Goal: Task Accomplishment & Management: Use online tool/utility

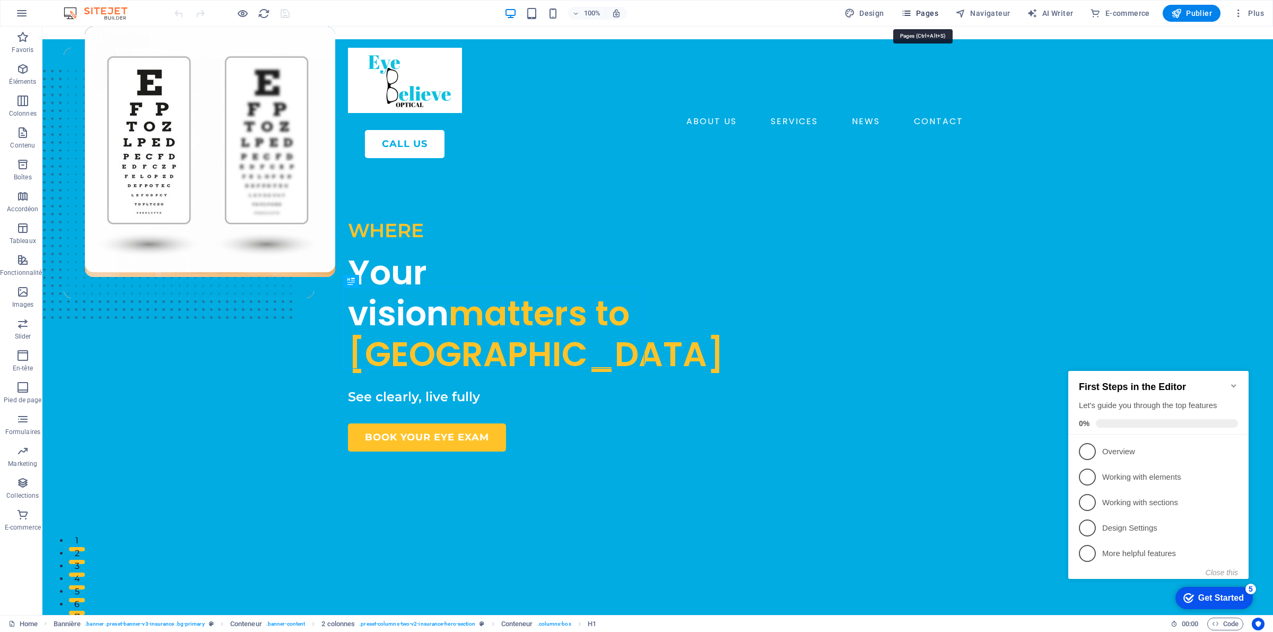
click at [0, 0] on icon "button" at bounding box center [0, 0] width 0 height 0
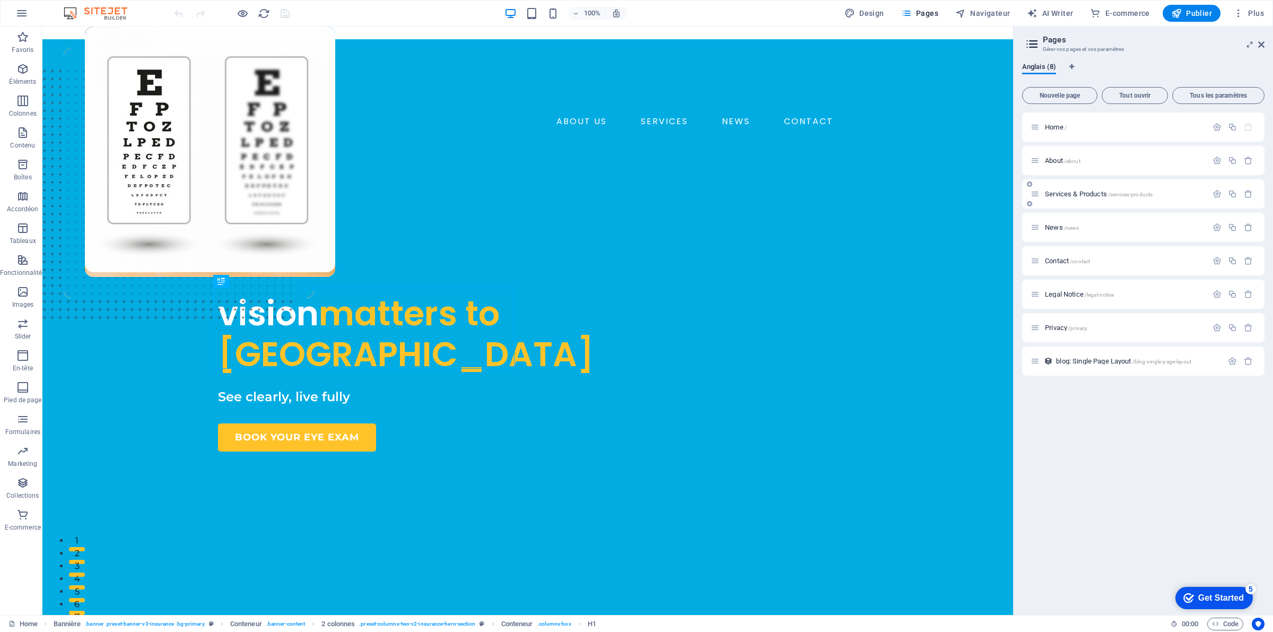
click at [1065, 190] on span "Services & Products /services-products" at bounding box center [1099, 194] width 108 height 8
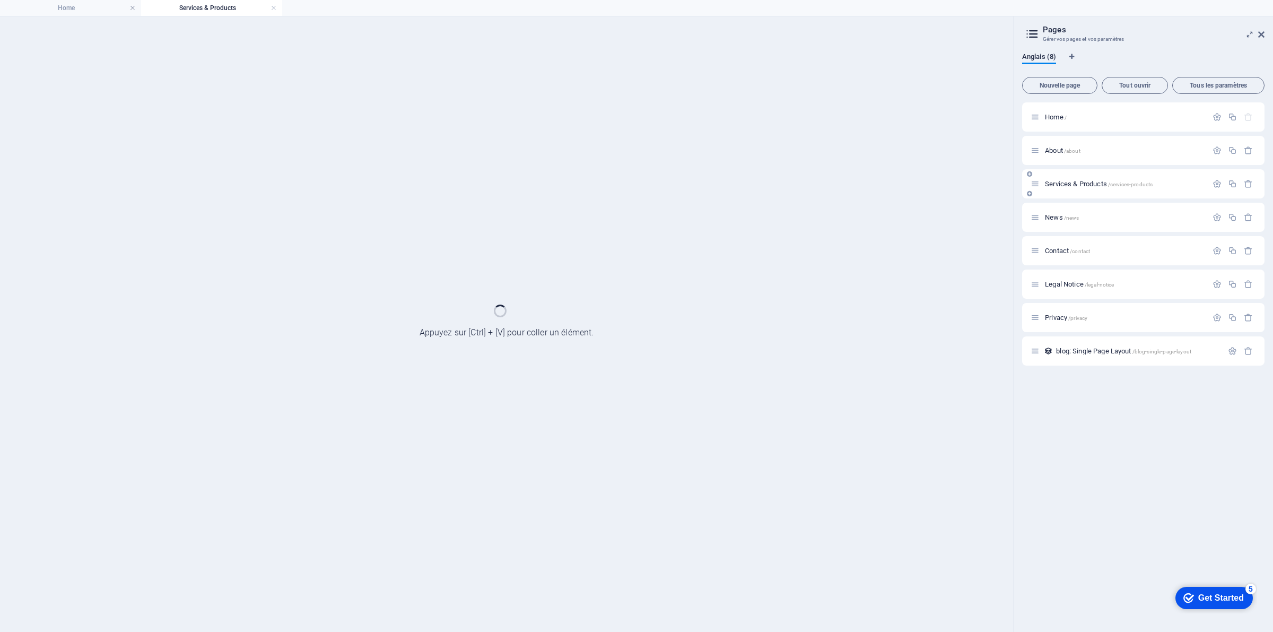
click at [0, 0] on div "Services & Products /services-products" at bounding box center [0, 0] width 0 height 0
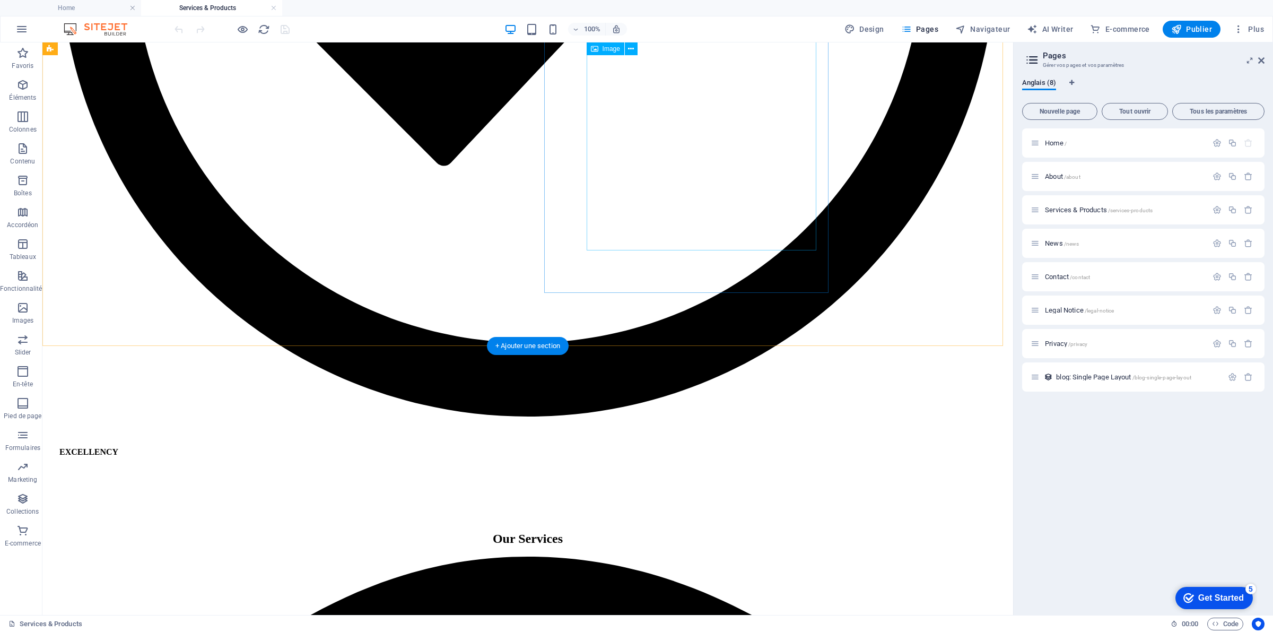
scroll to position [3590, 0]
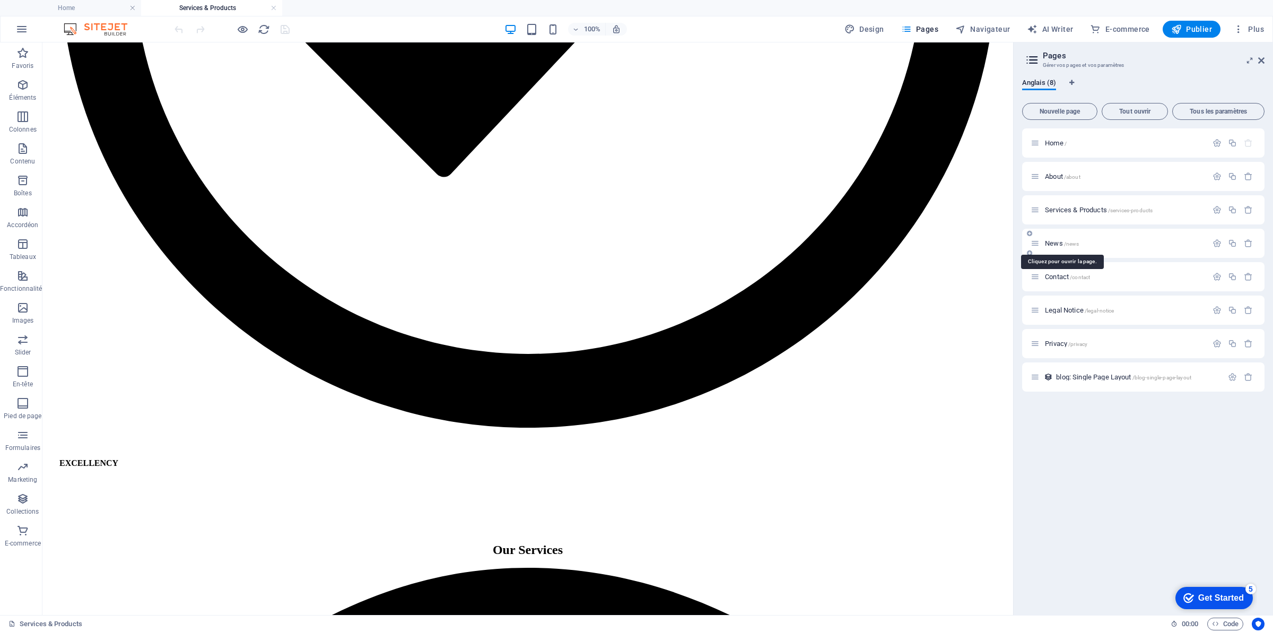
click at [0, 0] on span "News /news" at bounding box center [0, 0] width 0 height 0
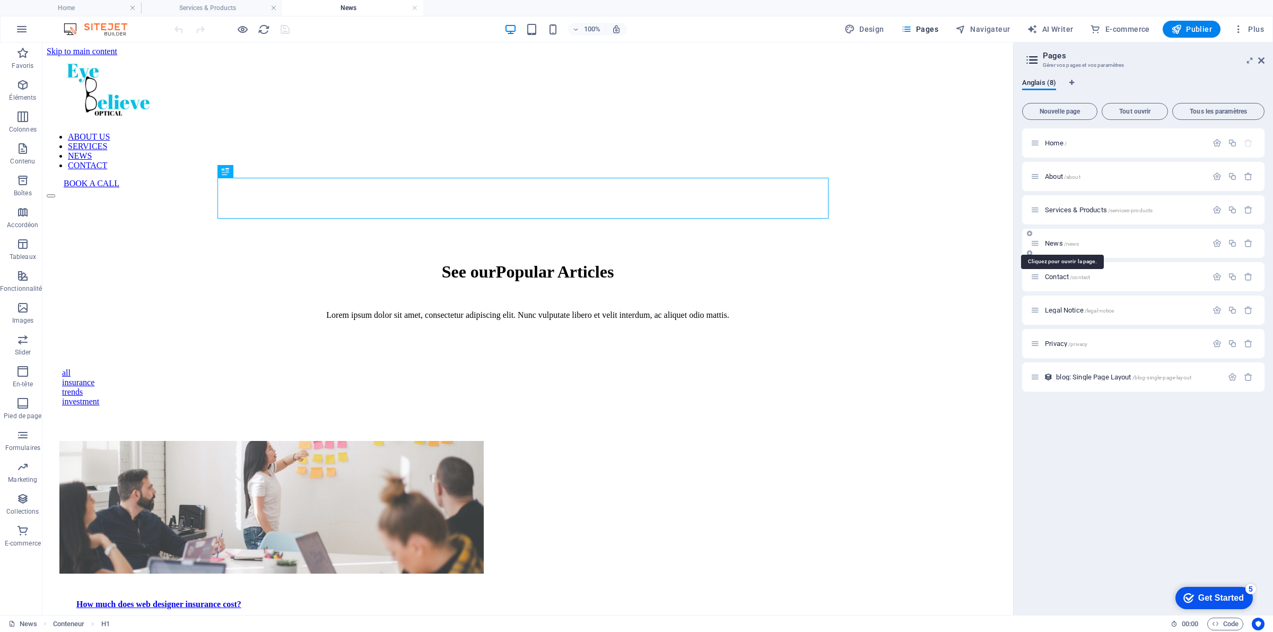
scroll to position [0, 0]
click at [595, 262] on div "See our Popular Articles" at bounding box center [527, 272] width 937 height 20
click at [467, 600] on div "How much does web designer insurance cost?" at bounding box center [271, 605] width 391 height 10
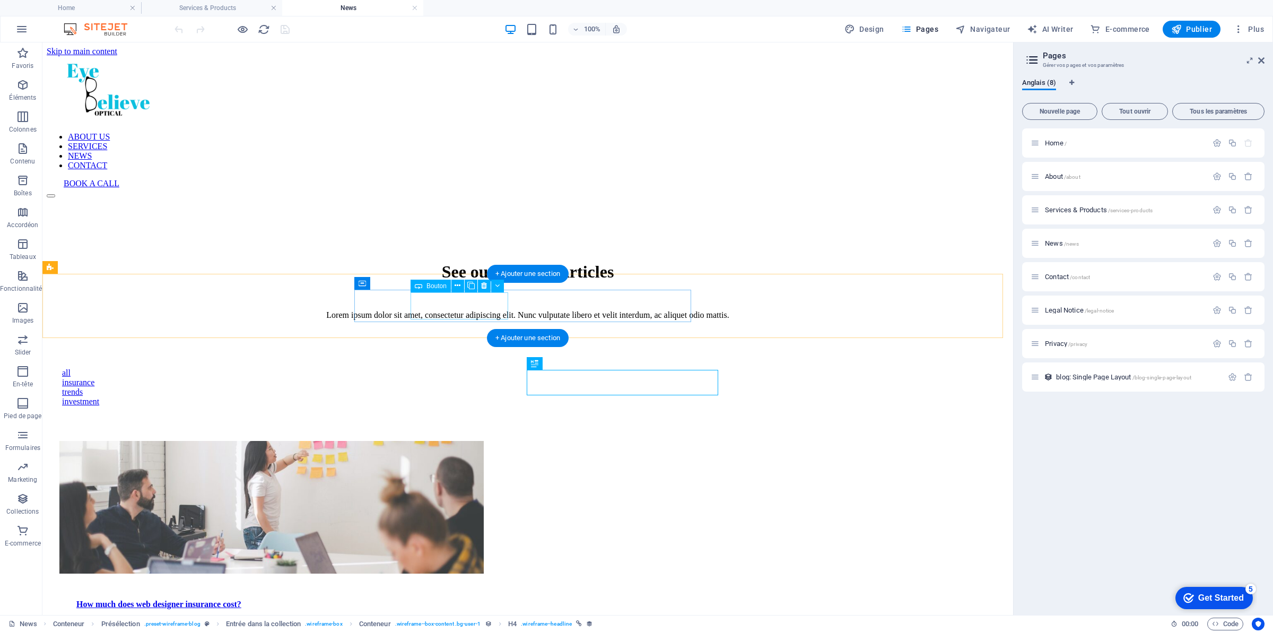
click at [455, 378] on div "insurance" at bounding box center [528, 383] width 932 height 10
click at [556, 387] on div "trends" at bounding box center [528, 392] width 932 height 10
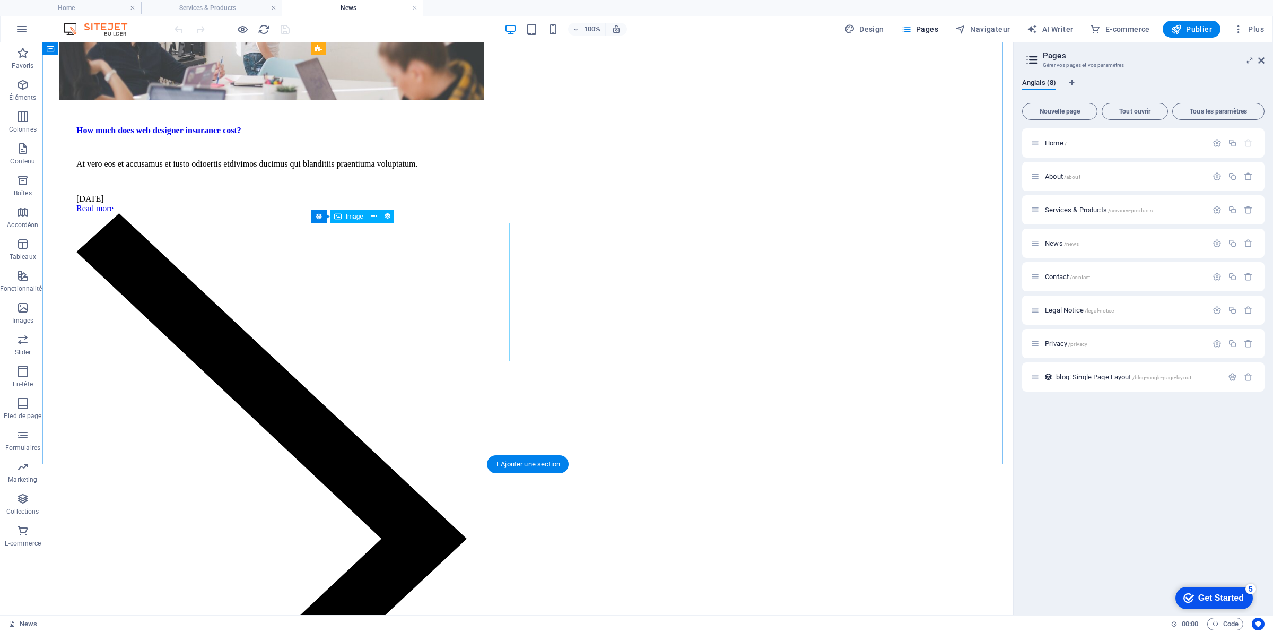
scroll to position [464, 0]
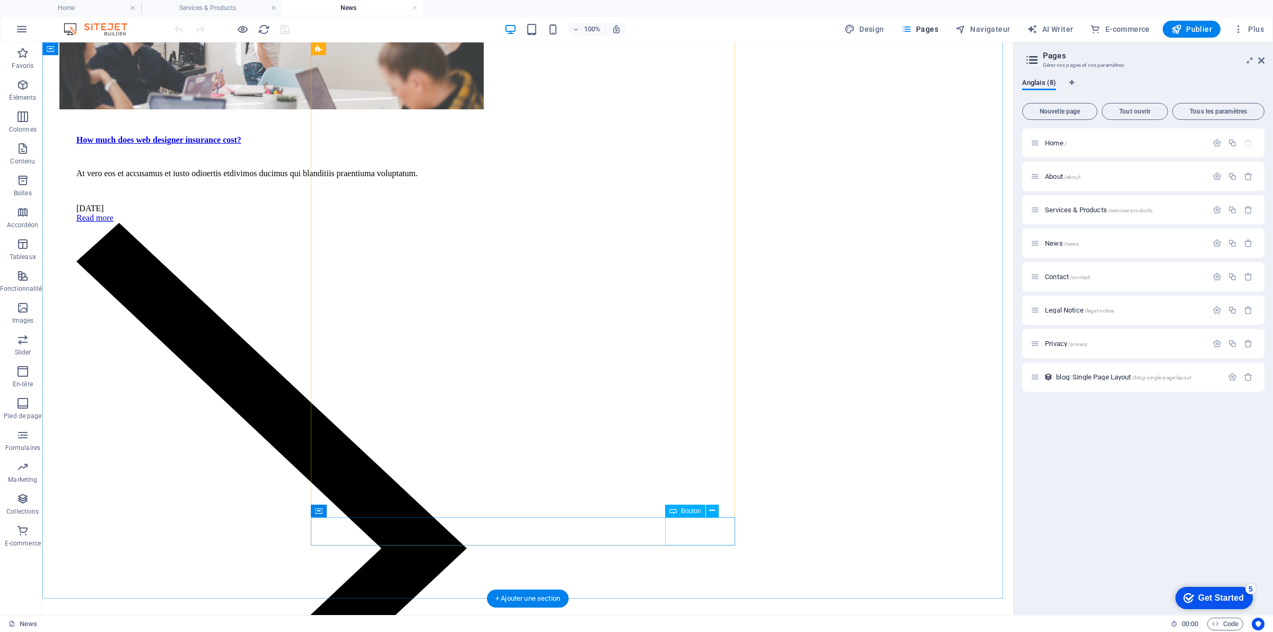
drag, startPoint x: 692, startPoint y: 537, endPoint x: 506, endPoint y: 537, distance: 186.2
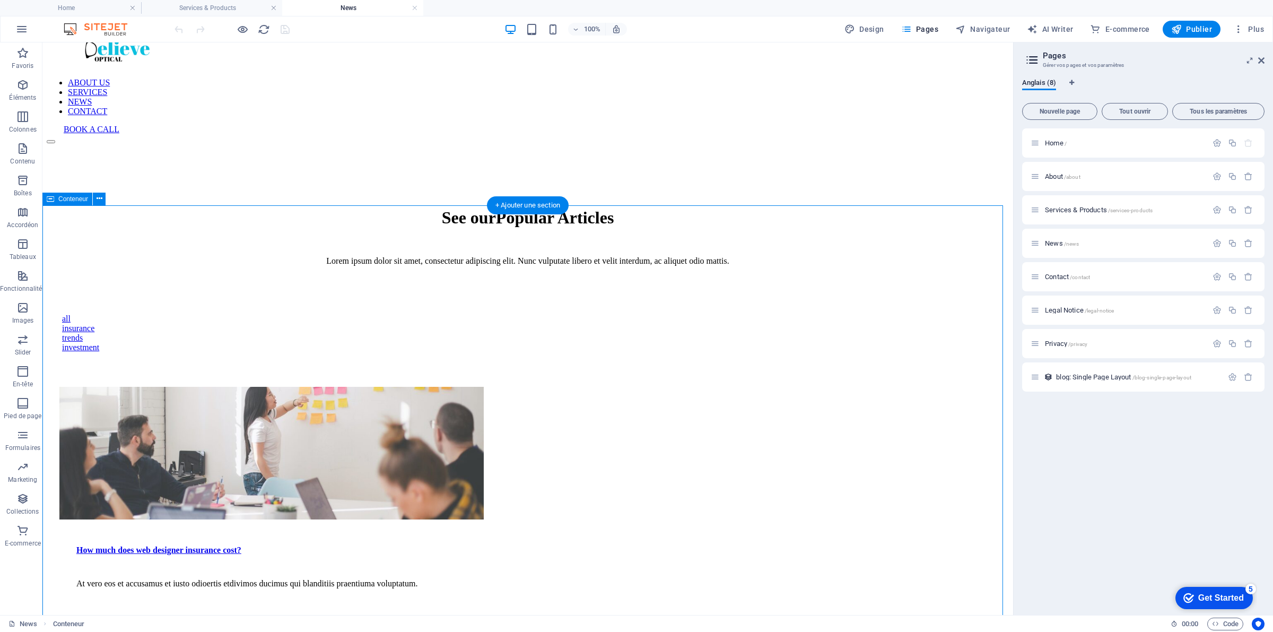
scroll to position [0, 0]
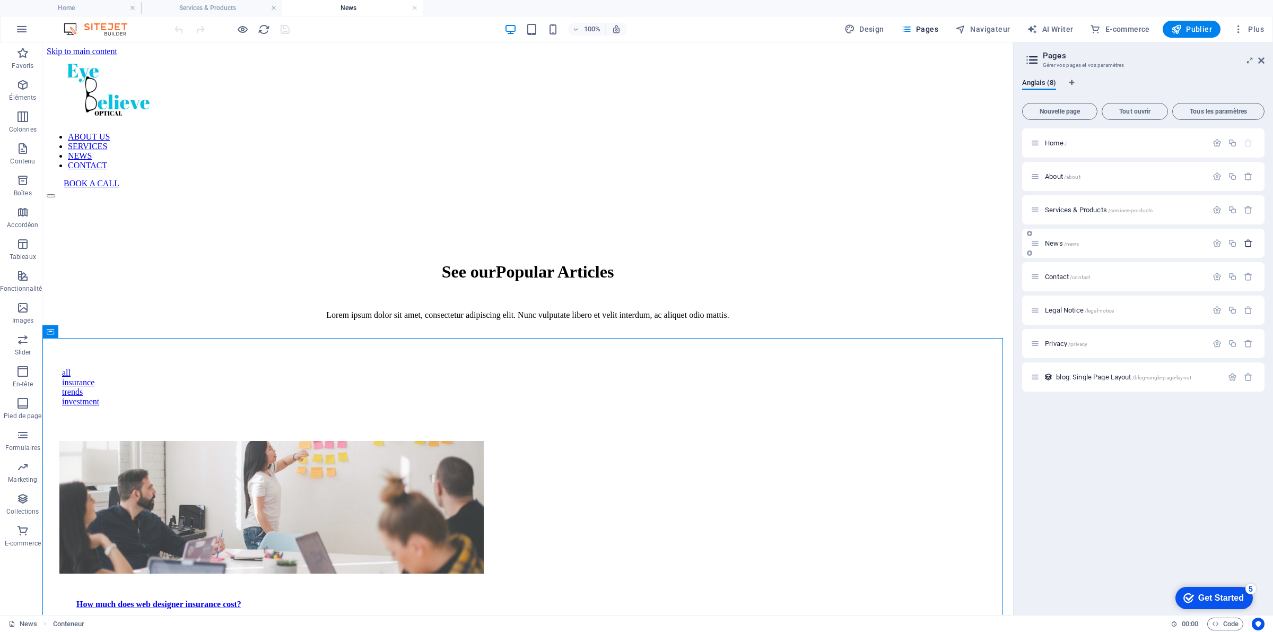
click at [0, 0] on icon "button" at bounding box center [0, 0] width 0 height 0
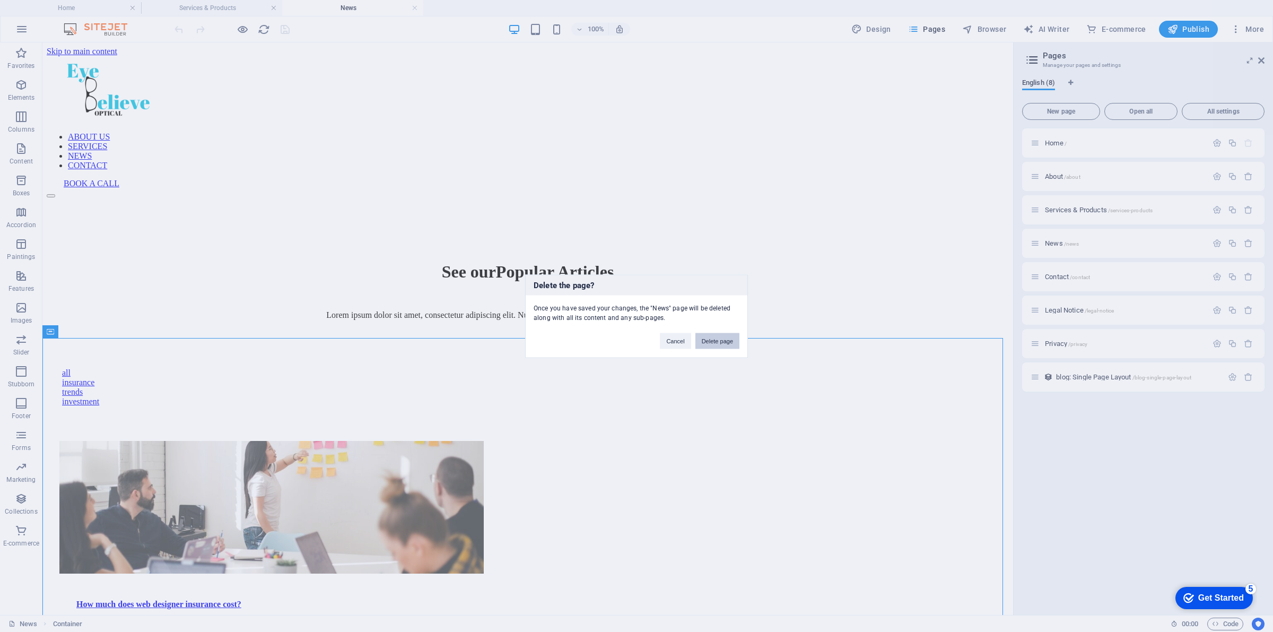
click at [717, 340] on font "Delete page" at bounding box center [717, 340] width 31 height 6
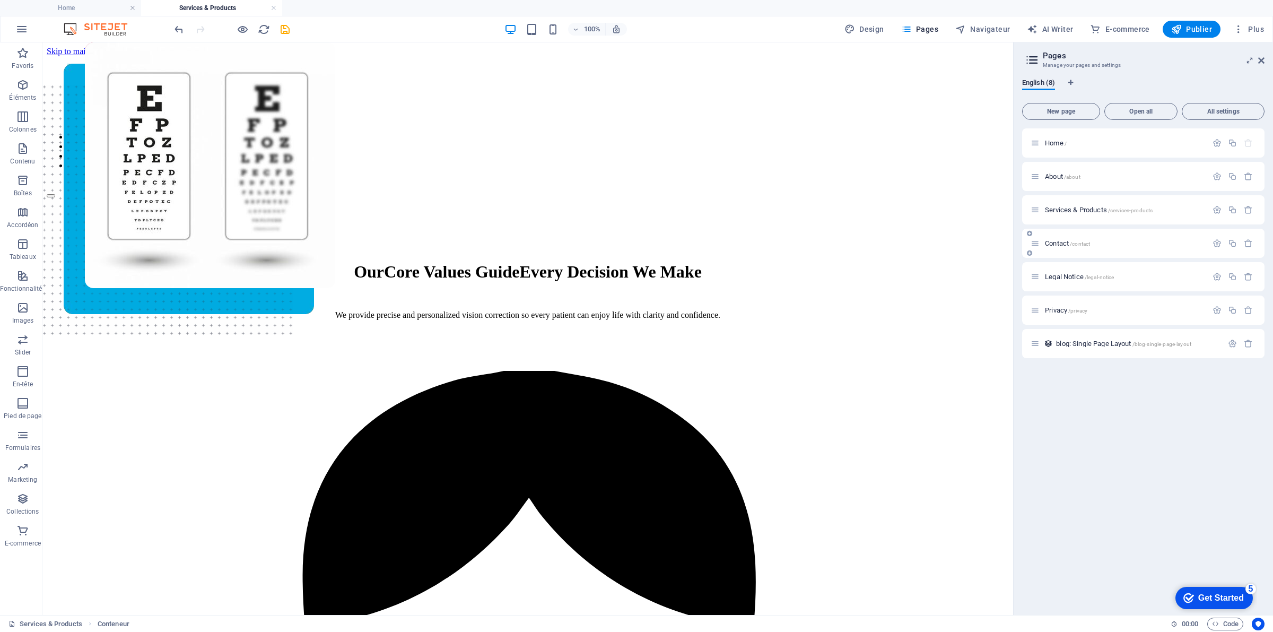
scroll to position [3590, 0]
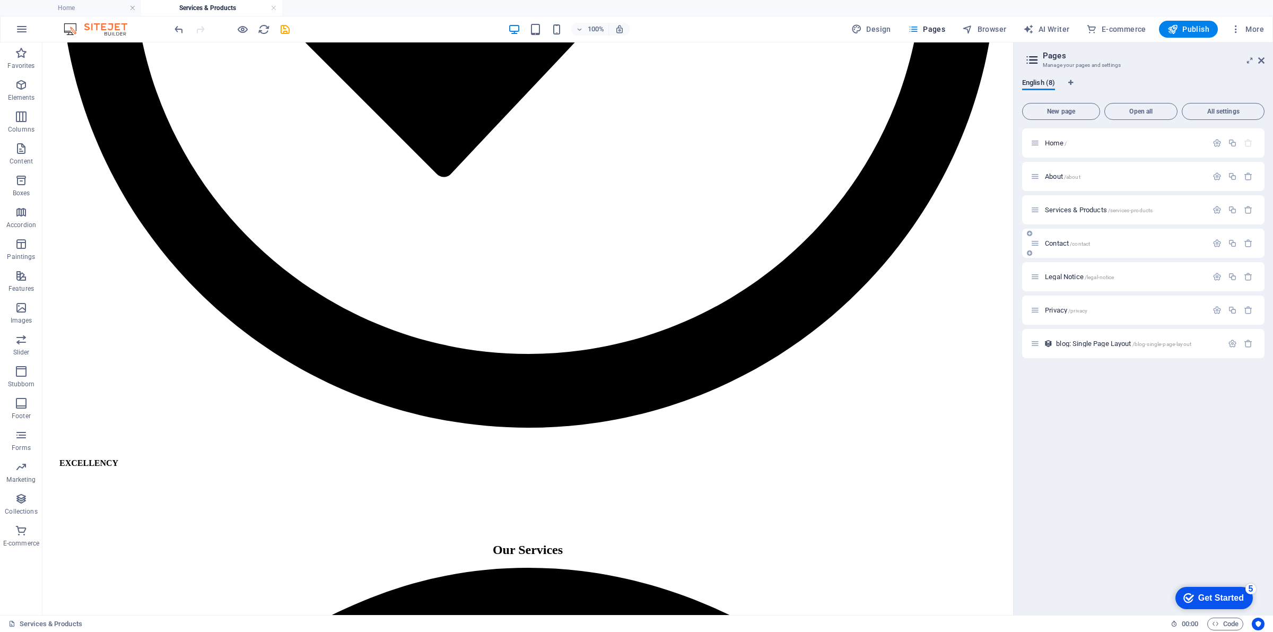
drag, startPoint x: 1110, startPoint y: 251, endPoint x: 592, endPoint y: 205, distance: 519.9
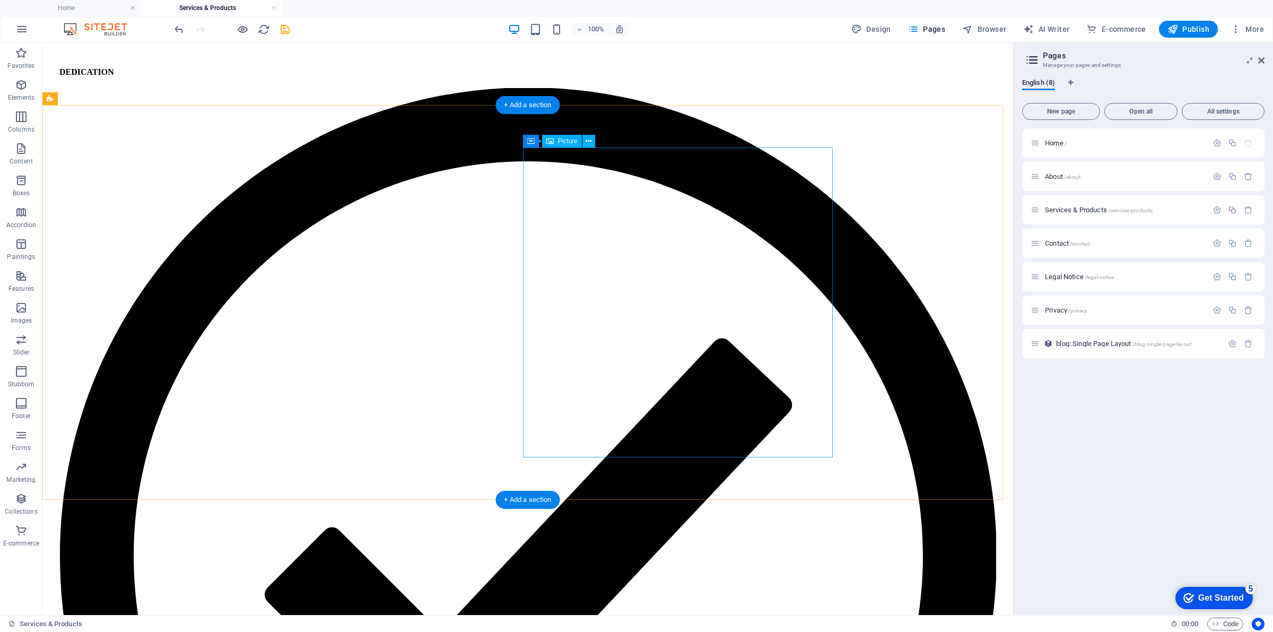
scroll to position [2661, 0]
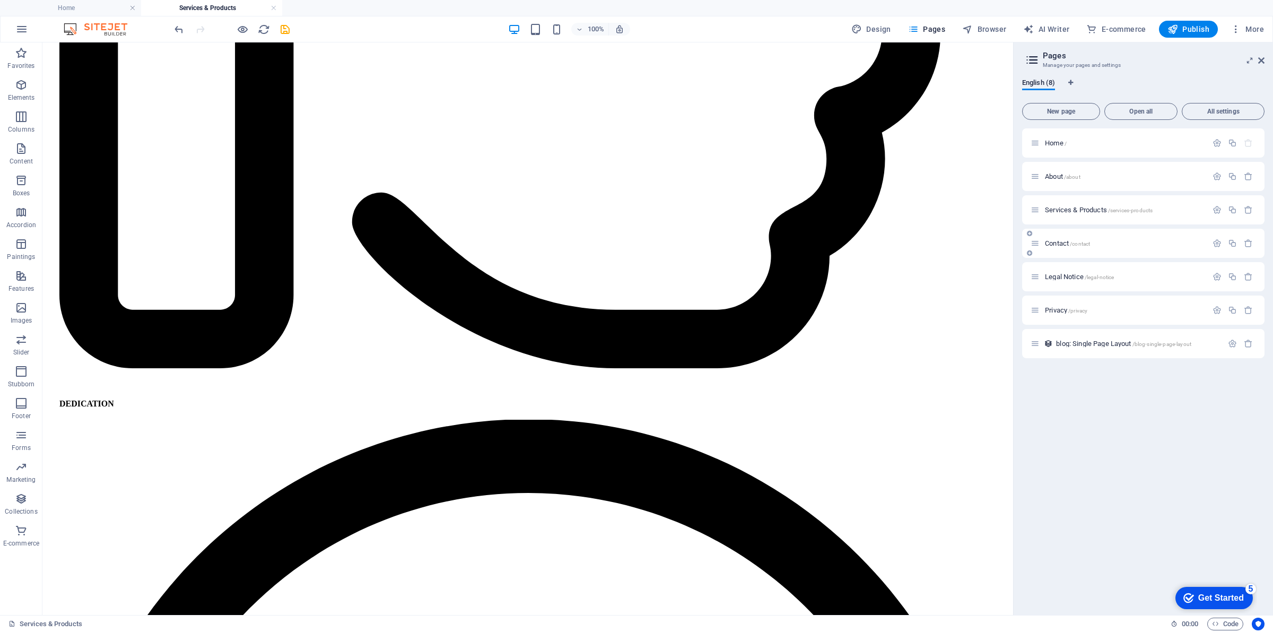
click at [1064, 242] on font "Contact" at bounding box center [1057, 243] width 24 height 8
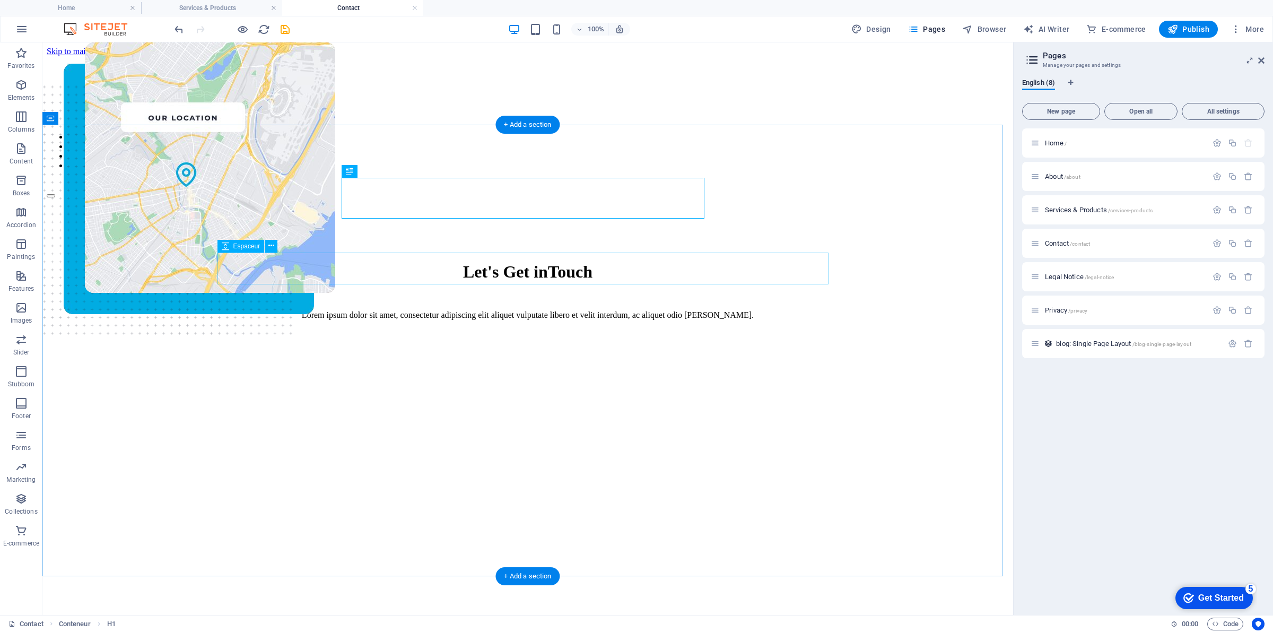
scroll to position [0, 0]
click at [287, 277] on font "Unequal columns" at bounding box center [311, 277] width 49 height 7
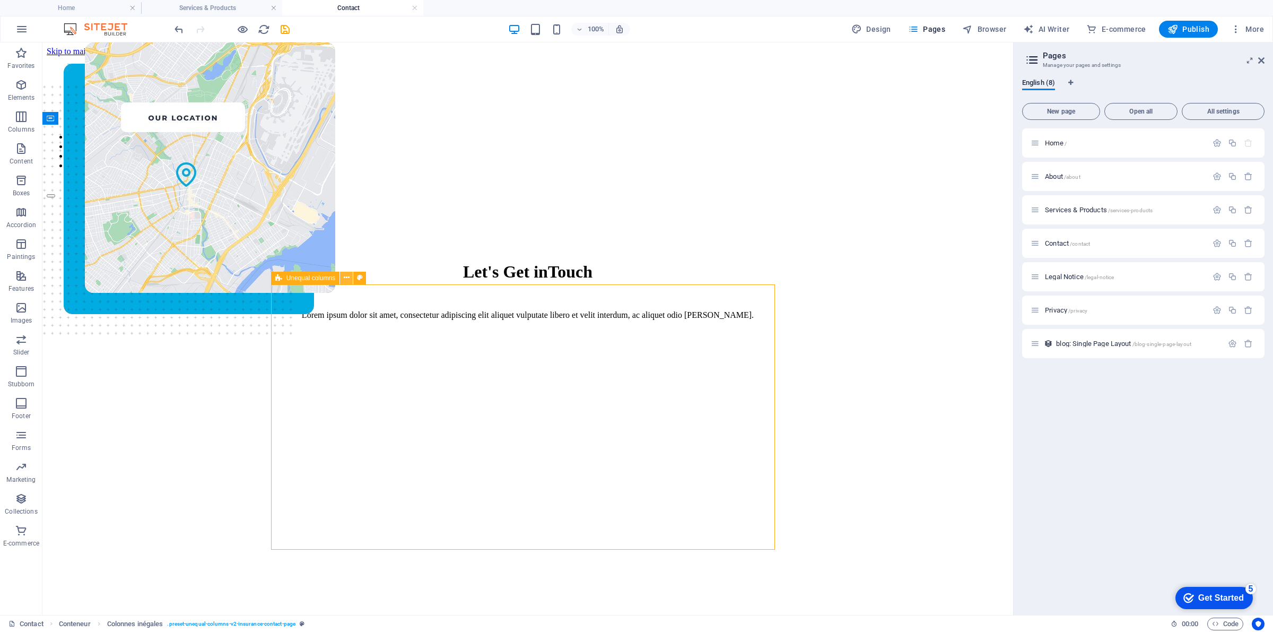
click at [349, 281] on icon at bounding box center [347, 277] width 6 height 11
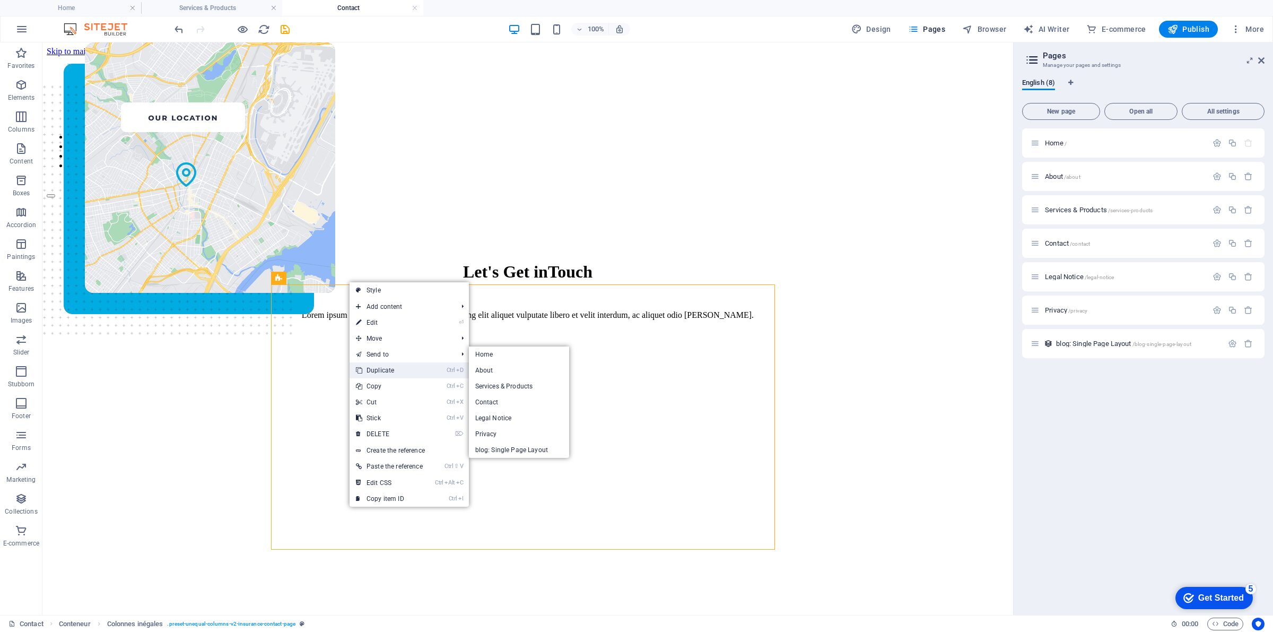
click at [409, 362] on link "Ctrl D Duplicate" at bounding box center [390, 370] width 80 height 16
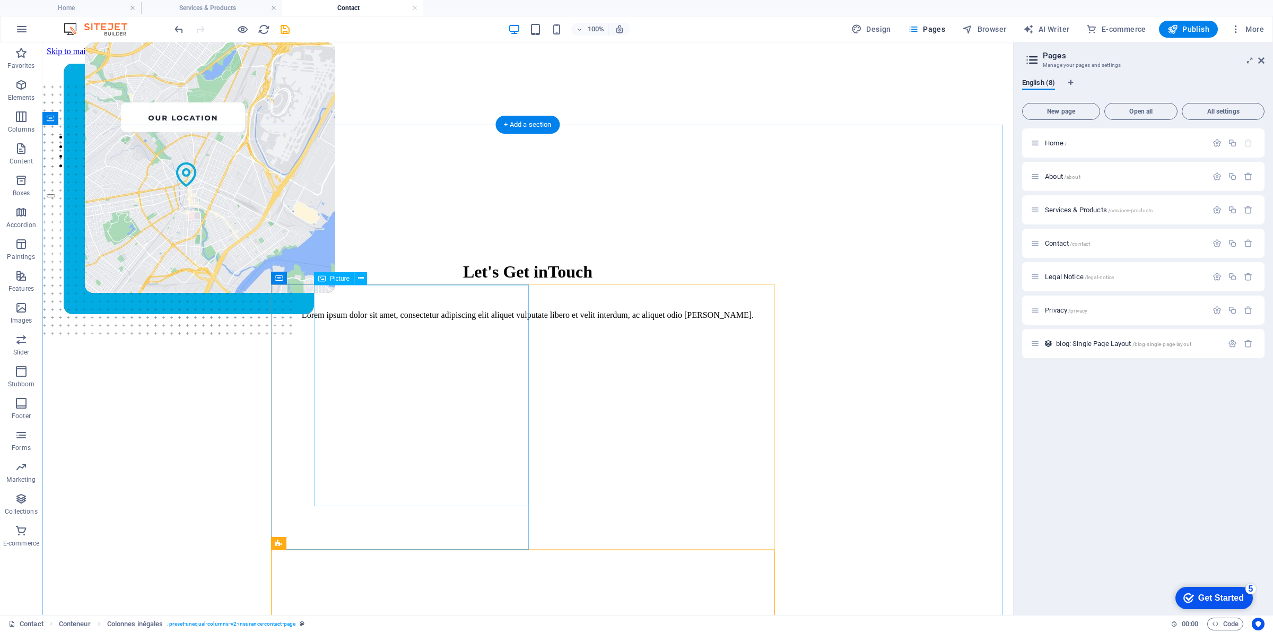
click at [335, 357] on figure at bounding box center [210, 307] width 250 height 530
select select "px"
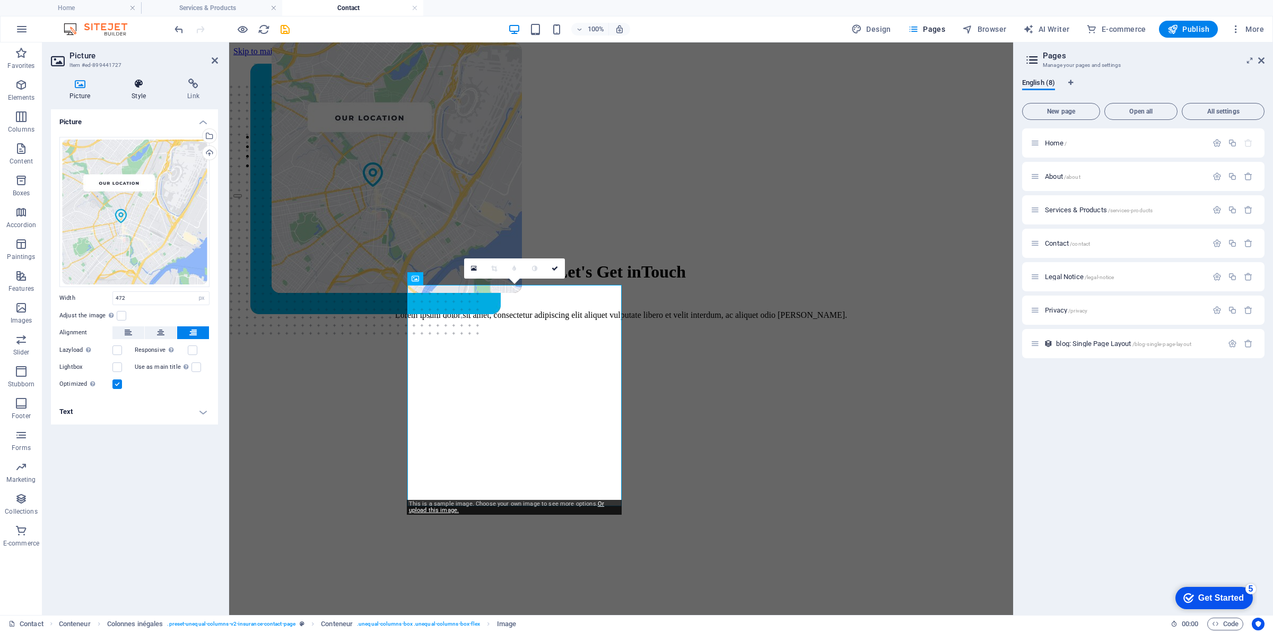
click at [126, 94] on h4 "Style" at bounding box center [141, 90] width 56 height 22
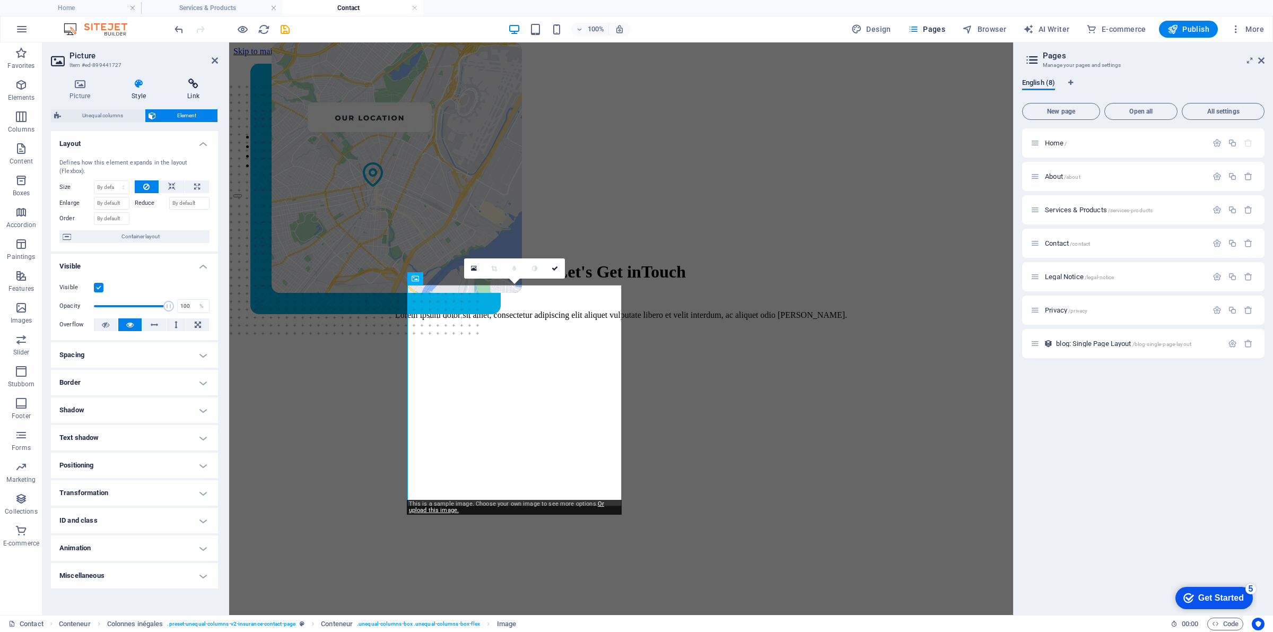
click at [181, 83] on icon at bounding box center [193, 84] width 49 height 11
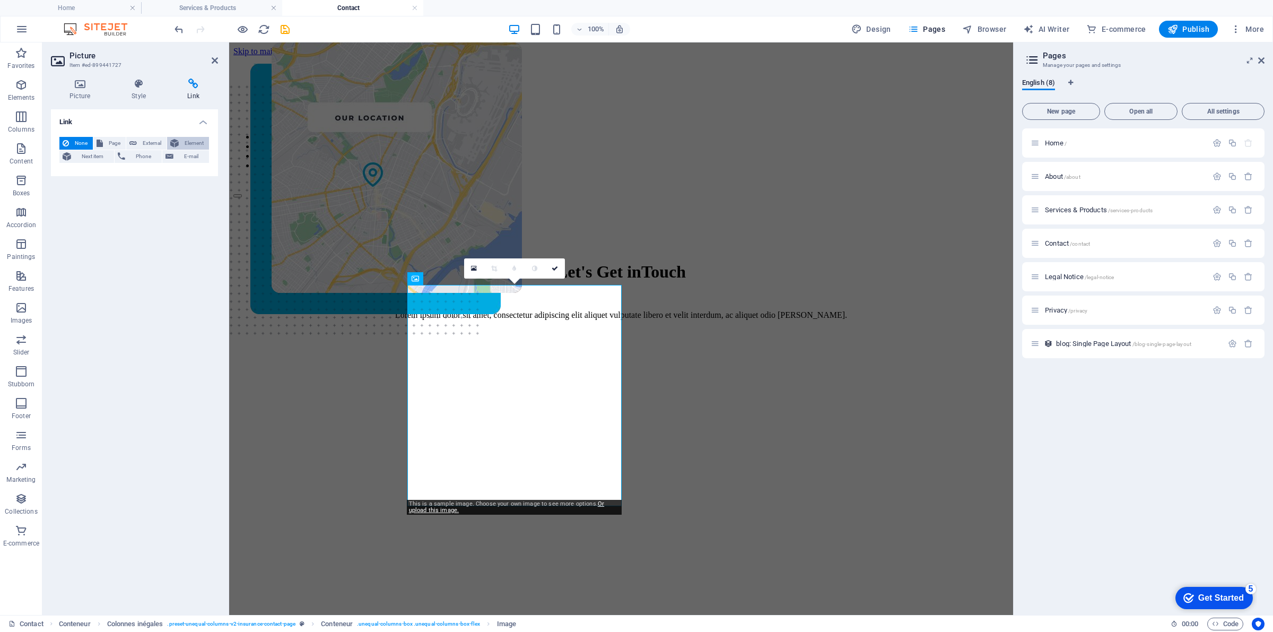
click at [197, 140] on font "Element" at bounding box center [194, 143] width 19 height 6
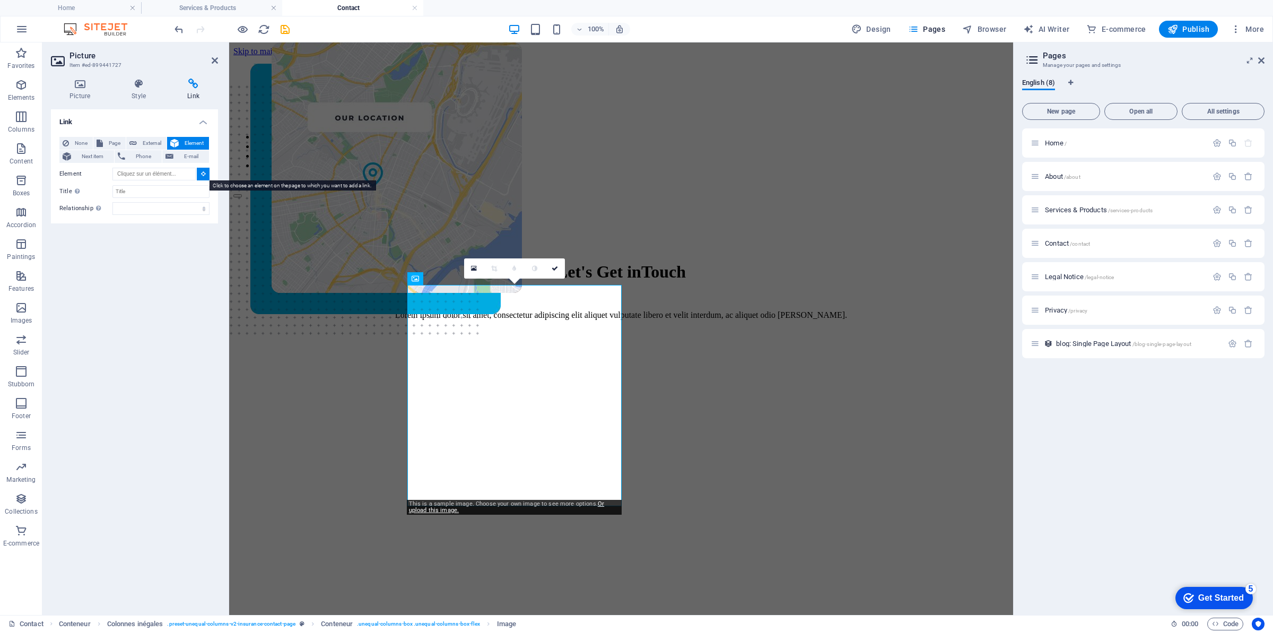
click at [205, 170] on button at bounding box center [203, 174] width 13 height 13
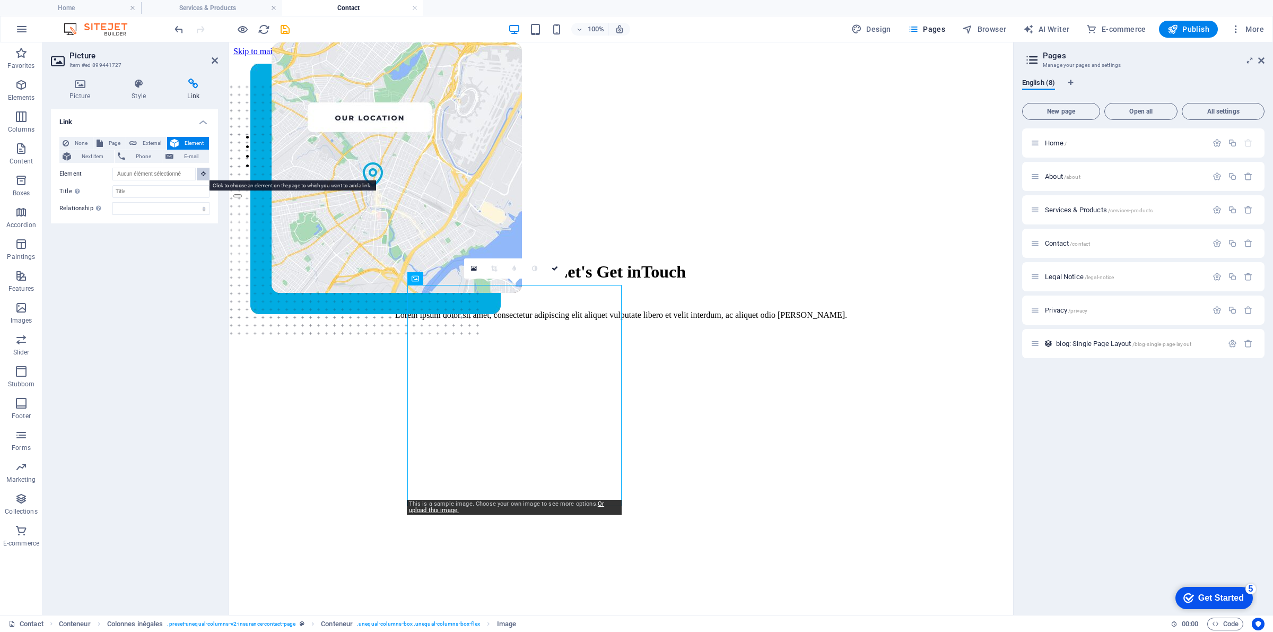
click at [205, 170] on button at bounding box center [203, 174] width 13 height 13
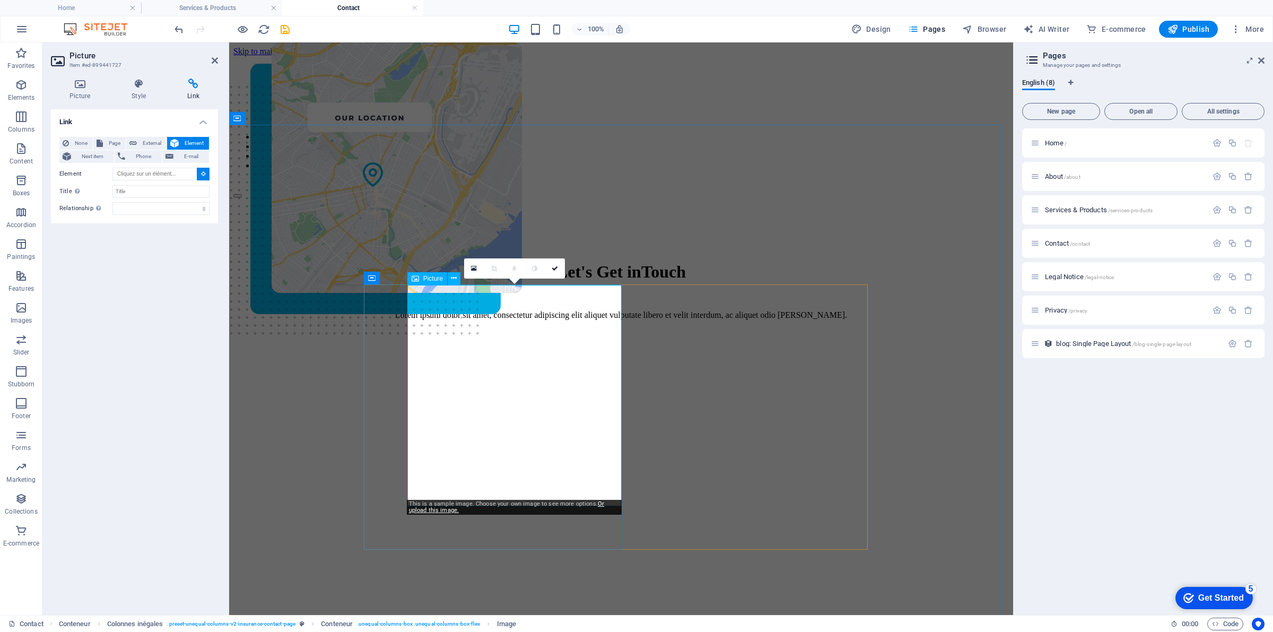
click at [500, 396] on figure at bounding box center [397, 307] width 250 height 530
type input "#ed-899441727"
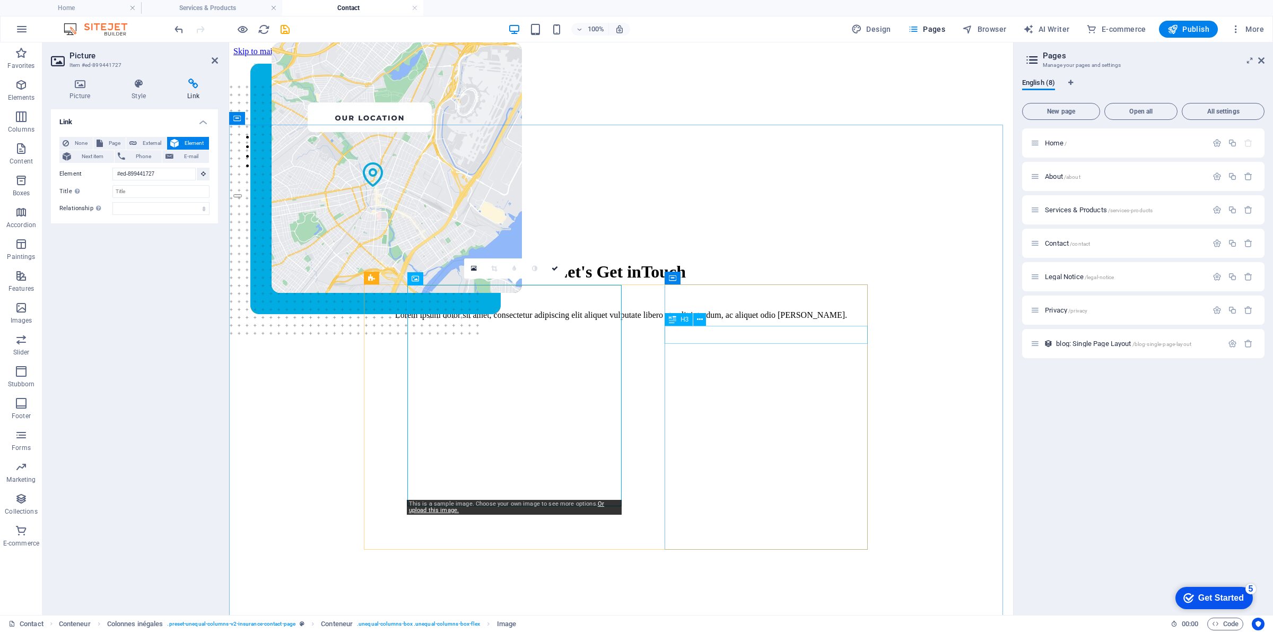
click at [747, 631] on div "Contact information" at bounding box center [498, 642] width 504 height 12
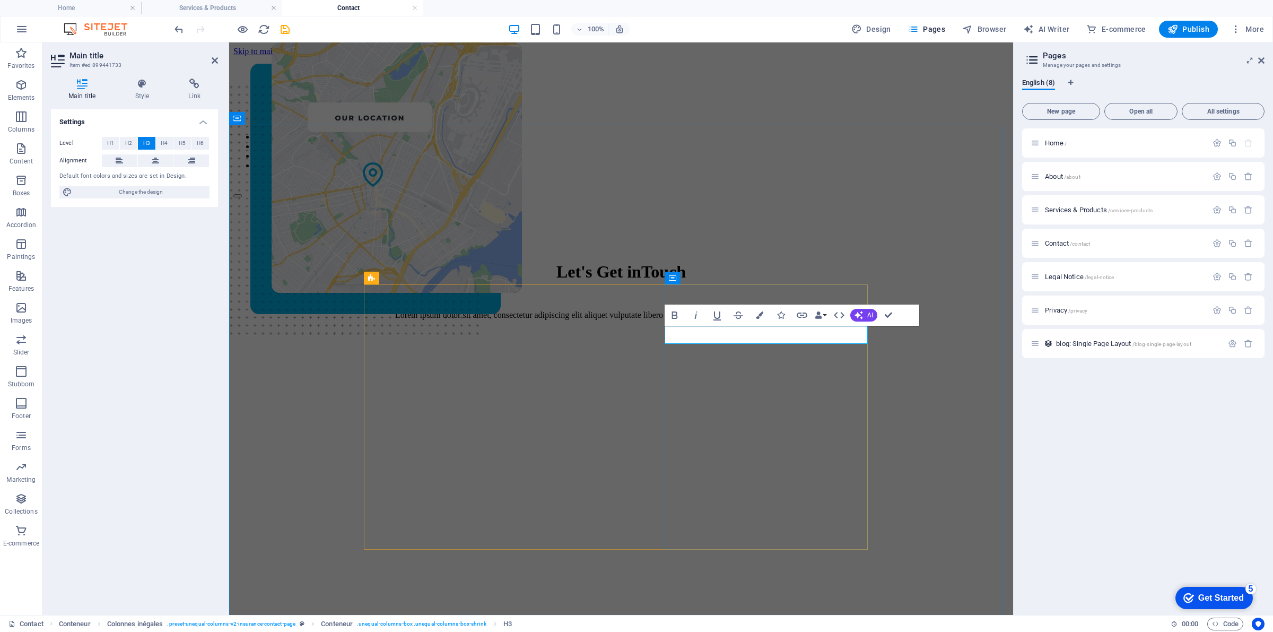
click at [333, 631] on font "Contact information" at bounding box center [289, 641] width 87 height 11
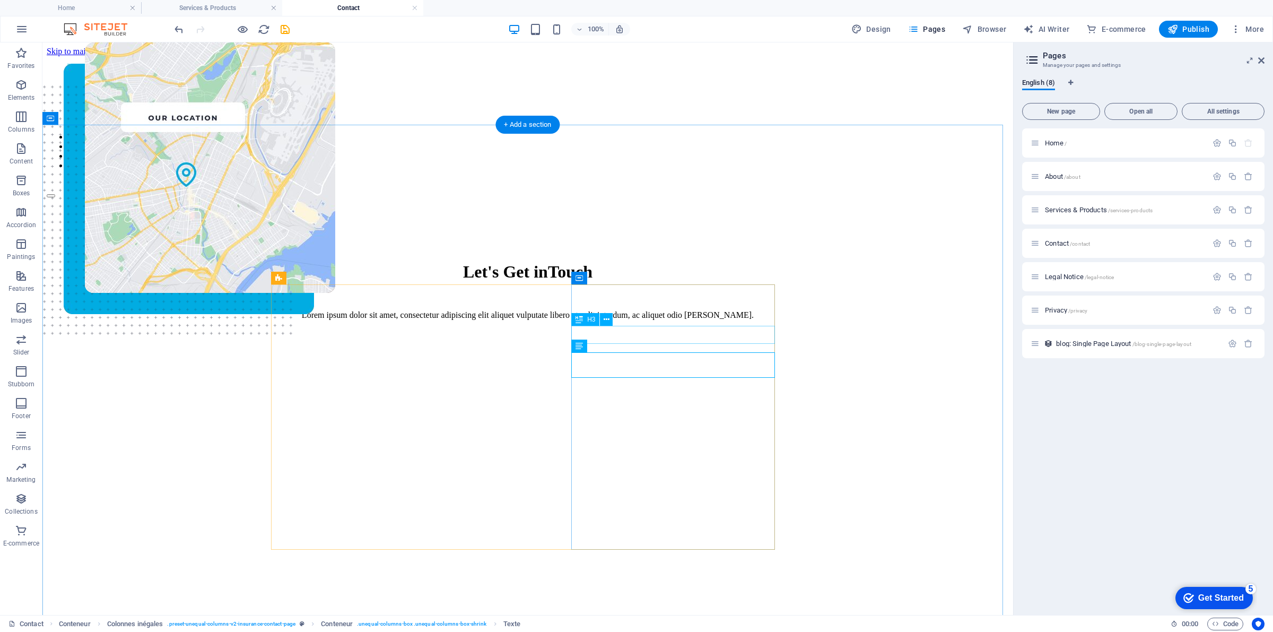
click at [564, 631] on div "Contact information" at bounding box center [311, 642] width 504 height 12
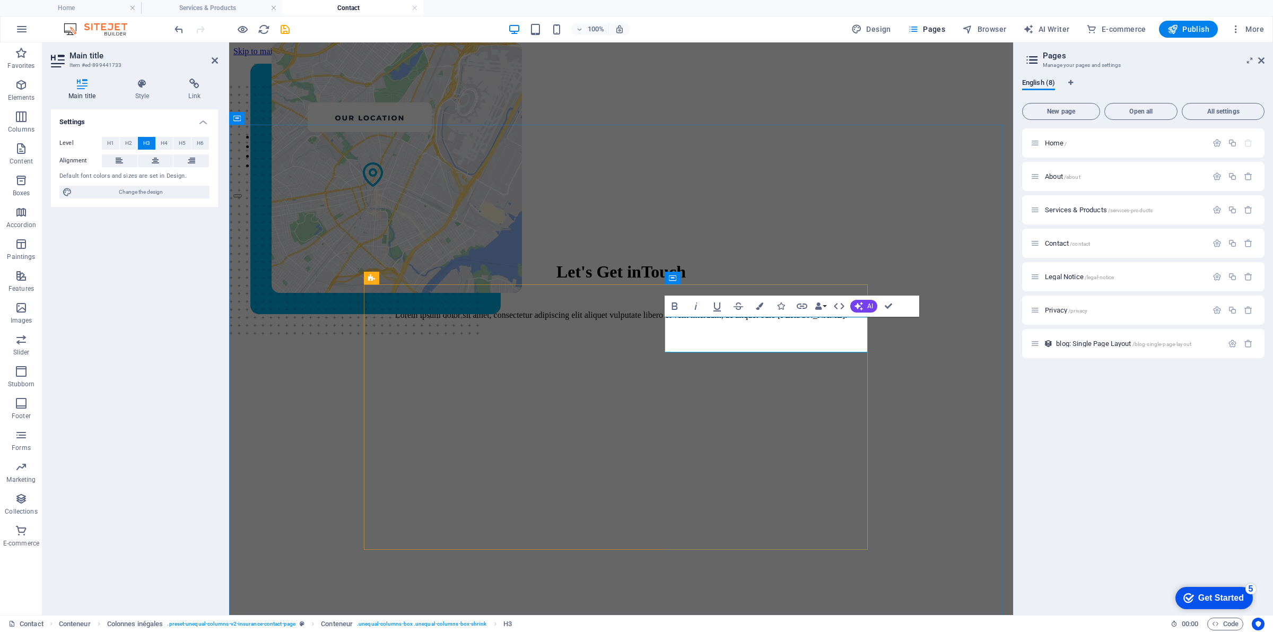
click at [404, 631] on font "Location 1: [GEOGRAPHIC_DATA]" at bounding box center [325, 641] width 158 height 11
click at [750, 631] on div "Location 1: [GEOGRAPHIC_DATA]" at bounding box center [498, 642] width 504 height 12
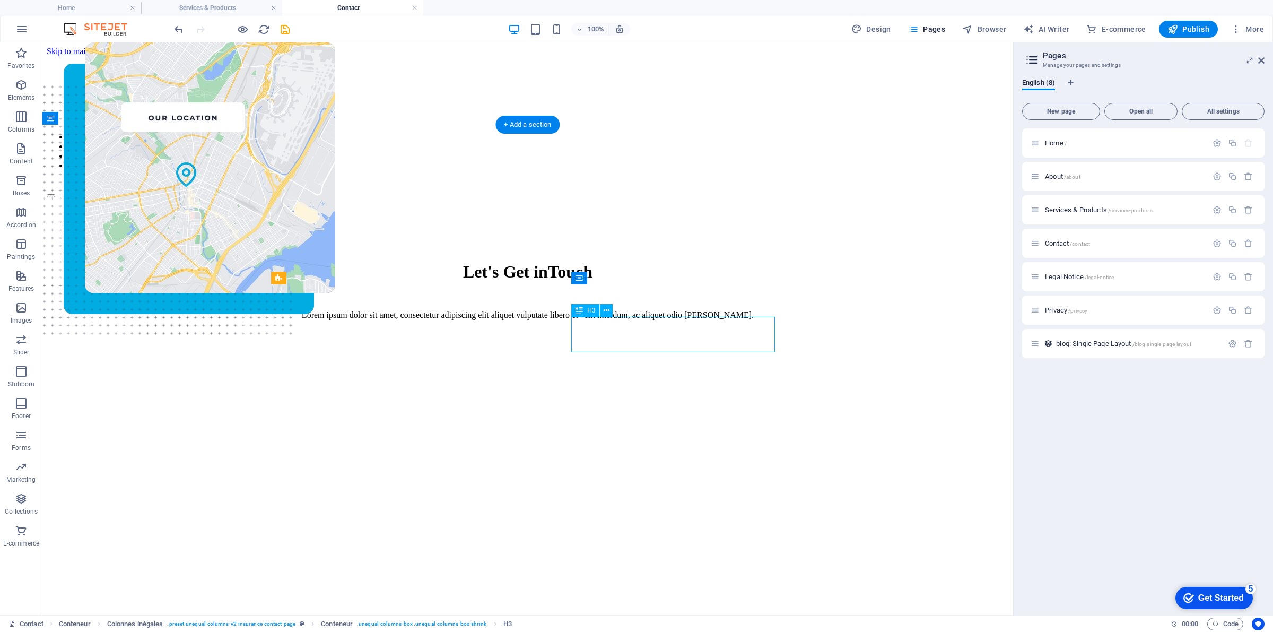
click at [564, 631] on div "Location 1: [GEOGRAPHIC_DATA]" at bounding box center [311, 642] width 504 height 12
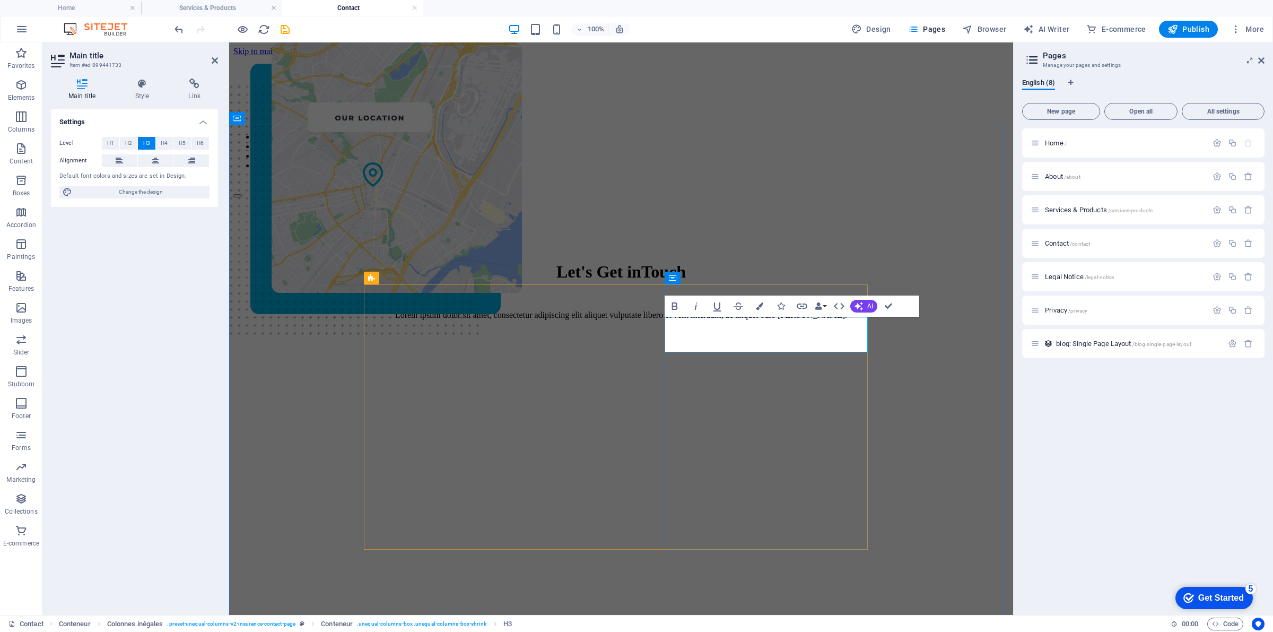
click at [404, 631] on font "Location 1: [GEOGRAPHIC_DATA]" at bounding box center [325, 641] width 158 height 11
drag, startPoint x: 818, startPoint y: 350, endPoint x: 672, endPoint y: 321, distance: 148.8
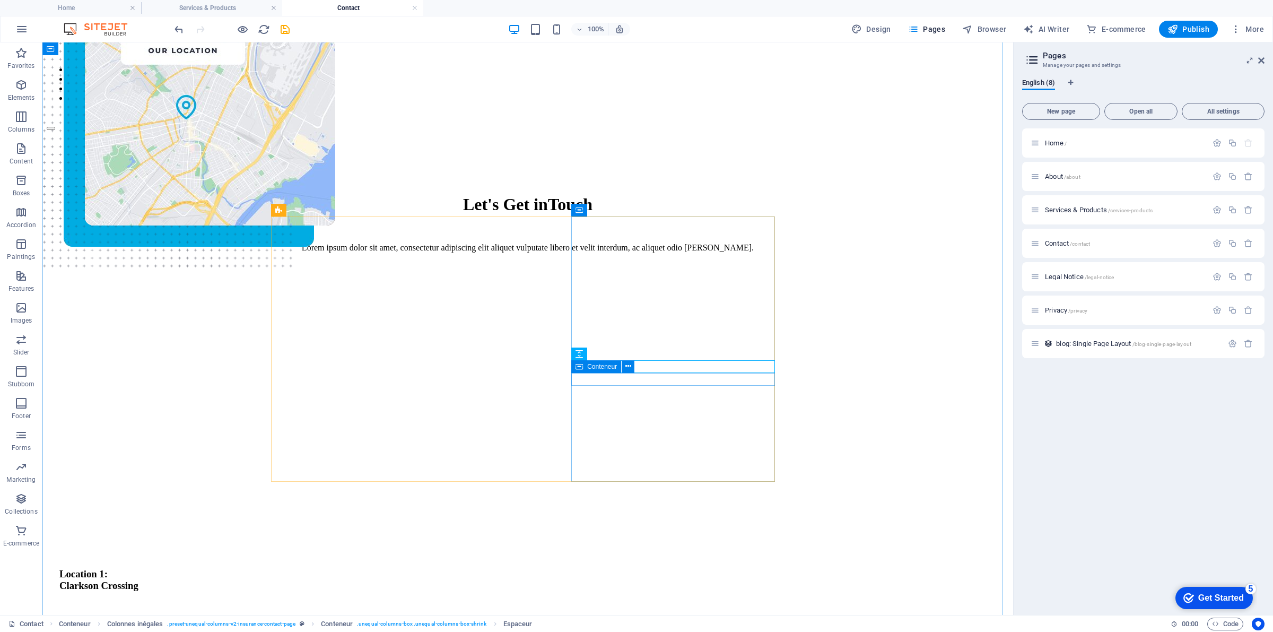
scroll to position [66, 0]
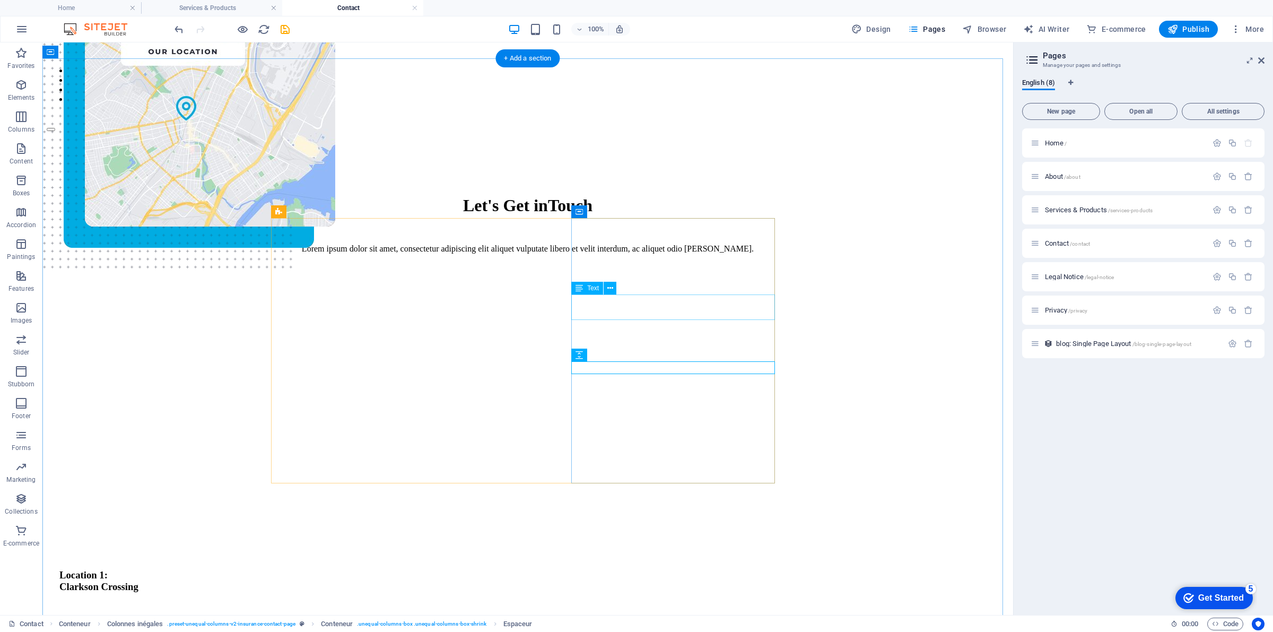
click at [564, 619] on div "Lorem ipsum dolor sit amet, contur elit. Nunc peulputate libero et velit." at bounding box center [311, 624] width 504 height 10
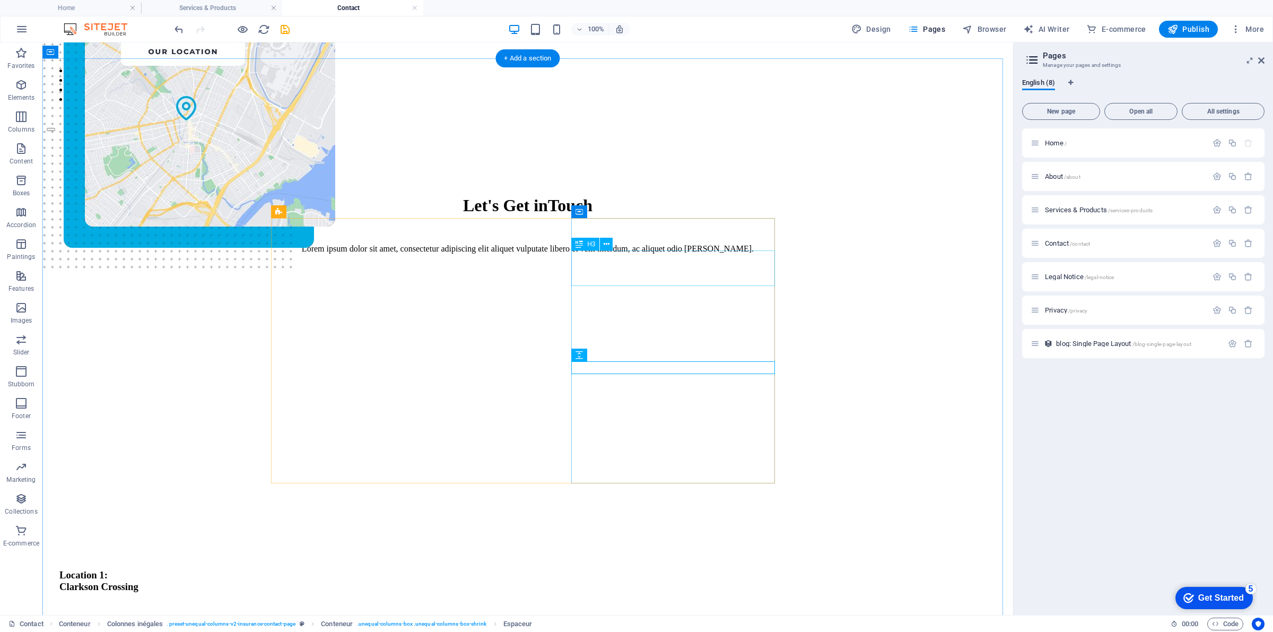
click at [564, 569] on div "Location 1: [GEOGRAPHIC_DATA]" at bounding box center [311, 580] width 504 height 23
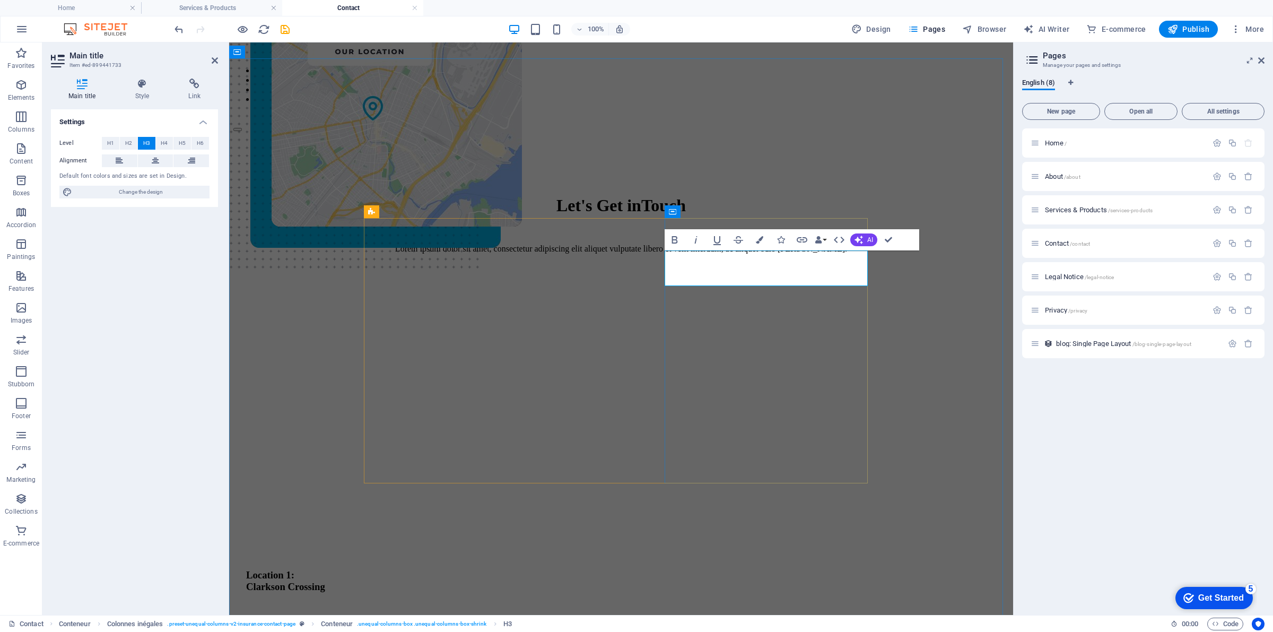
click at [750, 569] on h3 "Location 1: [GEOGRAPHIC_DATA]" at bounding box center [498, 580] width 504 height 23
click at [325, 581] on font "Clarkson Crossing" at bounding box center [285, 586] width 79 height 11
drag, startPoint x: 813, startPoint y: 282, endPoint x: 752, endPoint y: 256, distance: 66.6
click at [750, 569] on h3 "Location 1: [GEOGRAPHIC_DATA]" at bounding box center [498, 580] width 504 height 23
click at [162, 157] on button at bounding box center [156, 160] width 36 height 13
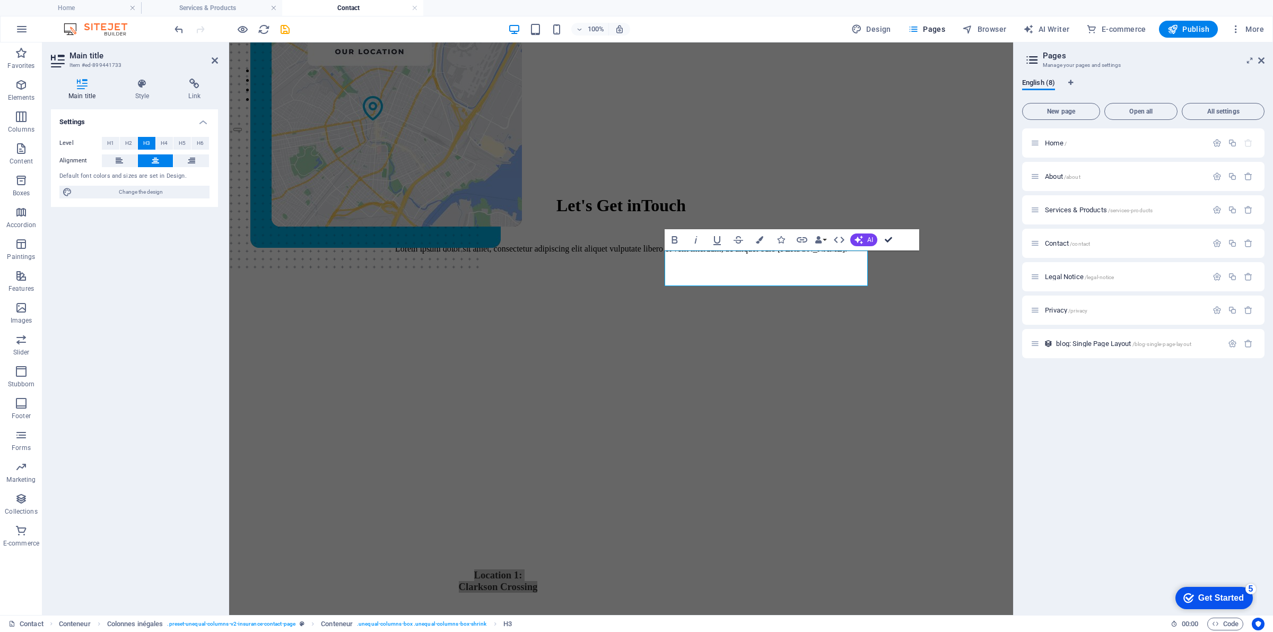
drag, startPoint x: 887, startPoint y: 237, endPoint x: 844, endPoint y: 195, distance: 60.4
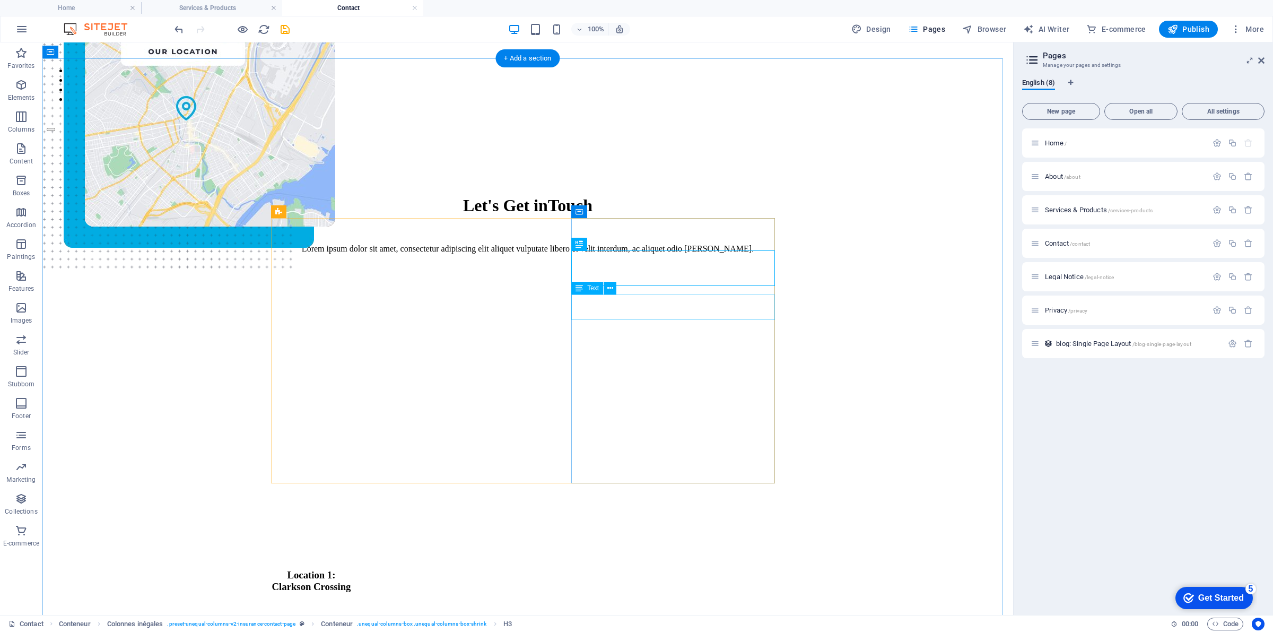
click at [564, 619] on div "Lorem ipsum dolor sit amet, contur elit. Nunc peulputate libero et velit." at bounding box center [311, 624] width 504 height 10
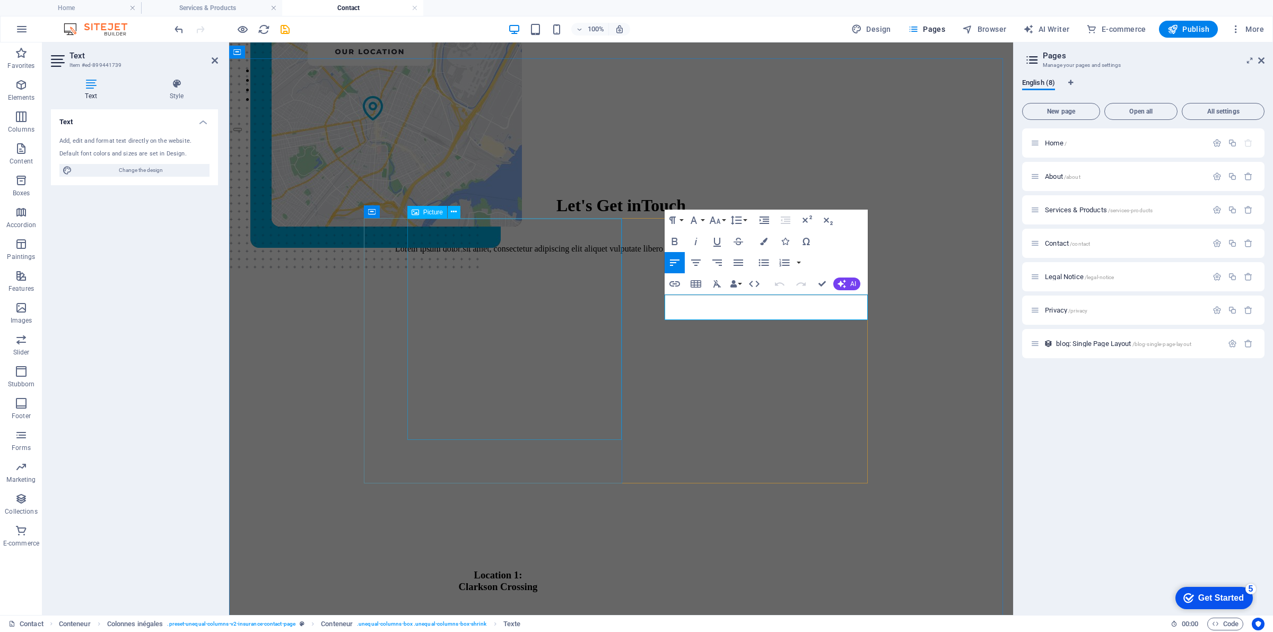
drag, startPoint x: 773, startPoint y: 316, endPoint x: 620, endPoint y: 263, distance: 162.3
click at [620, 294] on div "Location 1: [GEOGRAPHIC_DATA] Lorem ipsum dolor sit amet, contur elit. Nunc peu…" at bounding box center [498, 581] width 504 height 574
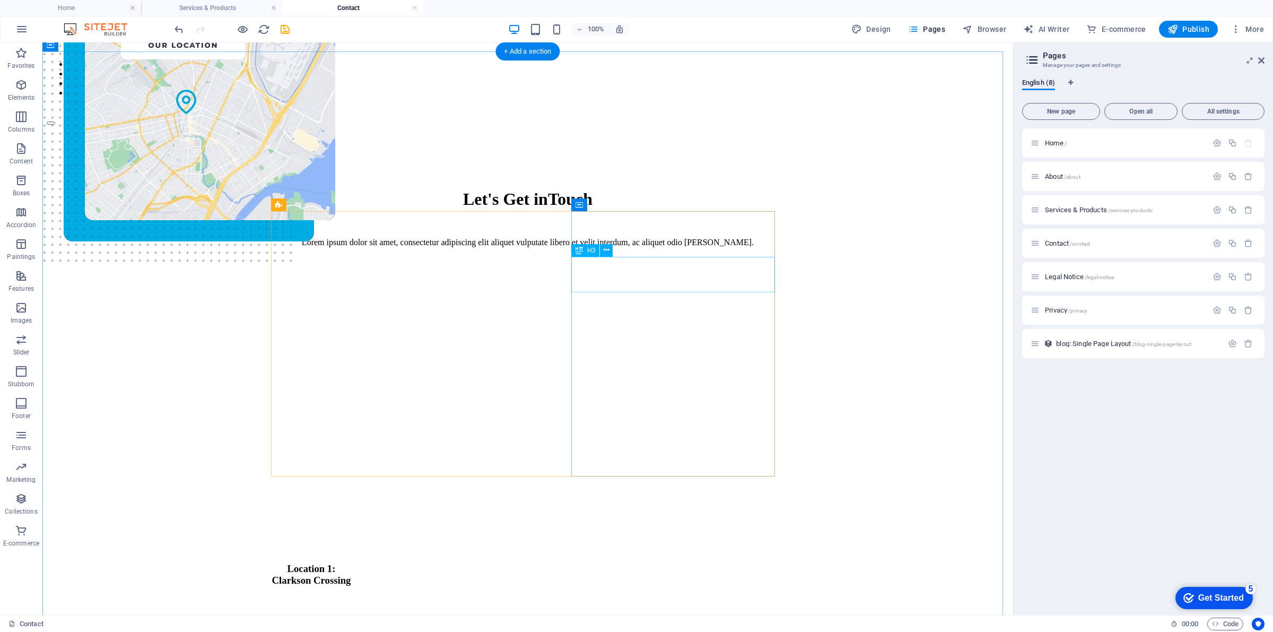
click at [564, 563] on div "Location 1: [GEOGRAPHIC_DATA]" at bounding box center [311, 574] width 504 height 23
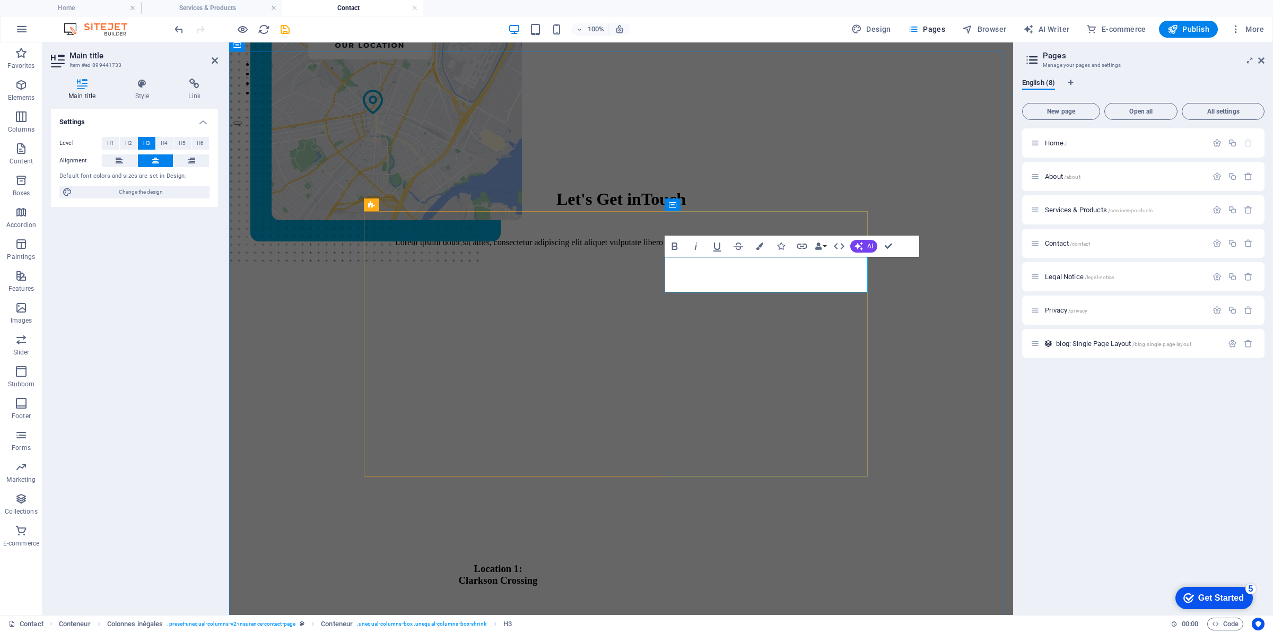
click at [750, 563] on h3 "Location 1: [GEOGRAPHIC_DATA]" at bounding box center [498, 574] width 504 height 23
drag, startPoint x: 813, startPoint y: 268, endPoint x: 720, endPoint y: 259, distance: 93.9
click at [720, 563] on h3 "Location 1: [GEOGRAPHIC_DATA]" at bounding box center [498, 574] width 504 height 23
click at [750, 563] on h3 "Location 1: [GEOGRAPHIC_DATA]" at bounding box center [498, 574] width 504 height 23
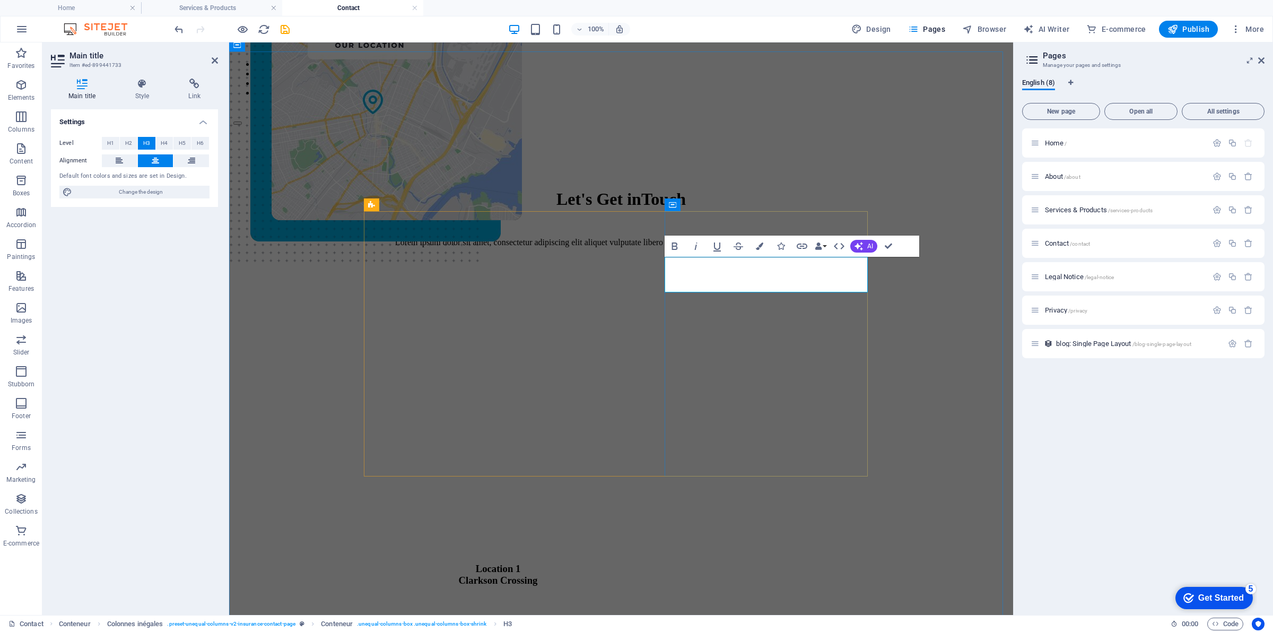
drag, startPoint x: 807, startPoint y: 268, endPoint x: 675, endPoint y: 268, distance: 131.1
click at [675, 563] on h3 "Location [STREET_ADDRESS]" at bounding box center [498, 574] width 504 height 23
drag, startPoint x: 792, startPoint y: 271, endPoint x: 812, endPoint y: 275, distance: 20.5
click at [521, 563] on font "Location 1" at bounding box center [498, 568] width 45 height 11
click at [750, 563] on h3 "Location [STREET_ADDRESS]" at bounding box center [498, 574] width 504 height 23
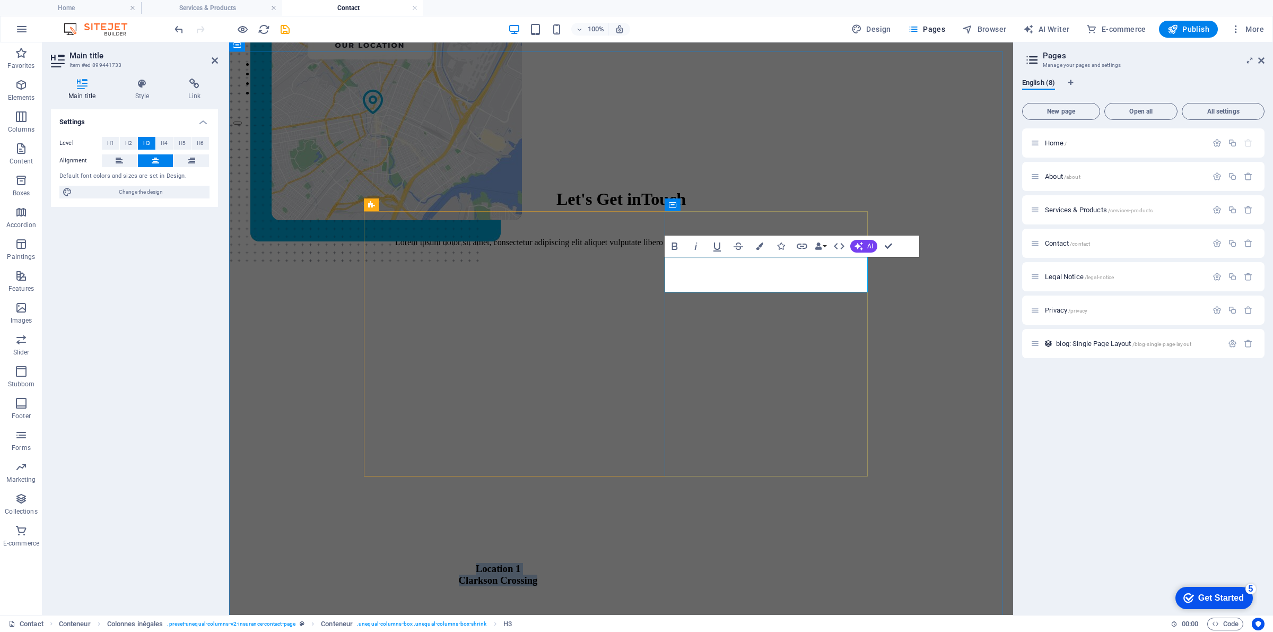
drag, startPoint x: 844, startPoint y: 284, endPoint x: 678, endPoint y: 261, distance: 167.3
click at [678, 563] on h3 "Location [STREET_ADDRESS]" at bounding box center [498, 574] width 504 height 23
click at [672, 250] on icon "button" at bounding box center [675, 246] width 13 height 13
click at [538, 575] on strong "Clarkson Crossing" at bounding box center [498, 580] width 79 height 11
drag, startPoint x: 720, startPoint y: 263, endPoint x: 807, endPoint y: 268, distance: 86.6
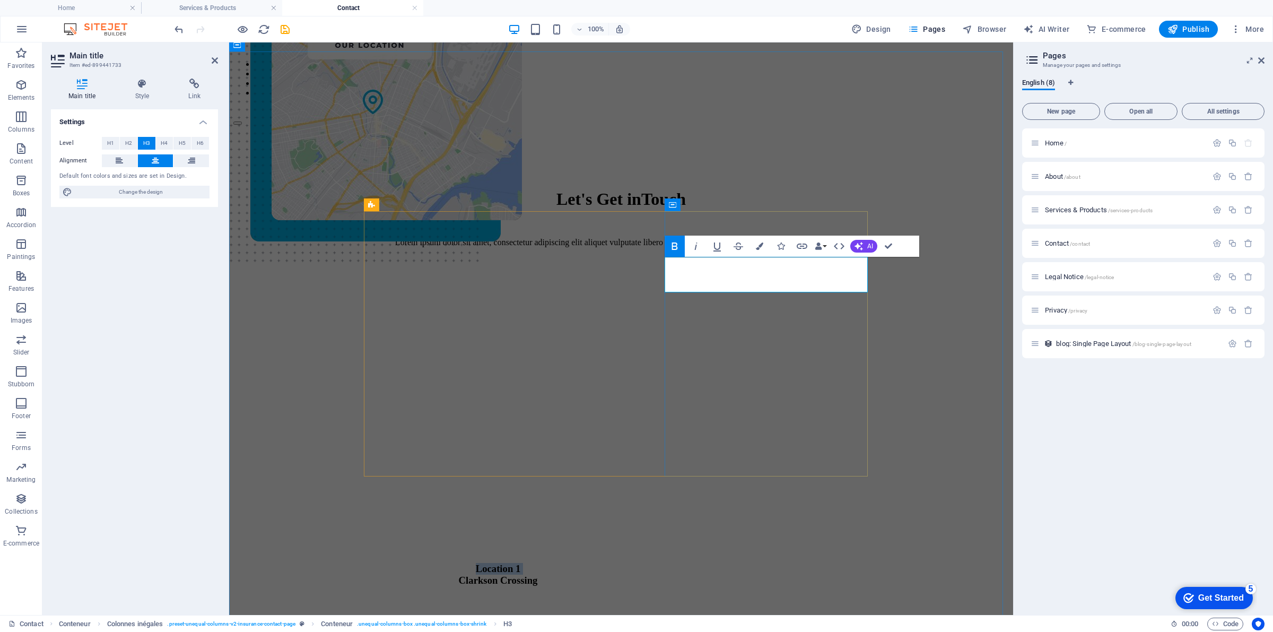
click at [750, 563] on h3 "Location [STREET_ADDRESS]" at bounding box center [498, 574] width 504 height 23
click at [197, 98] on font "Link" at bounding box center [194, 95] width 12 height 7
click at [171, 86] on icon at bounding box center [194, 84] width 47 height 11
click at [142, 86] on icon at bounding box center [142, 84] width 49 height 11
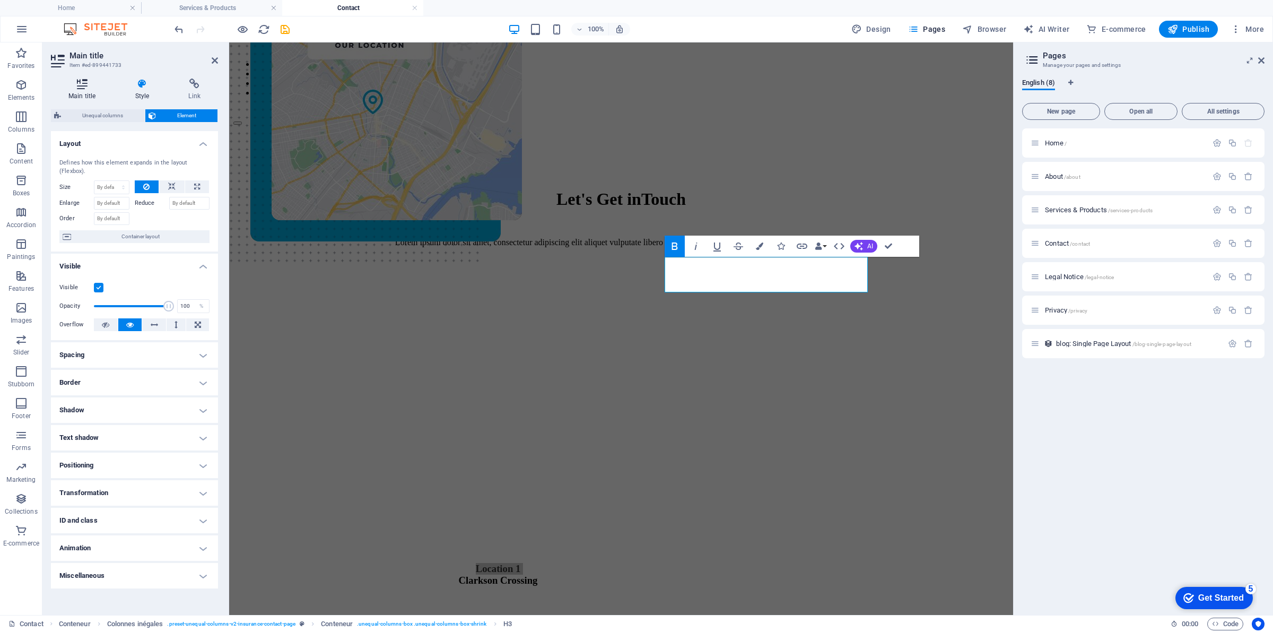
click at [90, 79] on icon at bounding box center [82, 84] width 63 height 11
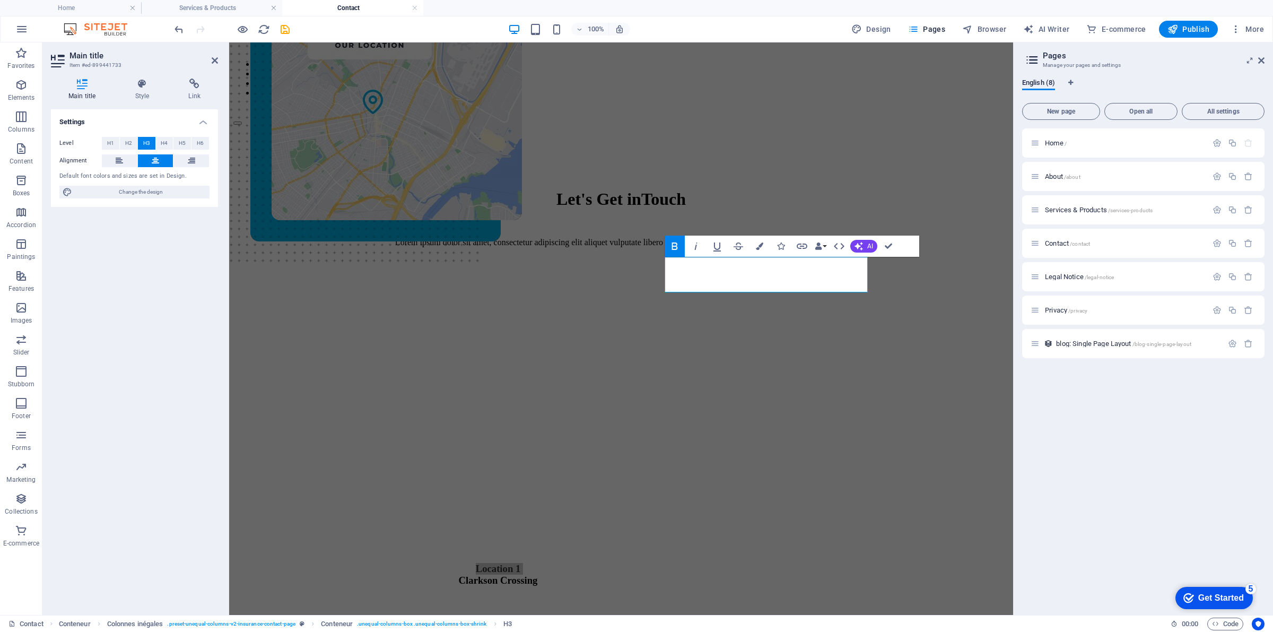
click at [0, 0] on aside "Pages Manage your pages and settings English (8) New page Open all All settings…" at bounding box center [0, 0] width 0 height 0
click at [0, 0] on icon at bounding box center [0, 0] width 0 height 0
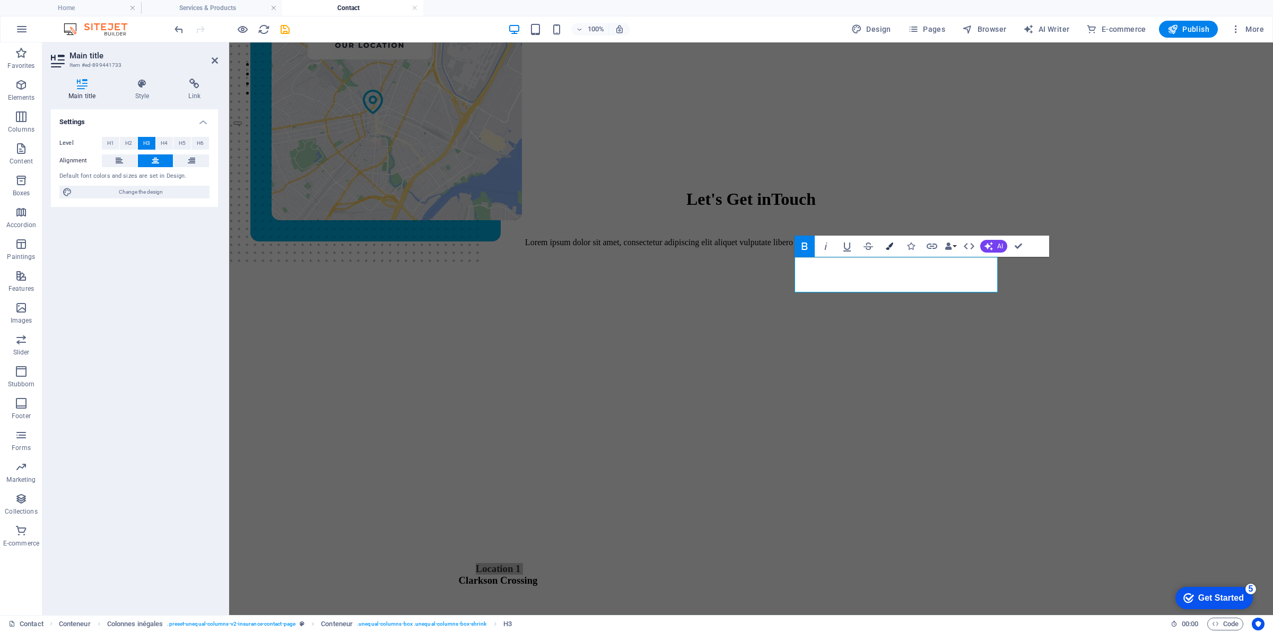
click at [887, 240] on button "Colors" at bounding box center [890, 246] width 20 height 21
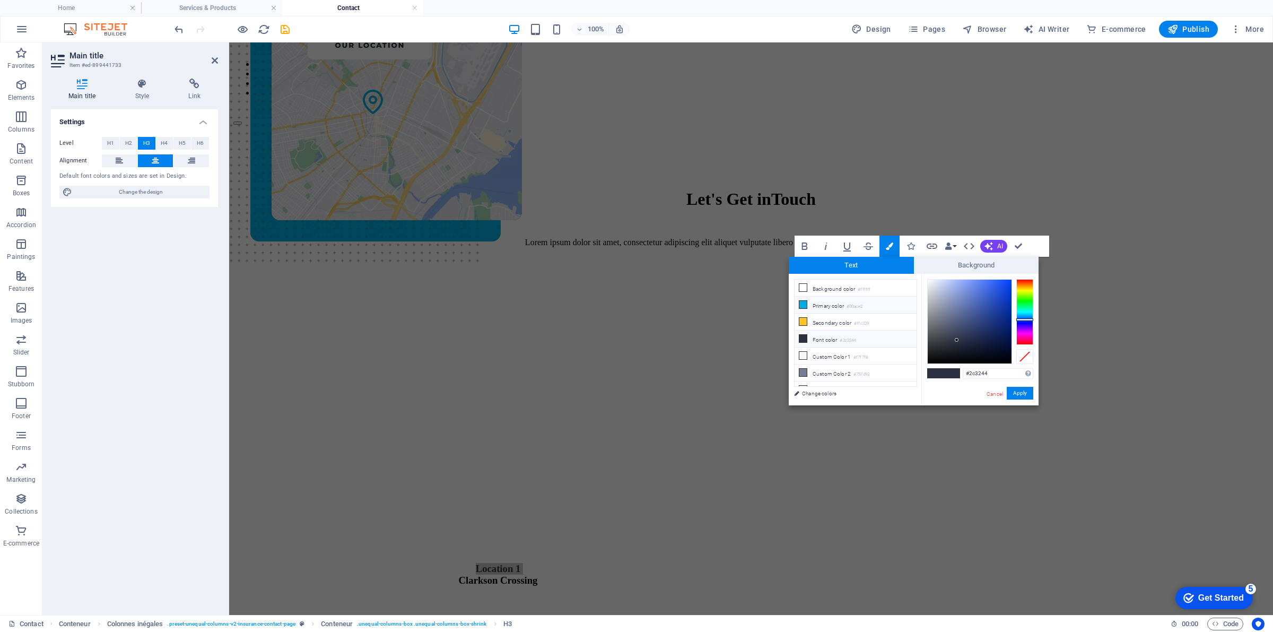
click at [810, 304] on li "Primary color #00ace2" at bounding box center [856, 305] width 122 height 17
drag, startPoint x: 1018, startPoint y: 396, endPoint x: 717, endPoint y: 306, distance: 314.1
click at [1018, 396] on font "Apply" at bounding box center [1020, 393] width 14 height 6
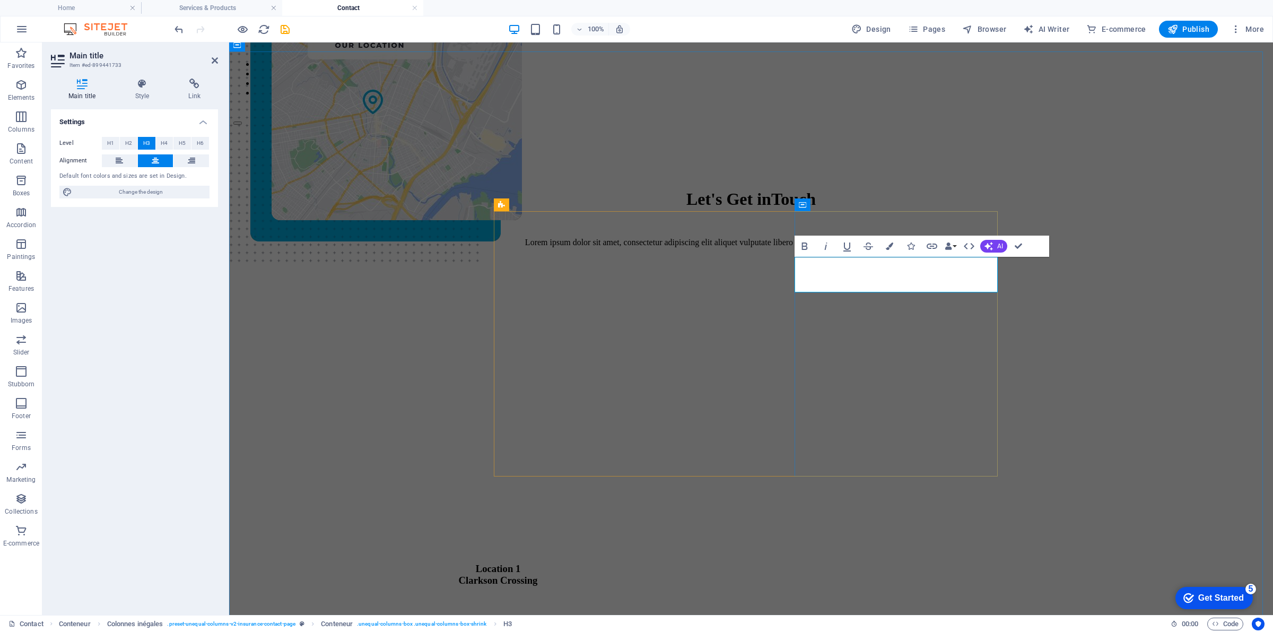
click at [538, 575] on strong "Clarkson Crossing" at bounding box center [498, 580] width 79 height 11
drag, startPoint x: 969, startPoint y: 285, endPoint x: 828, endPoint y: 274, distance: 141.6
click at [750, 563] on h3 "Location [STREET_ADDRESS]" at bounding box center [498, 574] width 504 height 23
click at [888, 242] on icon "button" at bounding box center [889, 245] width 7 height 7
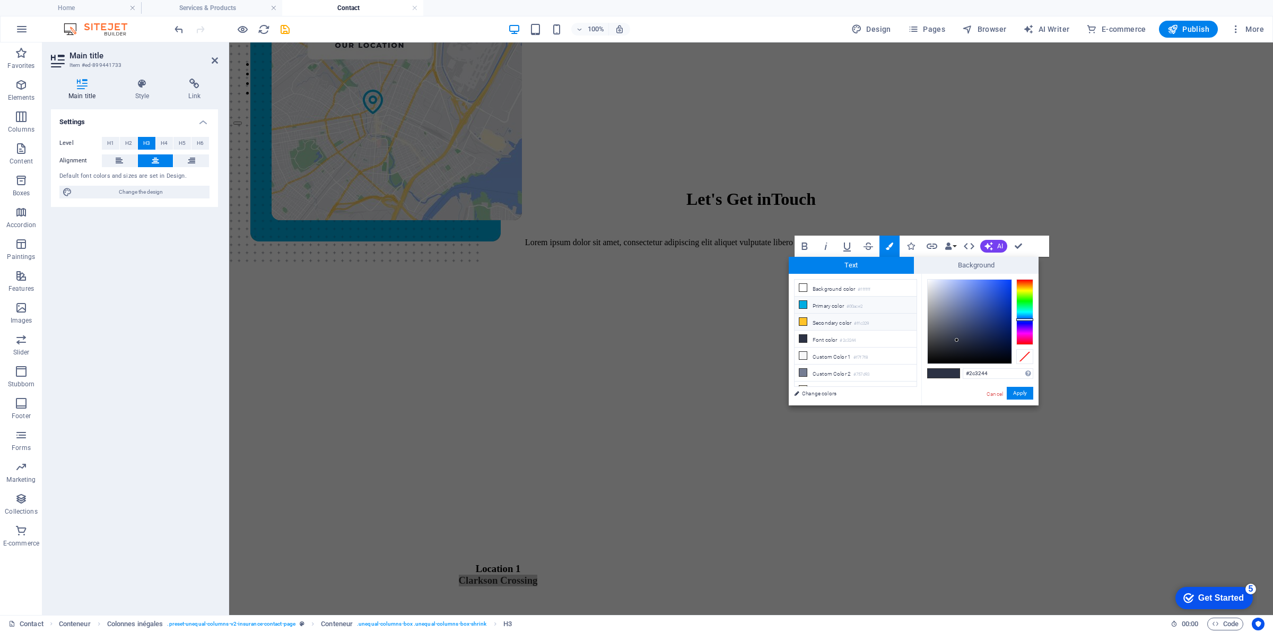
click at [838, 318] on li "Secondary color #ffc329" at bounding box center [856, 322] width 122 height 17
type input "#ffc329"
click at [1024, 390] on font "Apply" at bounding box center [1020, 393] width 14 height 6
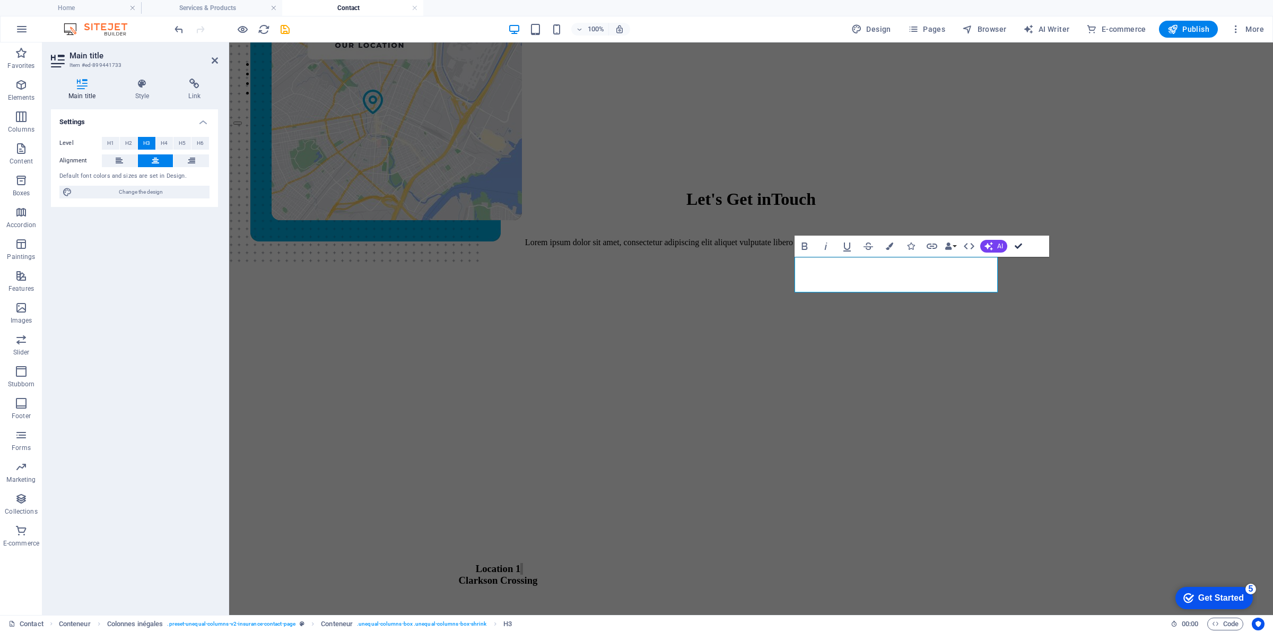
drag, startPoint x: 1020, startPoint y: 239, endPoint x: 920, endPoint y: 232, distance: 101.1
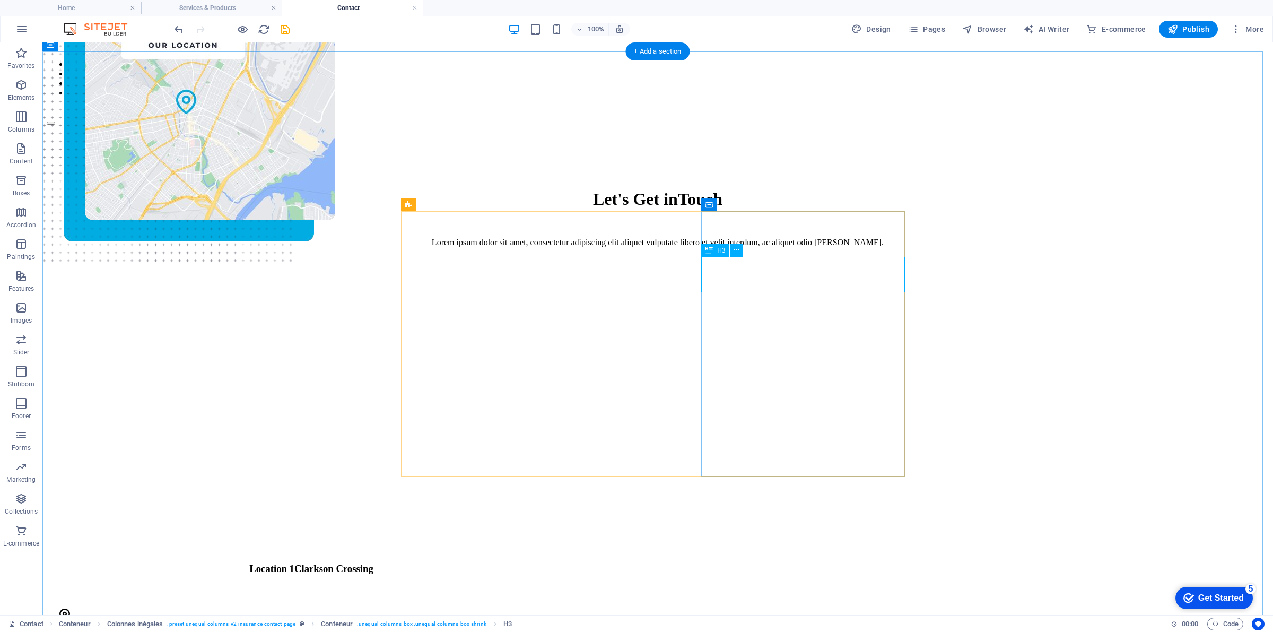
click at [564, 563] on div "Location [STREET_ADDRESS]" at bounding box center [311, 569] width 504 height 12
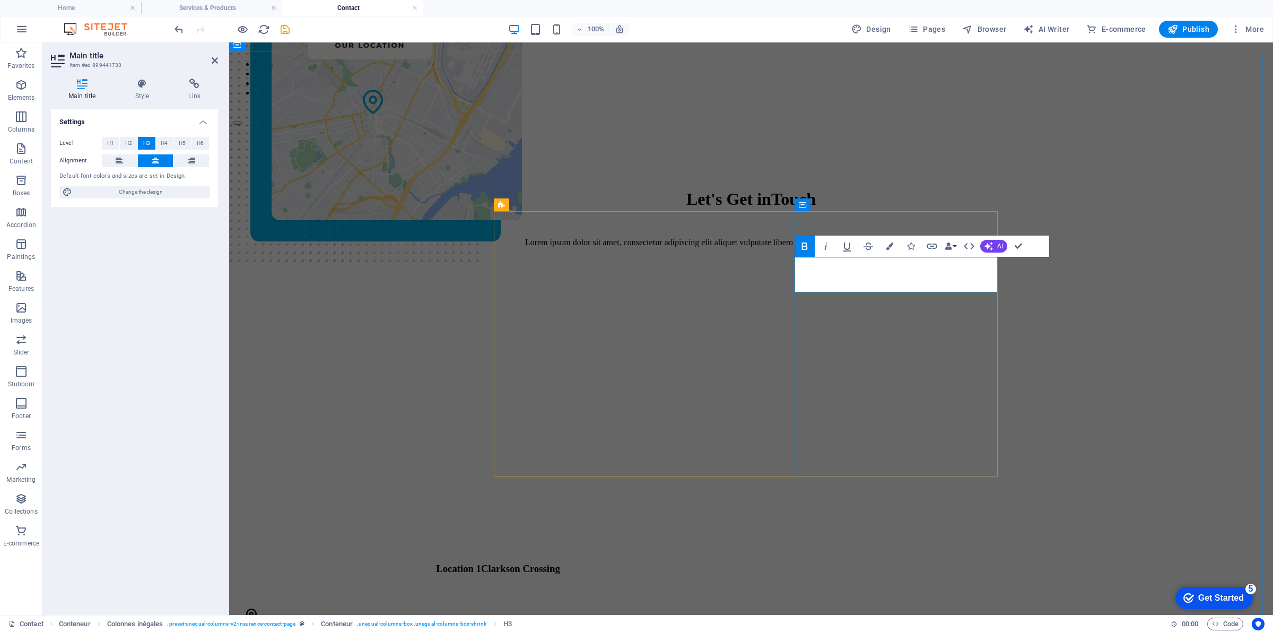
click at [560, 563] on font "Clarkson Crossing" at bounding box center [520, 568] width 79 height 11
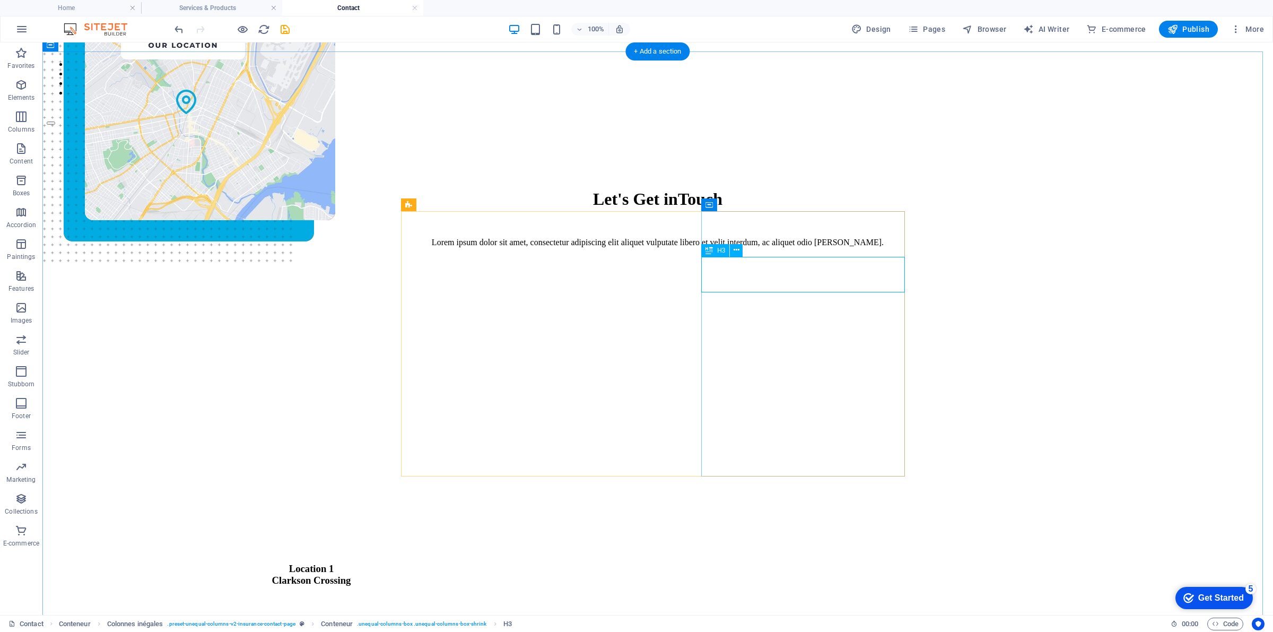
click at [564, 563] on div "Location [STREET_ADDRESS]" at bounding box center [311, 574] width 504 height 23
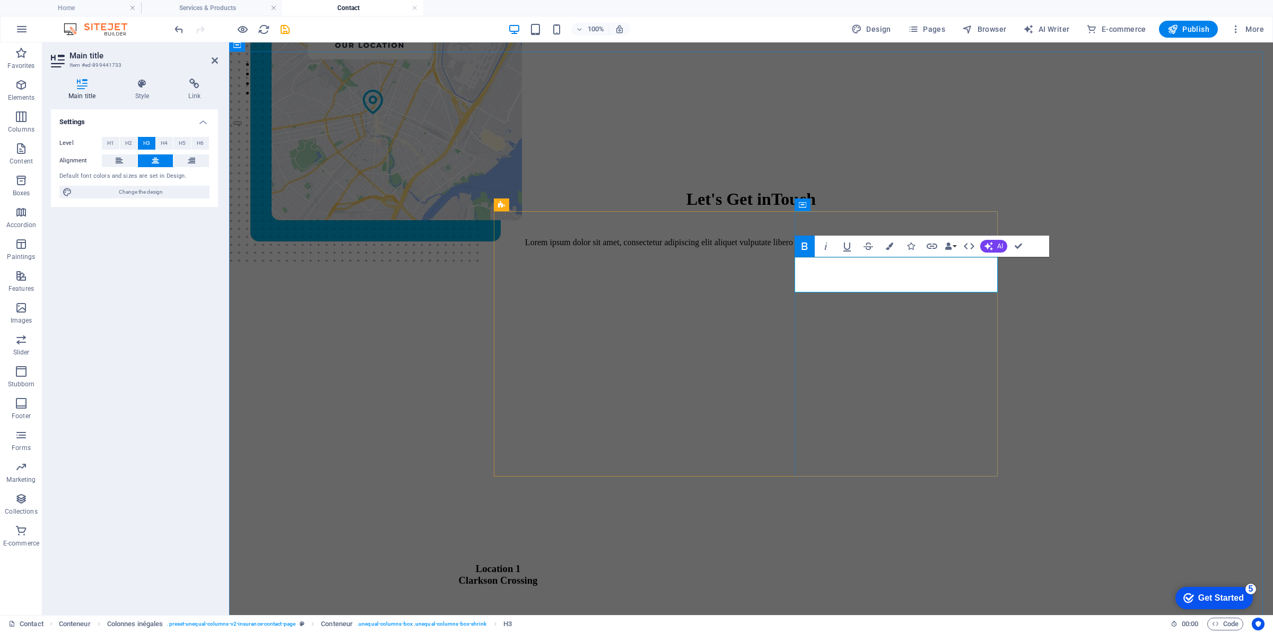
click at [521, 563] on font "Location 1" at bounding box center [498, 568] width 45 height 11
drag, startPoint x: 935, startPoint y: 266, endPoint x: 922, endPoint y: 263, distance: 13.6
click at [521, 563] on font "Location 1" at bounding box center [498, 568] width 45 height 11
drag, startPoint x: 933, startPoint y: 262, endPoint x: 799, endPoint y: 258, distance: 134.3
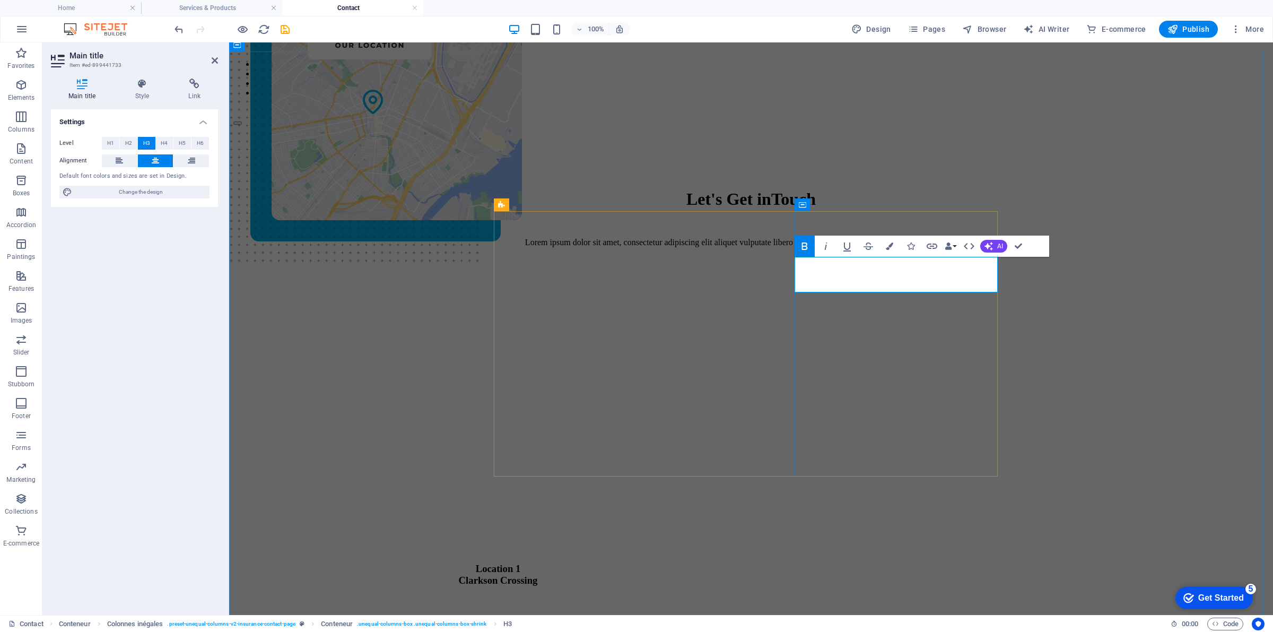
click at [750, 563] on h3 "Location [STREET_ADDRESS]" at bounding box center [498, 574] width 504 height 23
click at [889, 240] on button "Colors" at bounding box center [890, 246] width 20 height 21
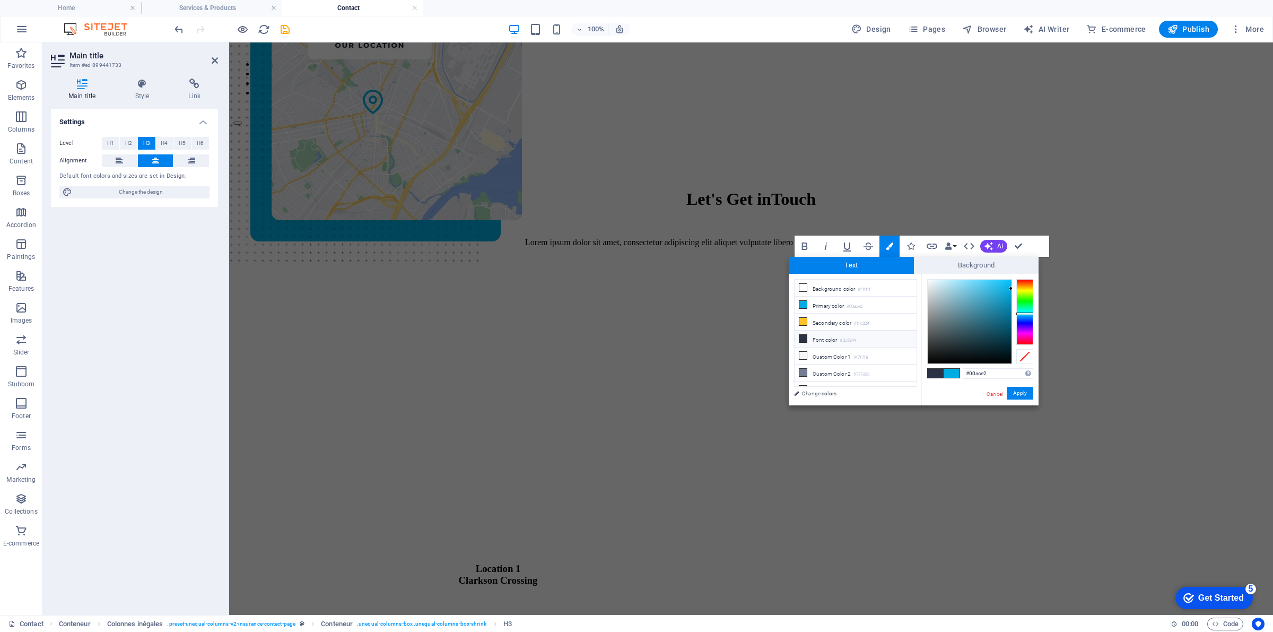
click at [800, 342] on icon at bounding box center [803, 338] width 7 height 7
type input "#2c3244"
click at [1012, 388] on button "Apply" at bounding box center [1020, 393] width 27 height 13
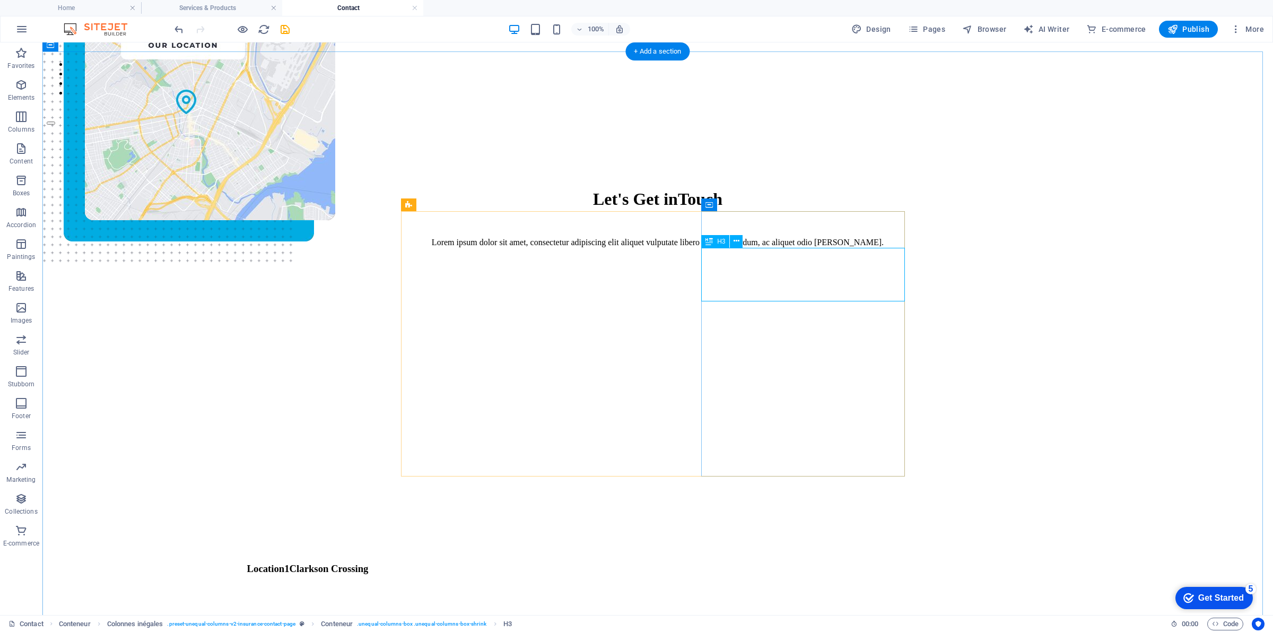
click at [564, 563] on div "Location [STREET_ADDRESS]" at bounding box center [311, 574] width 504 height 23
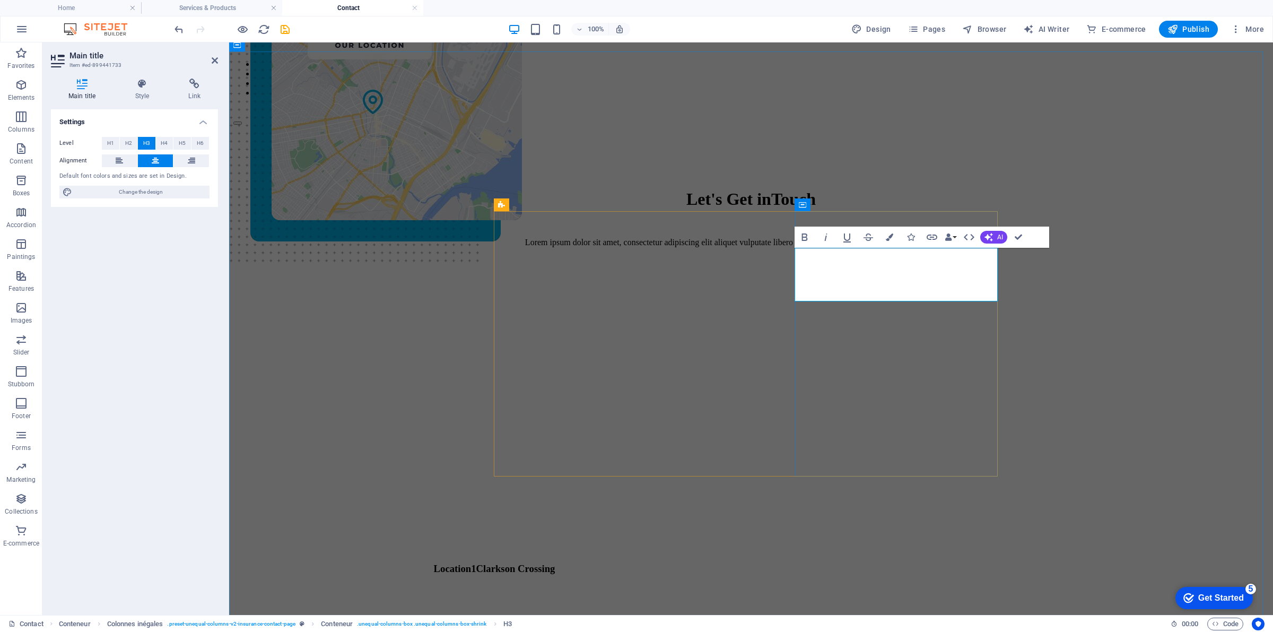
click at [556, 563] on font "Clarkson Crossing" at bounding box center [515, 568] width 79 height 11
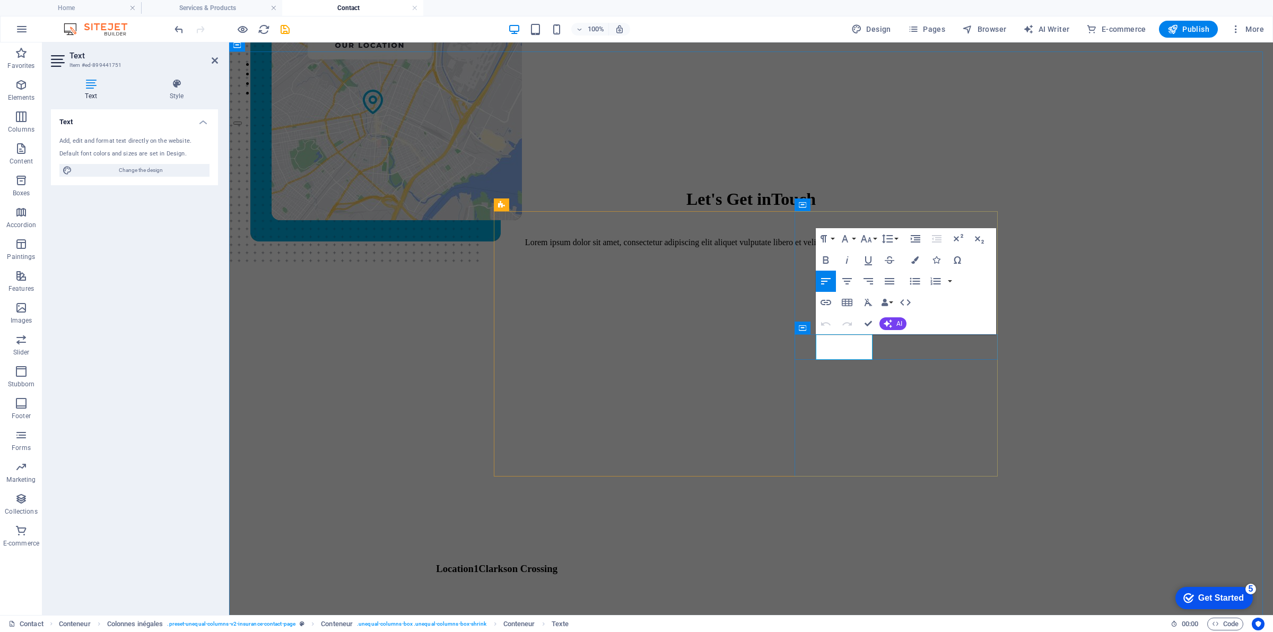
drag, startPoint x: 847, startPoint y: 340, endPoint x: 843, endPoint y: 335, distance: 6.8
drag, startPoint x: 817, startPoint y: 336, endPoint x: 874, endPoint y: 341, distance: 57.0
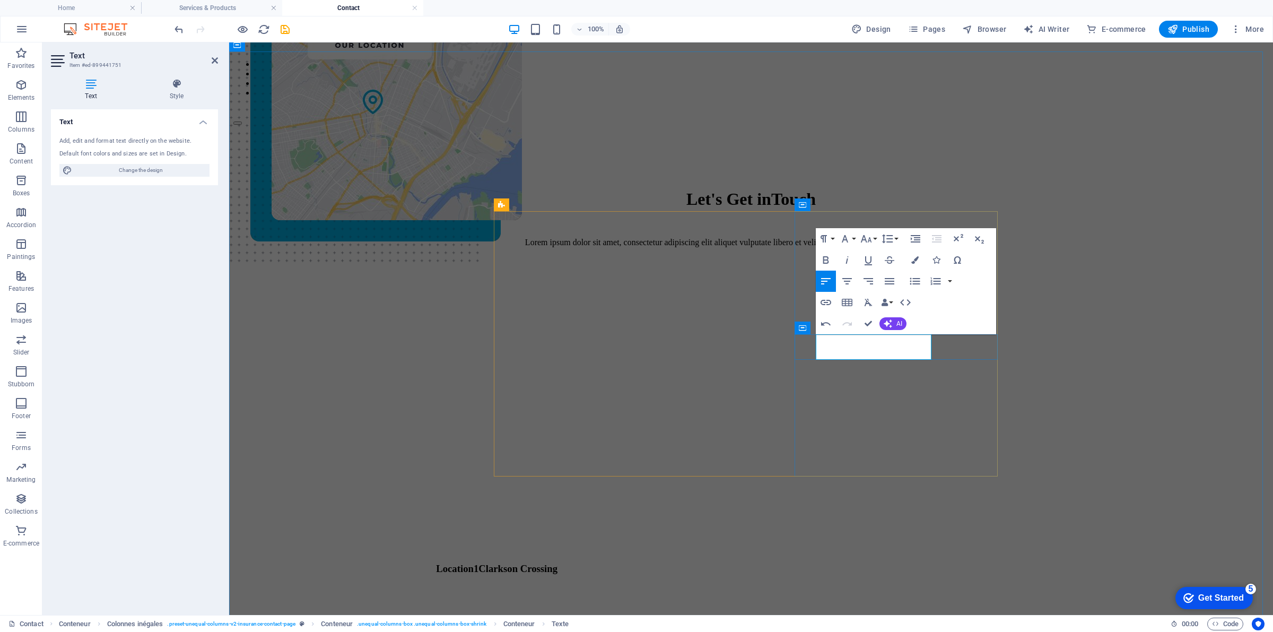
scroll to position [0, 4]
drag, startPoint x: 908, startPoint y: 350, endPoint x: 857, endPoint y: 348, distance: 51.0
drag, startPoint x: 875, startPoint y: 354, endPoint x: 808, endPoint y: 354, distance: 67.9
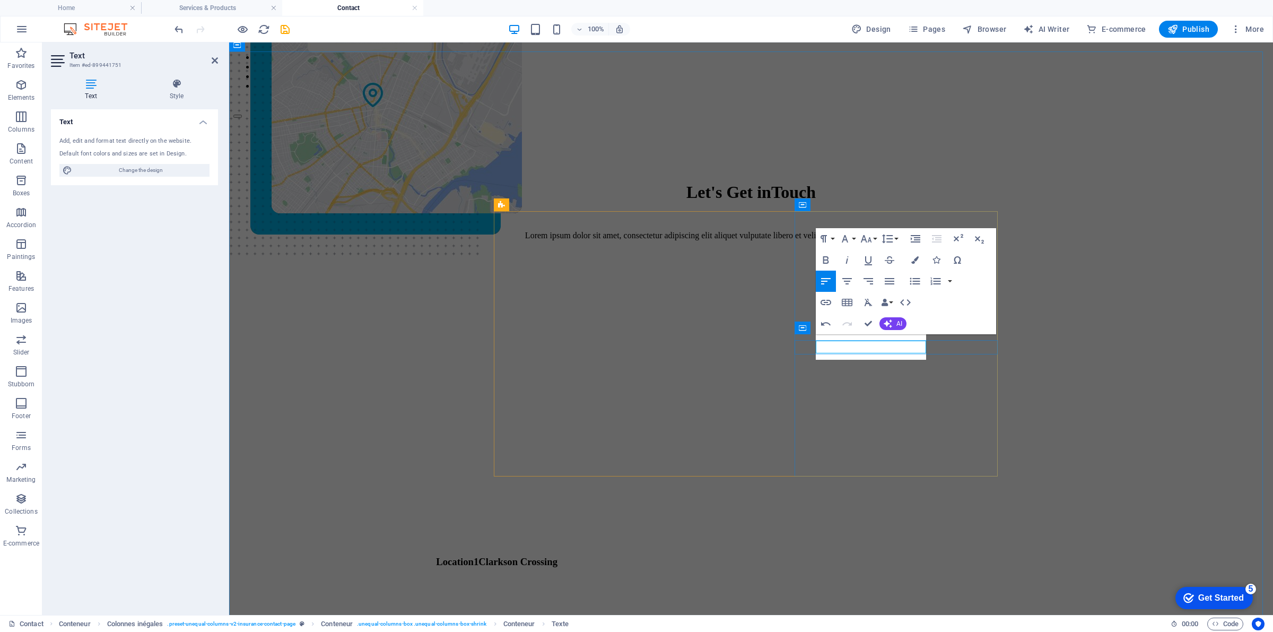
scroll to position [73, 0]
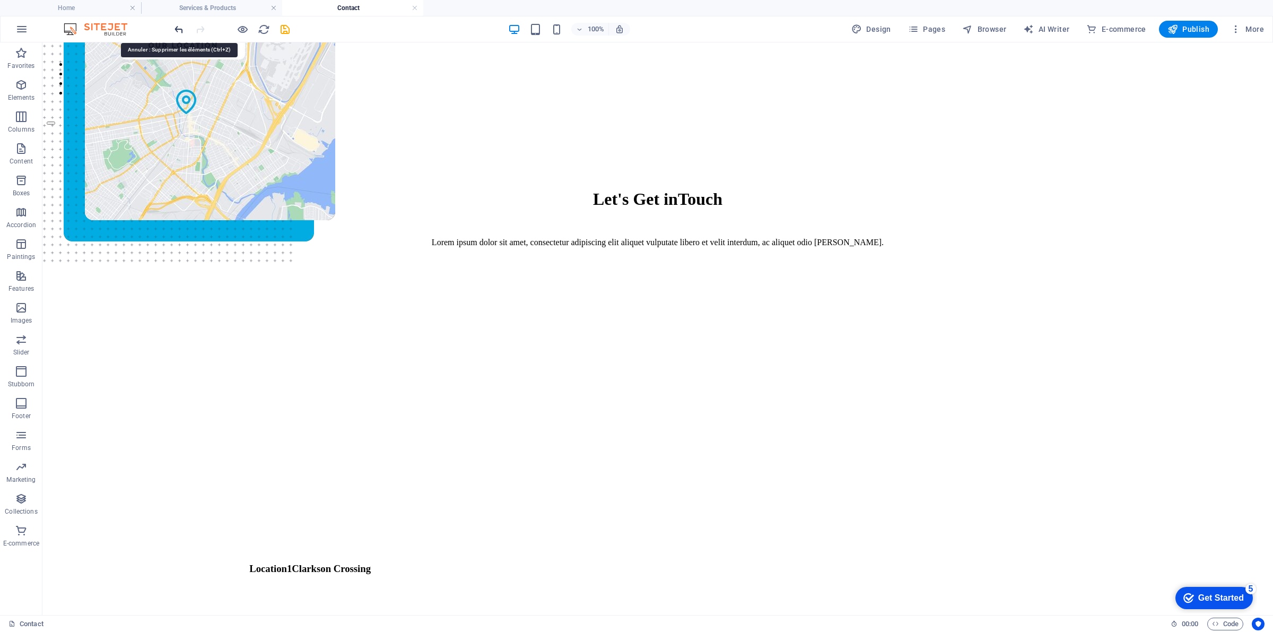
click at [177, 32] on icon "undo" at bounding box center [179, 29] width 12 height 12
click at [564, 563] on div "Location [STREET_ADDRESS]" at bounding box center [311, 580] width 504 height 35
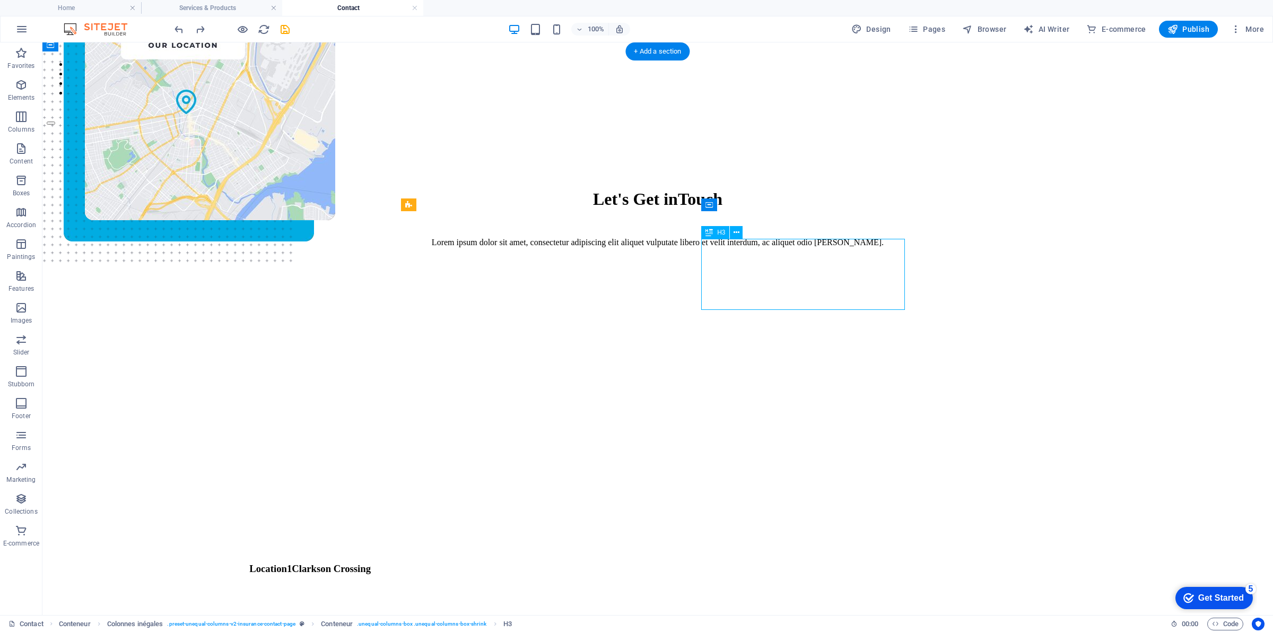
click at [564, 563] on div "Location [STREET_ADDRESS]" at bounding box center [311, 580] width 504 height 35
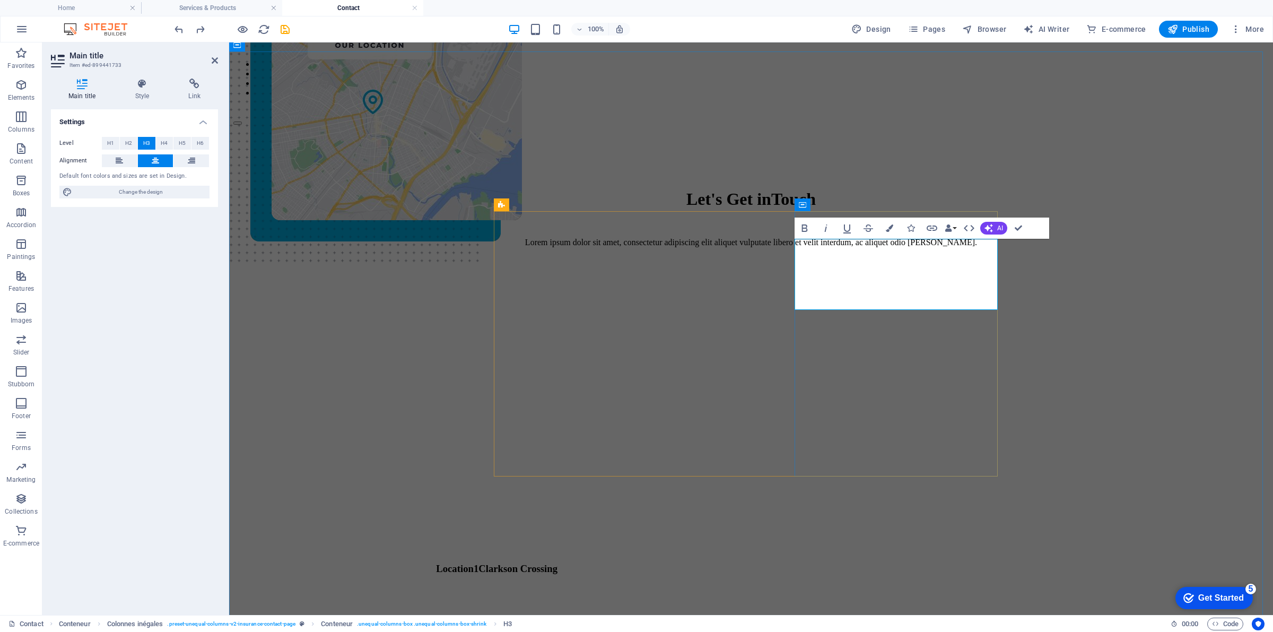
click at [479, 563] on font "1" at bounding box center [476, 568] width 5 height 11
drag, startPoint x: 905, startPoint y: 248, endPoint x: 796, endPoint y: 237, distance: 109.3
drag, startPoint x: 977, startPoint y: 248, endPoint x: 809, endPoint y: 252, distance: 167.7
click at [750, 563] on h3 "Contact Information ‌ [GEOGRAPHIC_DATA]" at bounding box center [498, 586] width 504 height 47
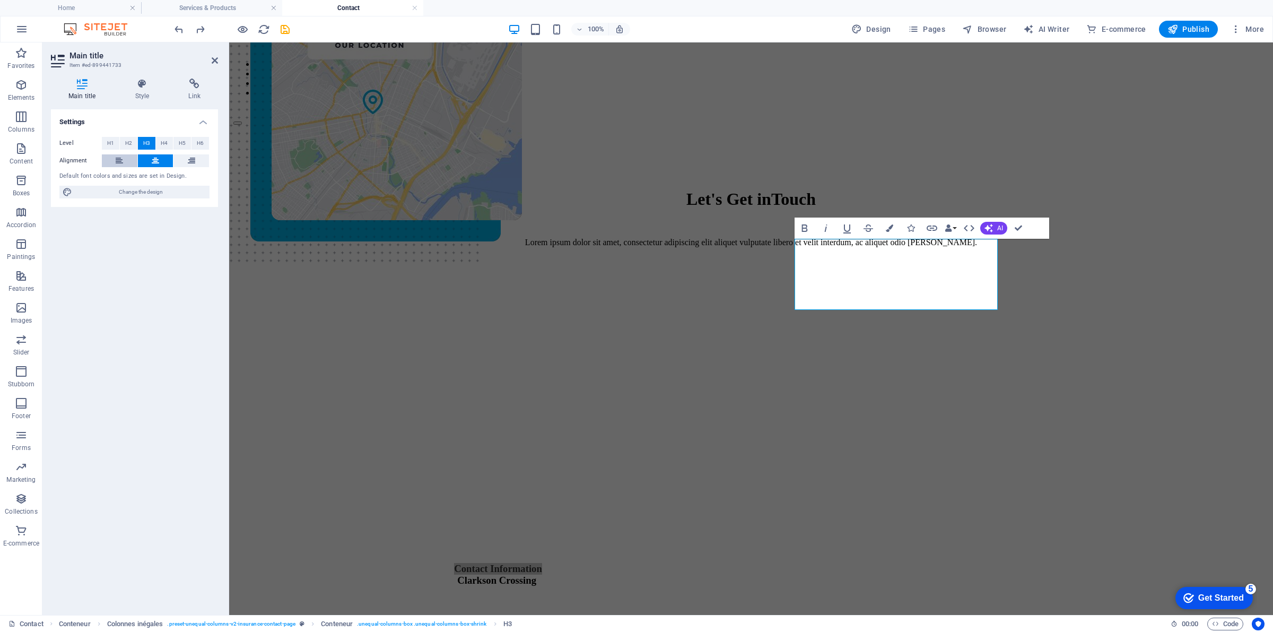
drag, startPoint x: 120, startPoint y: 158, endPoint x: 443, endPoint y: 174, distance: 323.0
click at [120, 158] on icon at bounding box center [119, 160] width 7 height 13
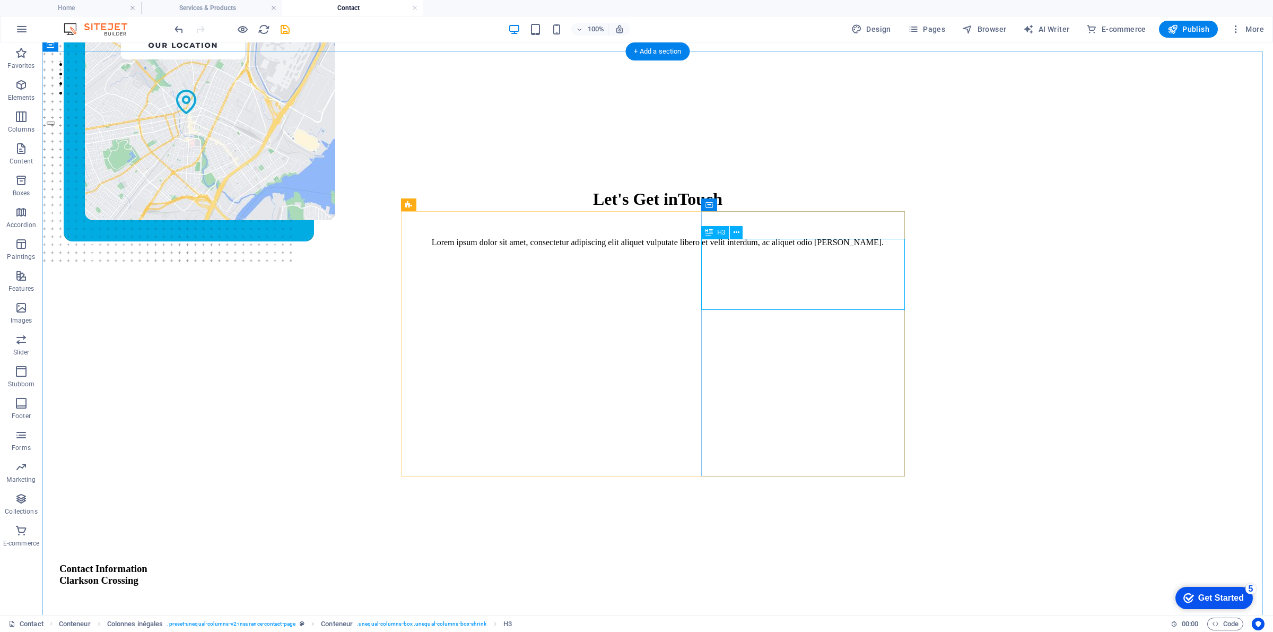
click at [564, 563] on div "Contact Information [GEOGRAPHIC_DATA]" at bounding box center [311, 586] width 504 height 47
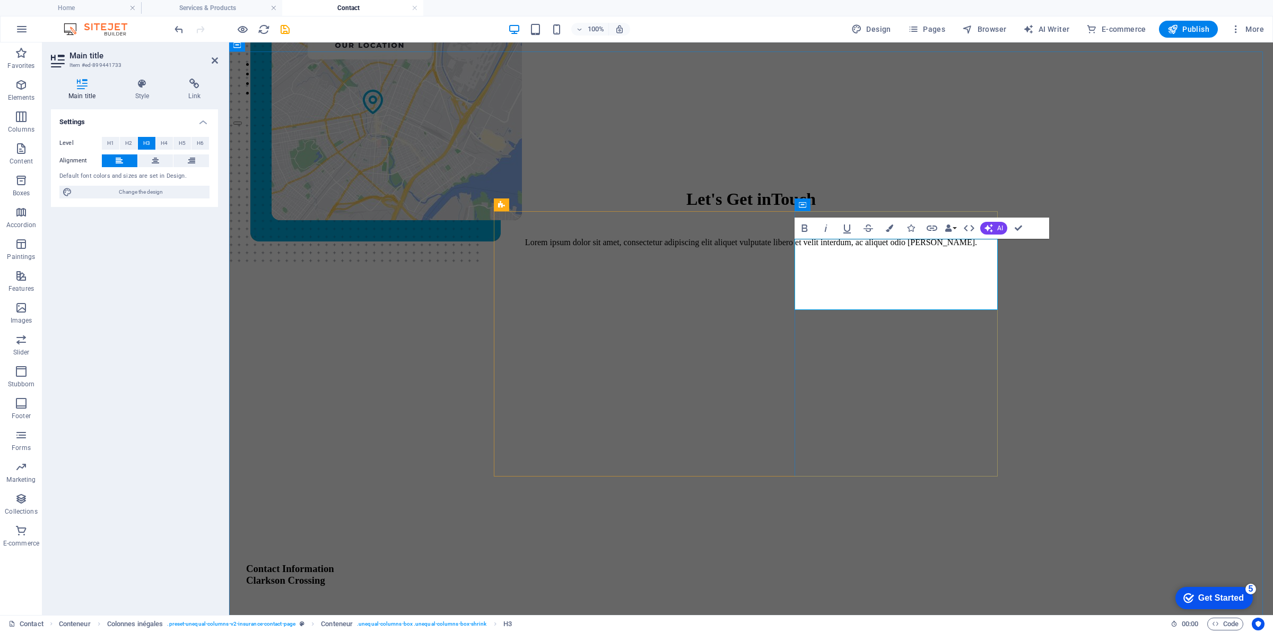
click at [750, 563] on h3 "Contact Information [GEOGRAPHIC_DATA]" at bounding box center [498, 586] width 504 height 47
drag, startPoint x: 946, startPoint y: 268, endPoint x: 766, endPoint y: 256, distance: 180.8
click at [750, 288] on div "Contact Information [GEOGRAPHIC_DATA] [STREET_ADDRESS] 0123 - 456789 [EMAIL_ADD…" at bounding box center [498, 573] width 504 height 570
click at [750, 563] on h3 "Contact Information ​" at bounding box center [498, 586] width 504 height 47
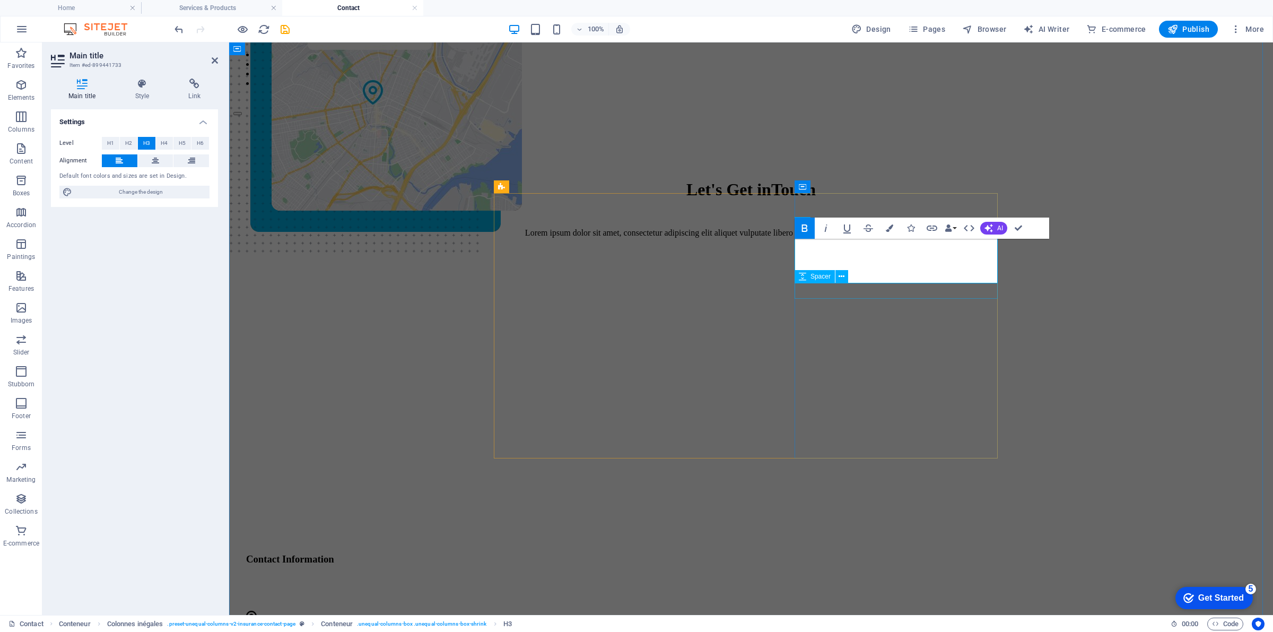
scroll to position [91, 0]
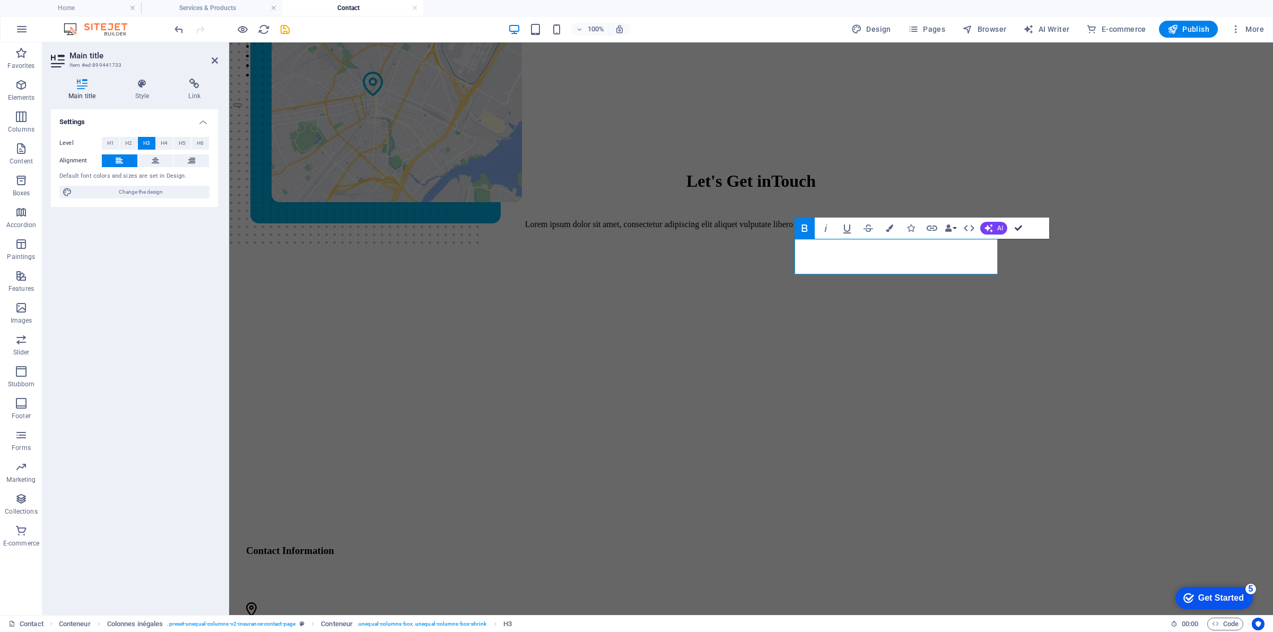
drag, startPoint x: 1018, startPoint y: 224, endPoint x: 783, endPoint y: 215, distance: 235.3
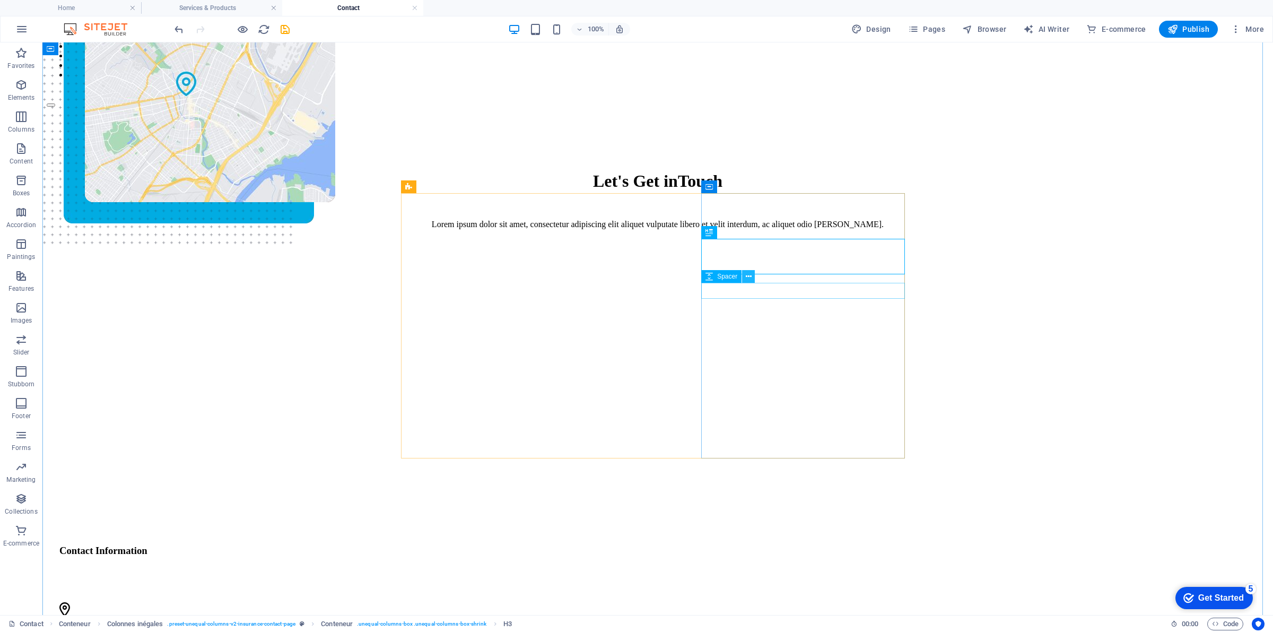
click at [748, 278] on icon at bounding box center [749, 276] width 6 height 11
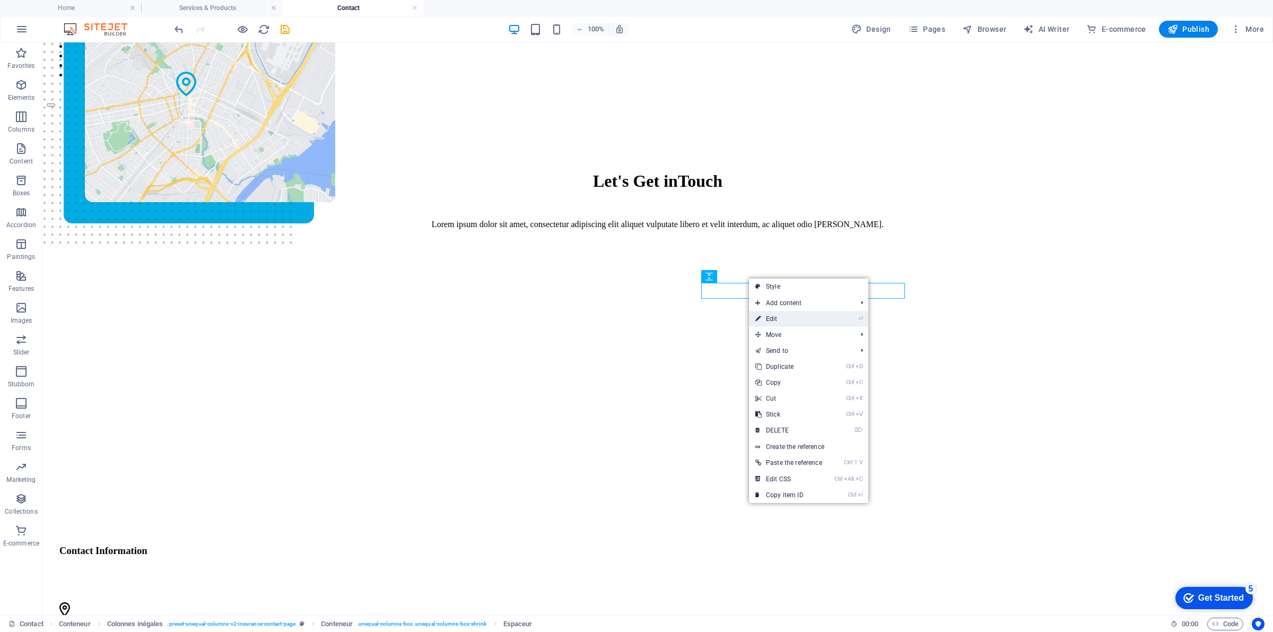
click at [861, 319] on font "⏎" at bounding box center [861, 318] width 5 height 7
select select "px"
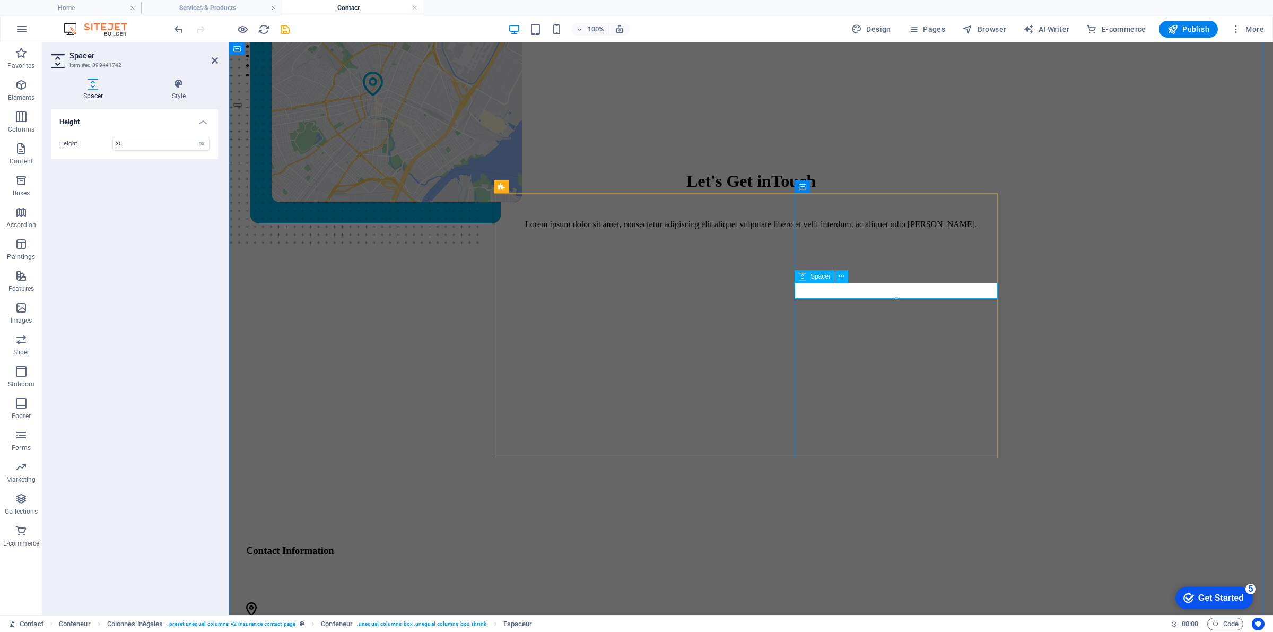
click at [750, 586] on div at bounding box center [498, 594] width 504 height 16
click at [750, 298] on div "Contact Information [STREET_ADDRESS] 0123 - 456789 [EMAIL_ADDRESS] [DOMAIN_NAME]" at bounding box center [498, 543] width 504 height 547
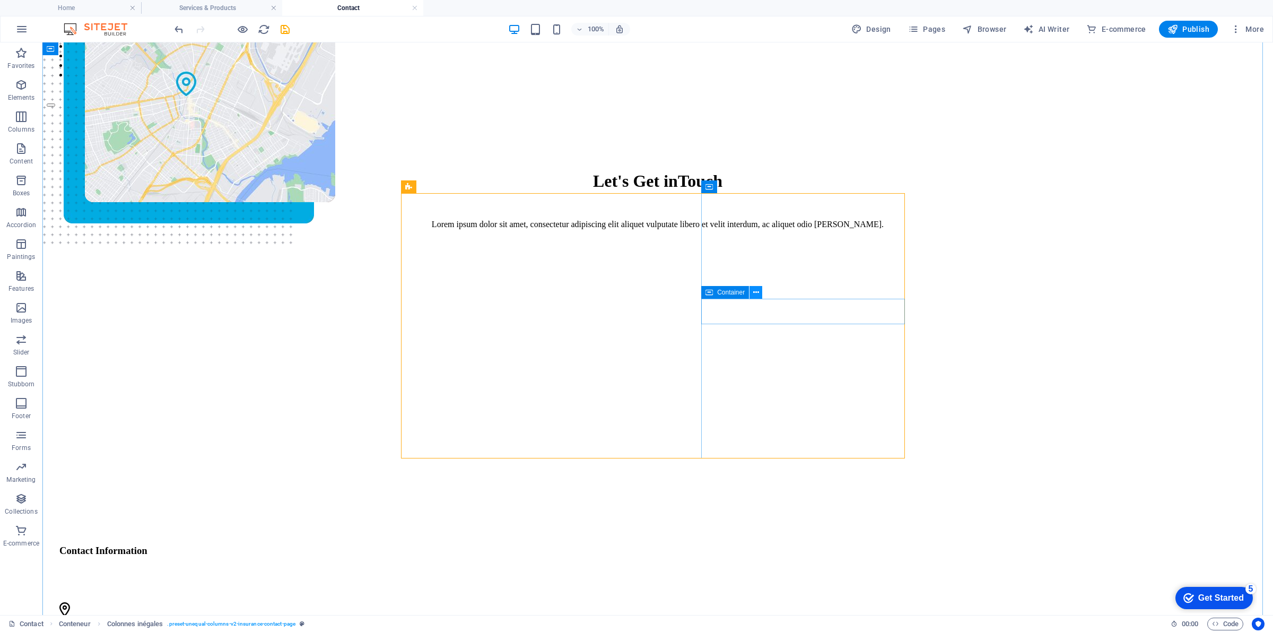
click at [756, 295] on icon at bounding box center [756, 292] width 6 height 11
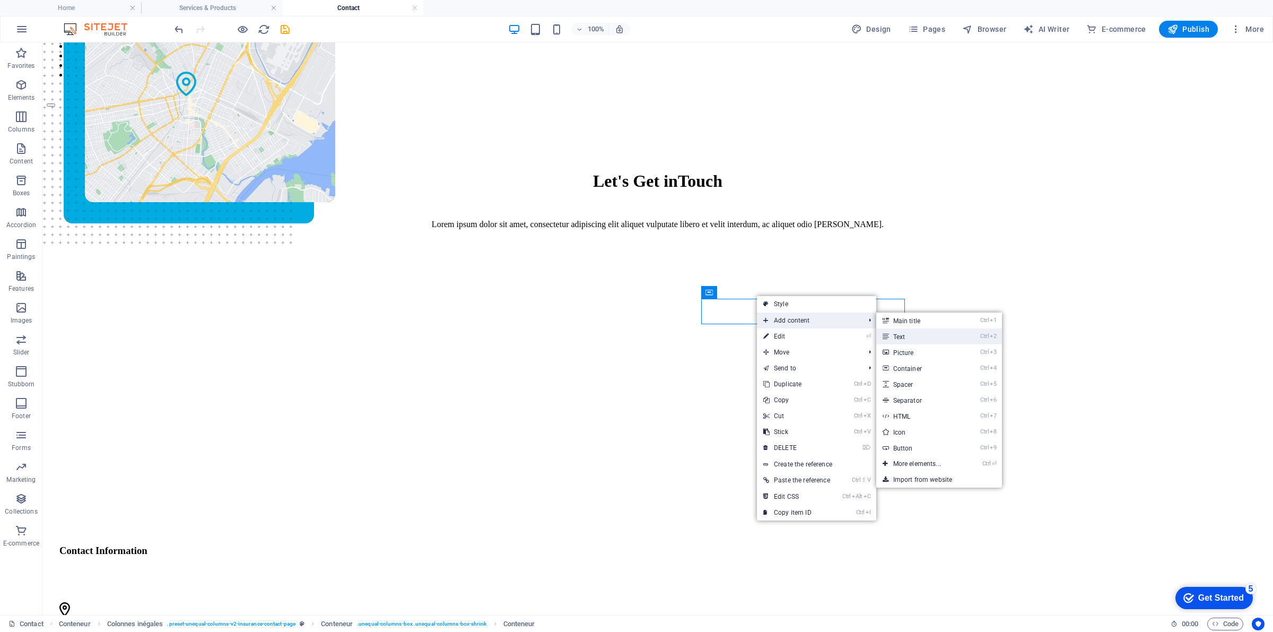
click at [888, 332] on icon at bounding box center [885, 336] width 5 height 16
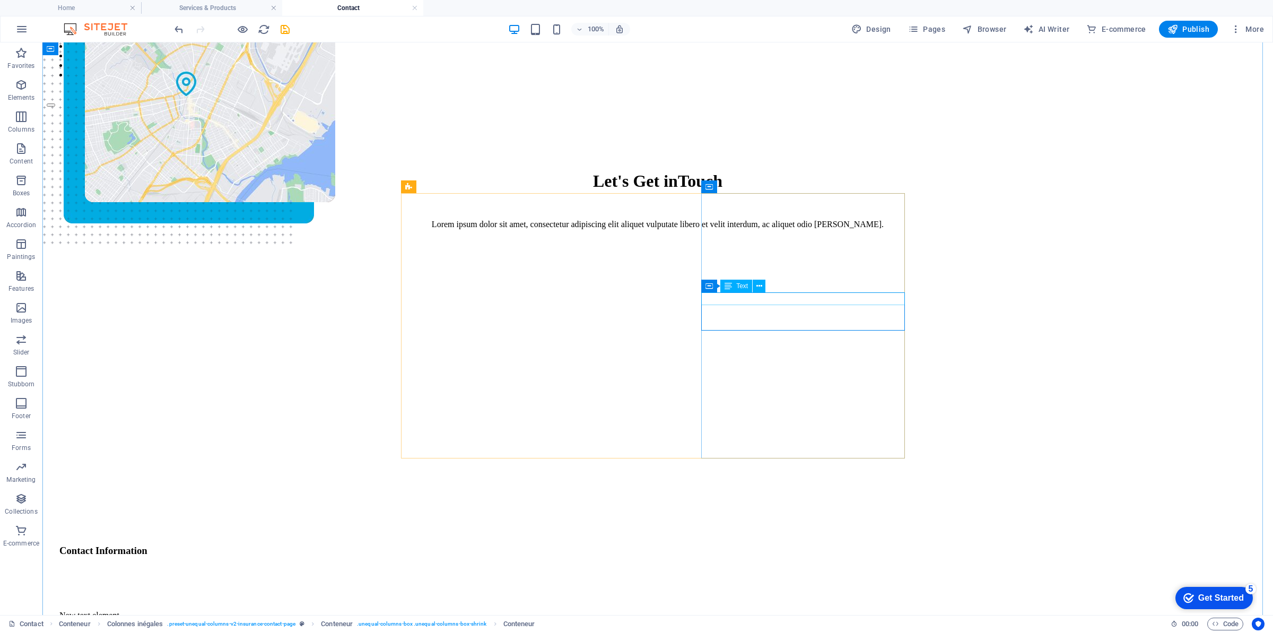
click at [564, 611] on div "New text element" at bounding box center [311, 616] width 504 height 10
click at [757, 287] on icon at bounding box center [760, 286] width 6 height 11
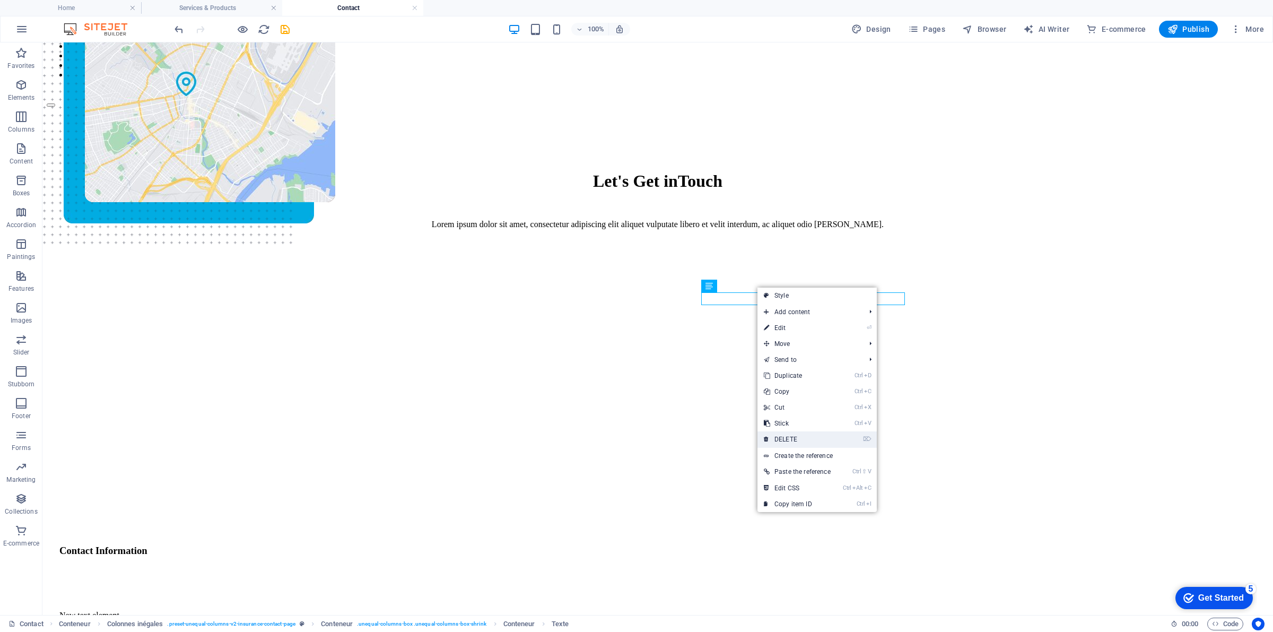
click at [803, 434] on link "⌦ DELETE" at bounding box center [798, 439] width 80 height 16
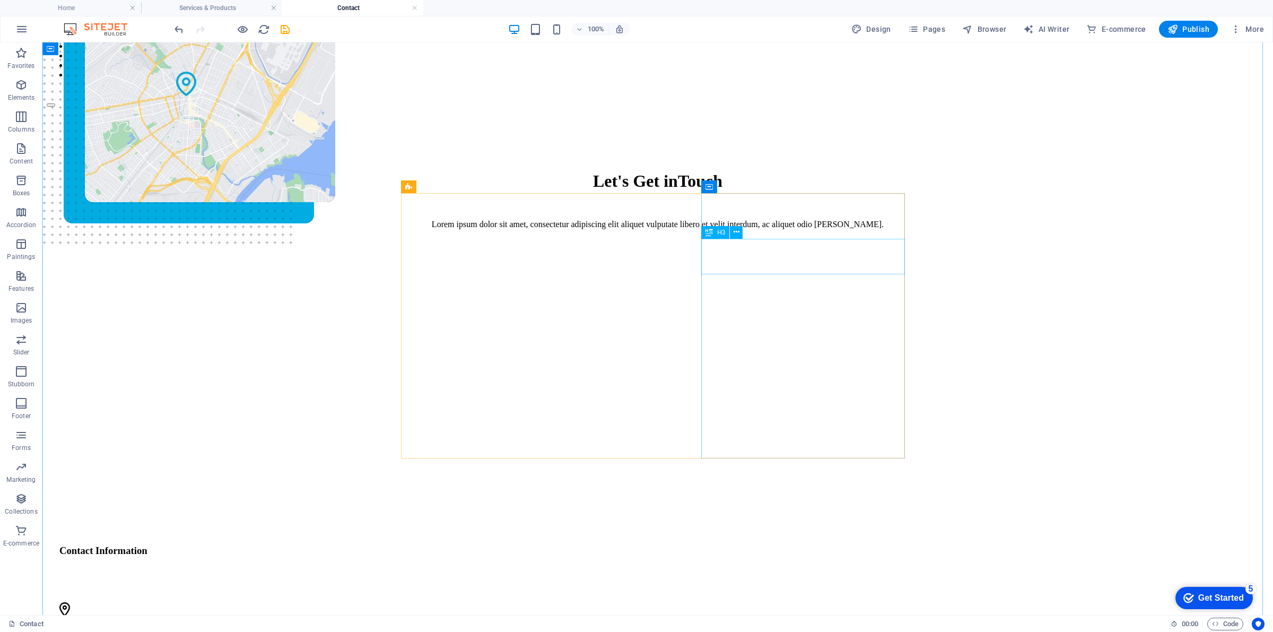
click at [564, 545] on div "Contact Information" at bounding box center [311, 556] width 504 height 23
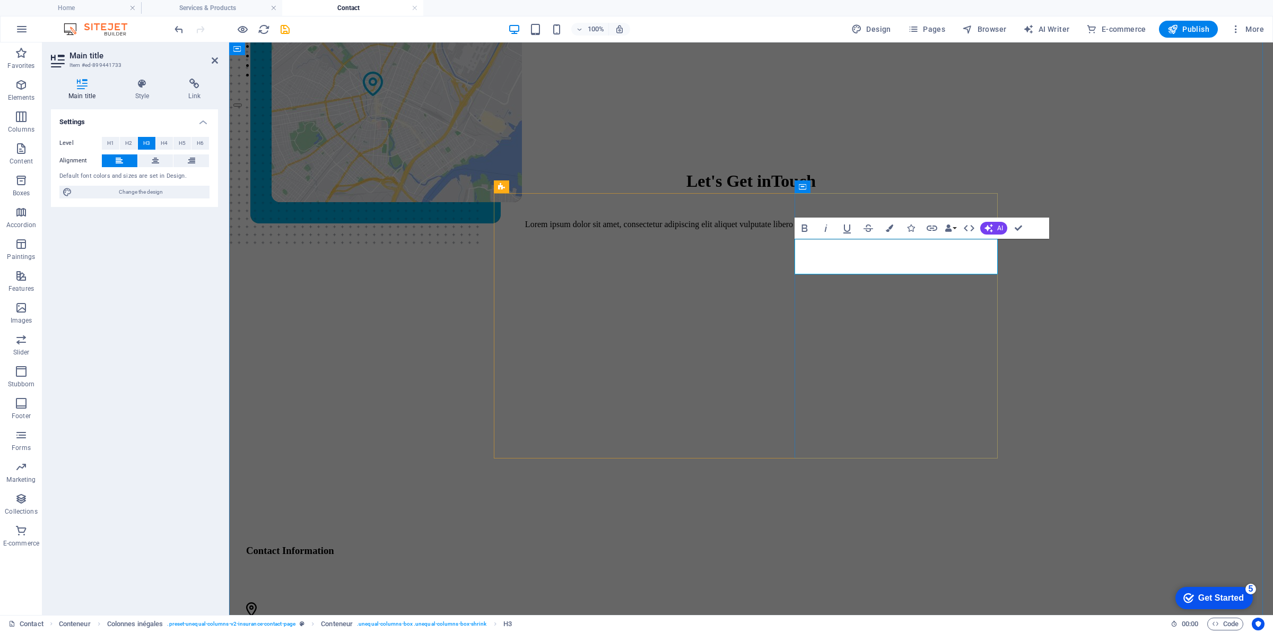
click at [750, 545] on h3 "Contact Information" at bounding box center [498, 556] width 504 height 23
drag, startPoint x: 911, startPoint y: 253, endPoint x: 855, endPoint y: 258, distance: 56.5
click at [334, 545] on font "Contact Information" at bounding box center [290, 550] width 88 height 11
drag, startPoint x: 943, startPoint y: 245, endPoint x: 787, endPoint y: 247, distance: 156.5
click at [750, 270] on div "Contact Information [STREET_ADDRESS] 0123 - 456789 [EMAIL_ADDRESS] [DOMAIN_NAME]" at bounding box center [498, 543] width 504 height 547
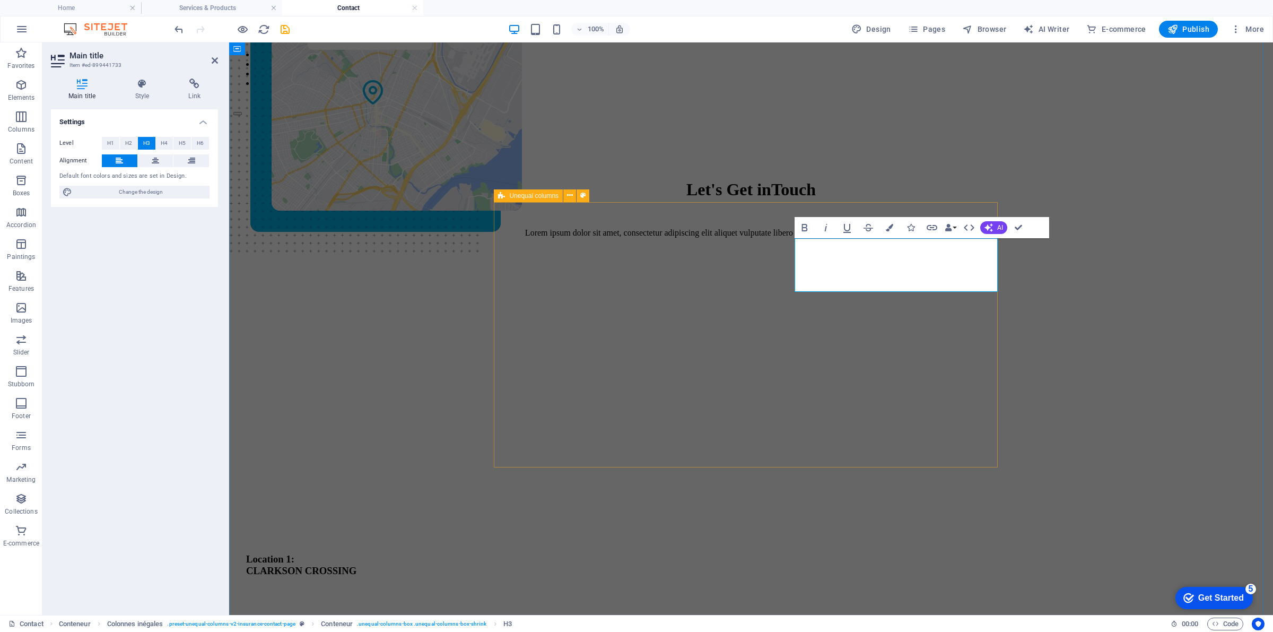
scroll to position [16, 0]
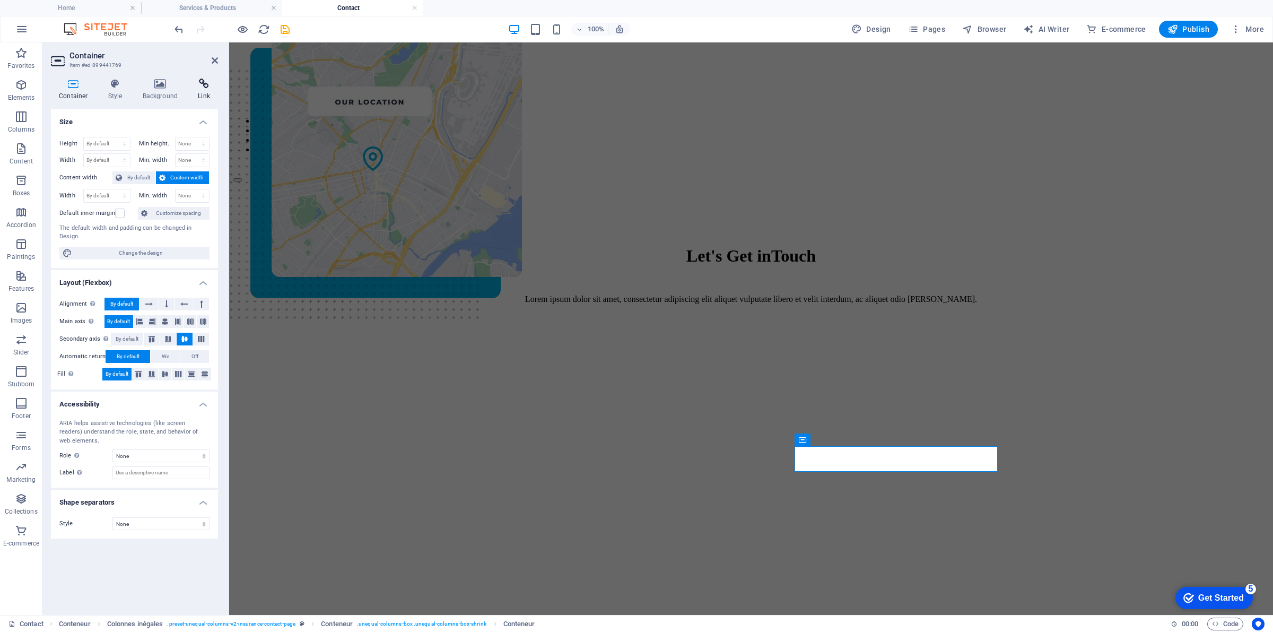
click at [206, 93] on font "Link" at bounding box center [204, 95] width 12 height 7
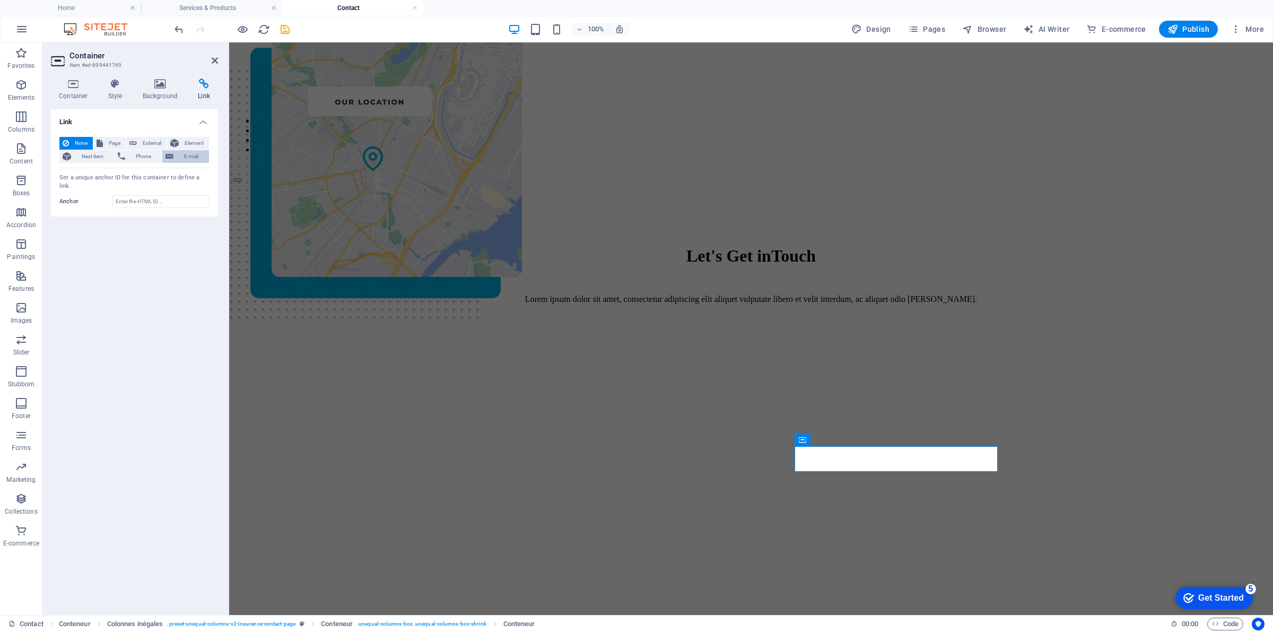
click at [176, 154] on button "E-mail" at bounding box center [185, 156] width 47 height 13
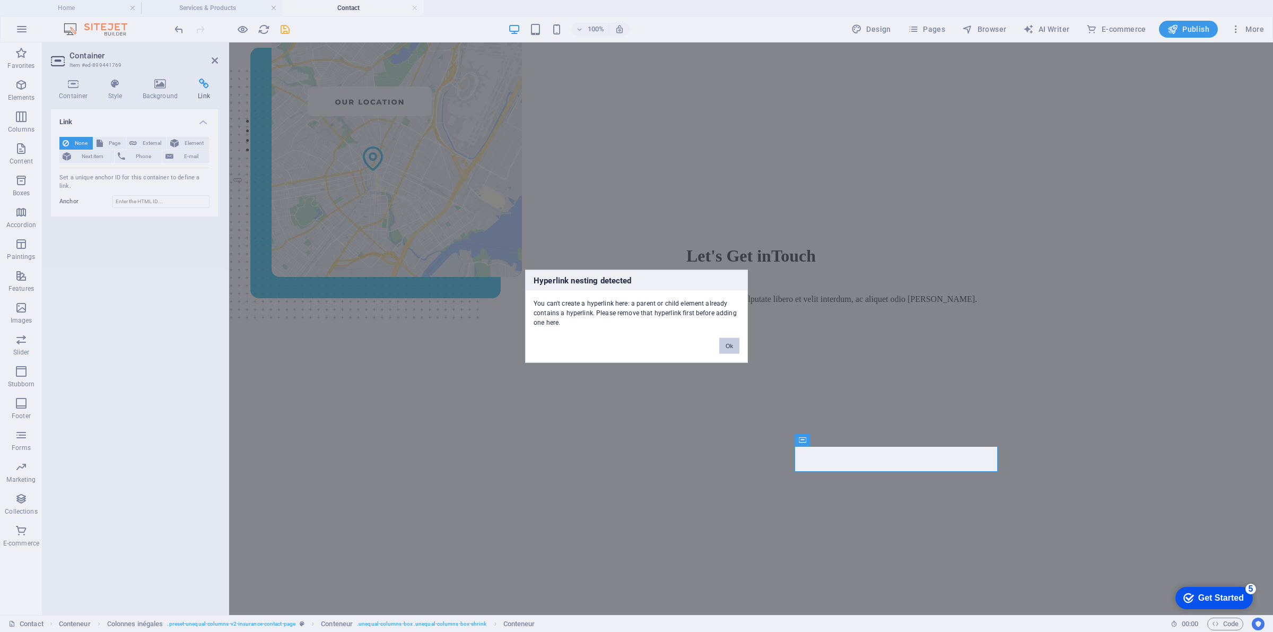
drag, startPoint x: 726, startPoint y: 346, endPoint x: 611, endPoint y: 439, distance: 147.6
click at [726, 346] on font "Ok" at bounding box center [729, 345] width 7 height 6
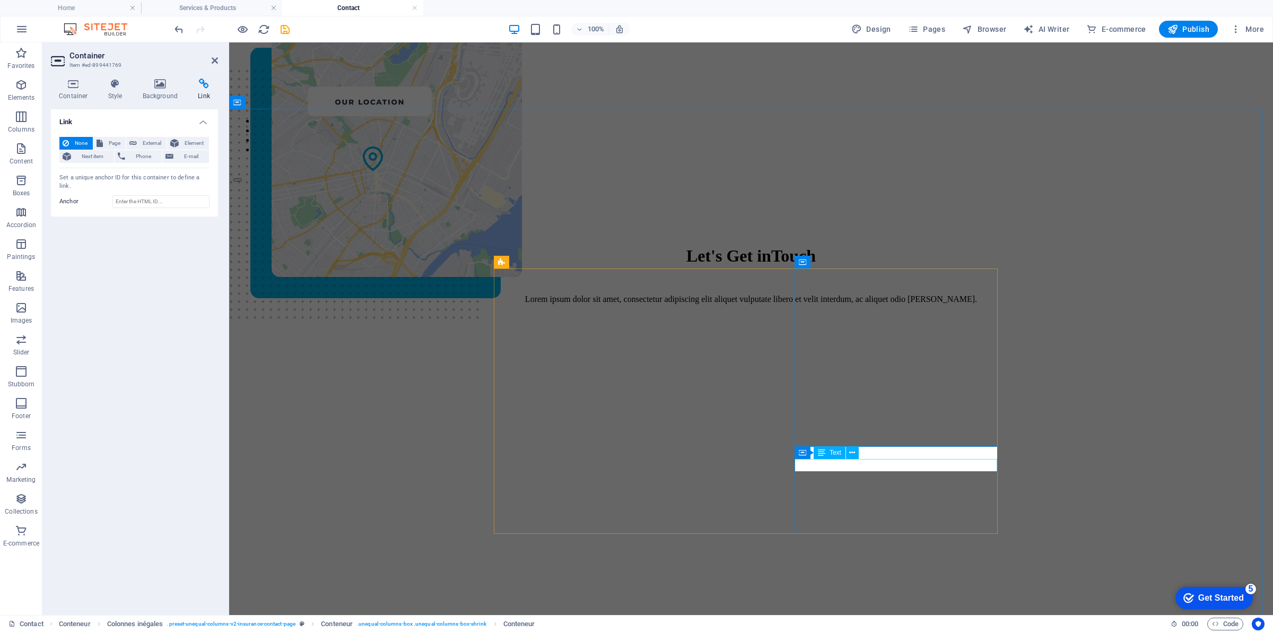
click at [111, 146] on font "Page" at bounding box center [115, 143] width 12 height 6
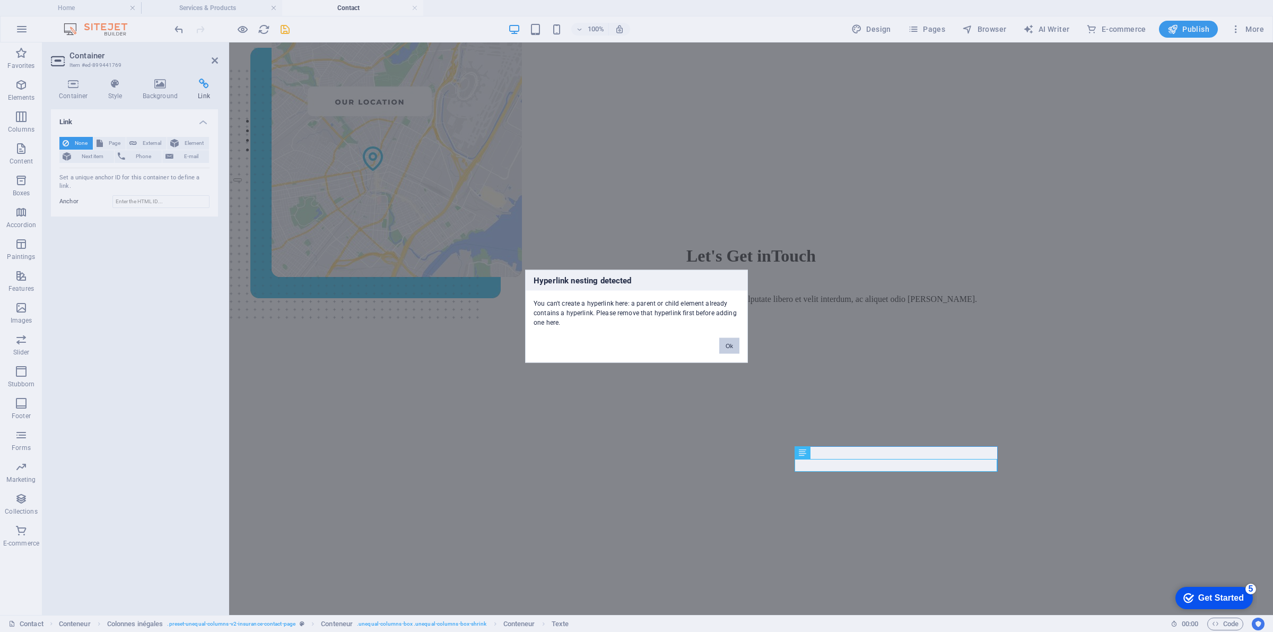
click at [727, 349] on font "Ok" at bounding box center [729, 345] width 7 height 6
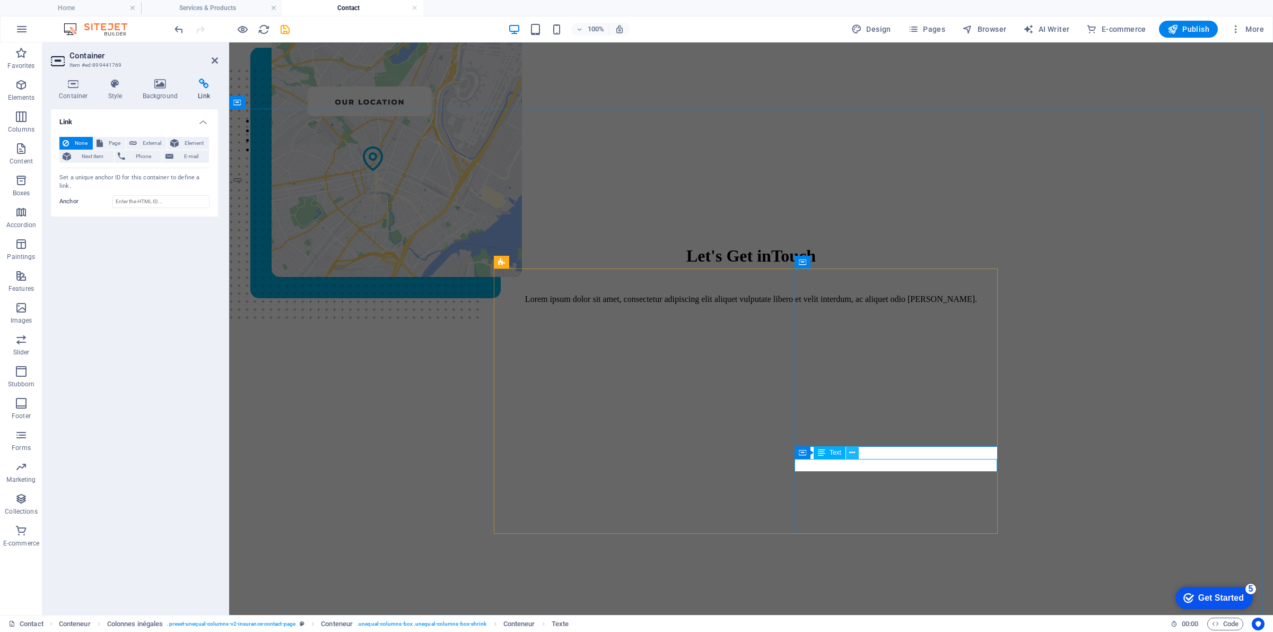
click at [850, 457] on icon at bounding box center [852, 452] width 6 height 11
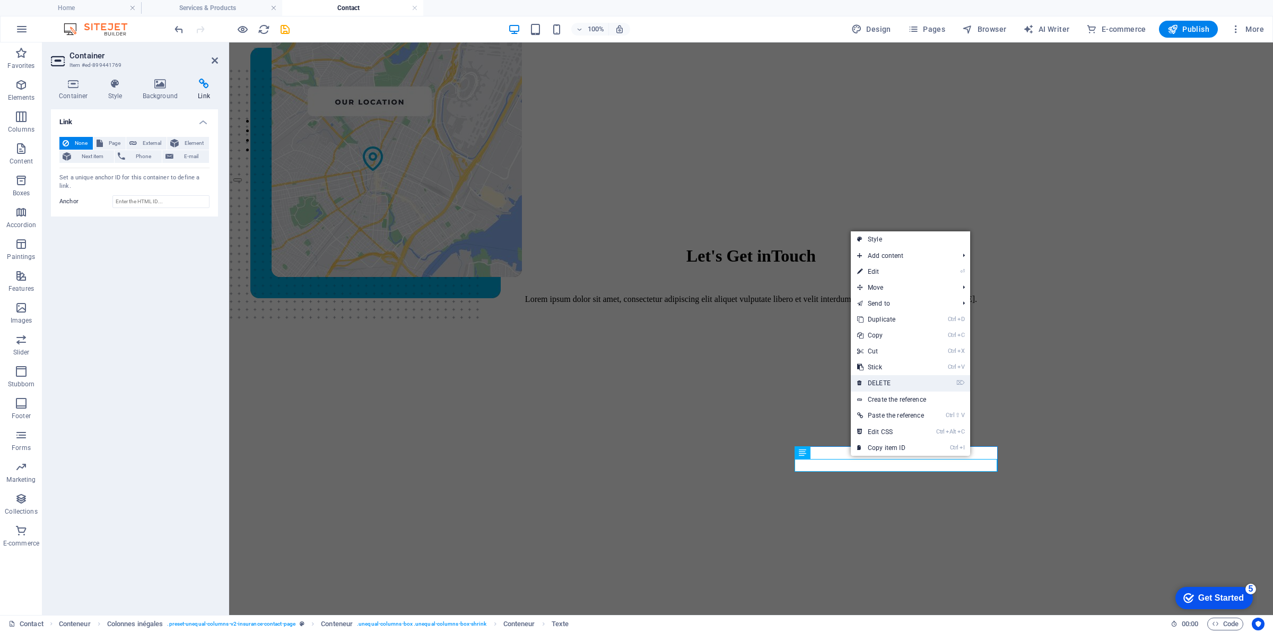
click at [892, 388] on link "⌦ DELETE" at bounding box center [891, 383] width 80 height 16
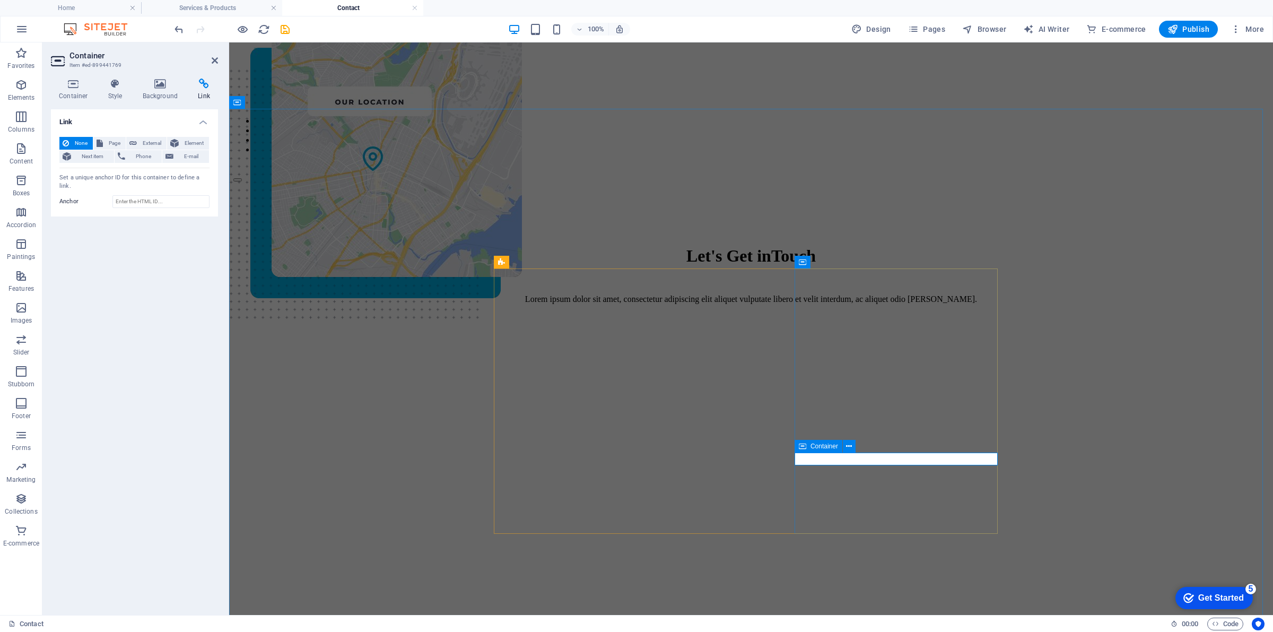
click at [849, 445] on icon at bounding box center [849, 446] width 6 height 11
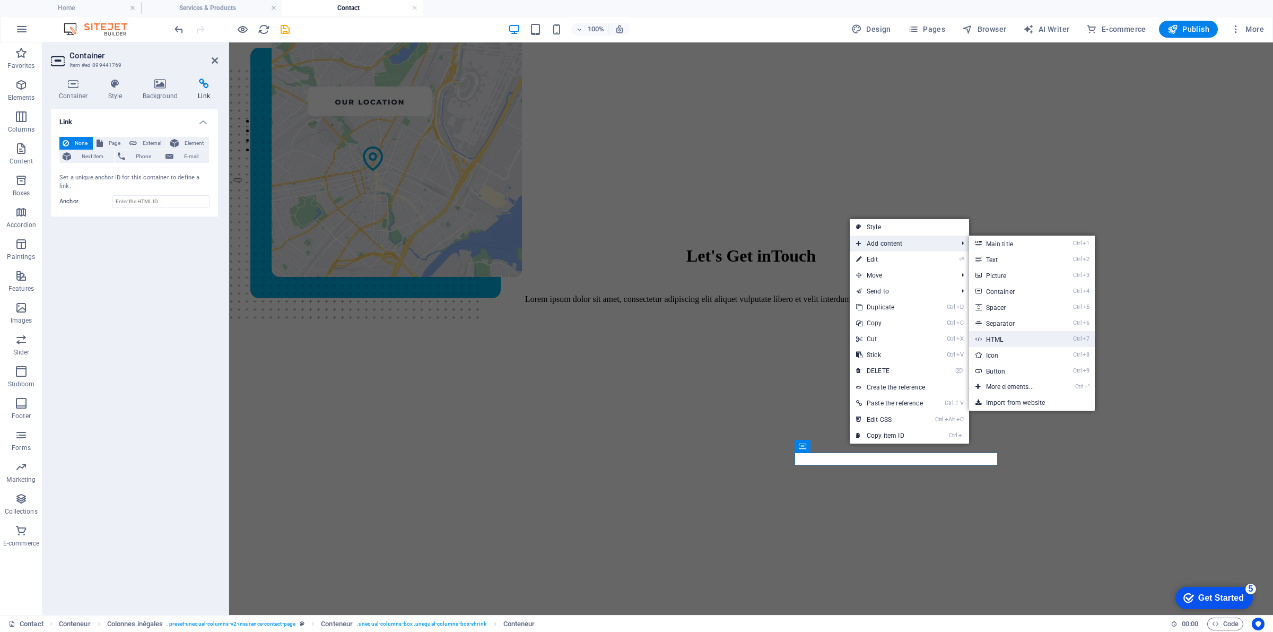
click at [1011, 338] on link "Ctrl 7 HTML" at bounding box center [1012, 339] width 86 height 16
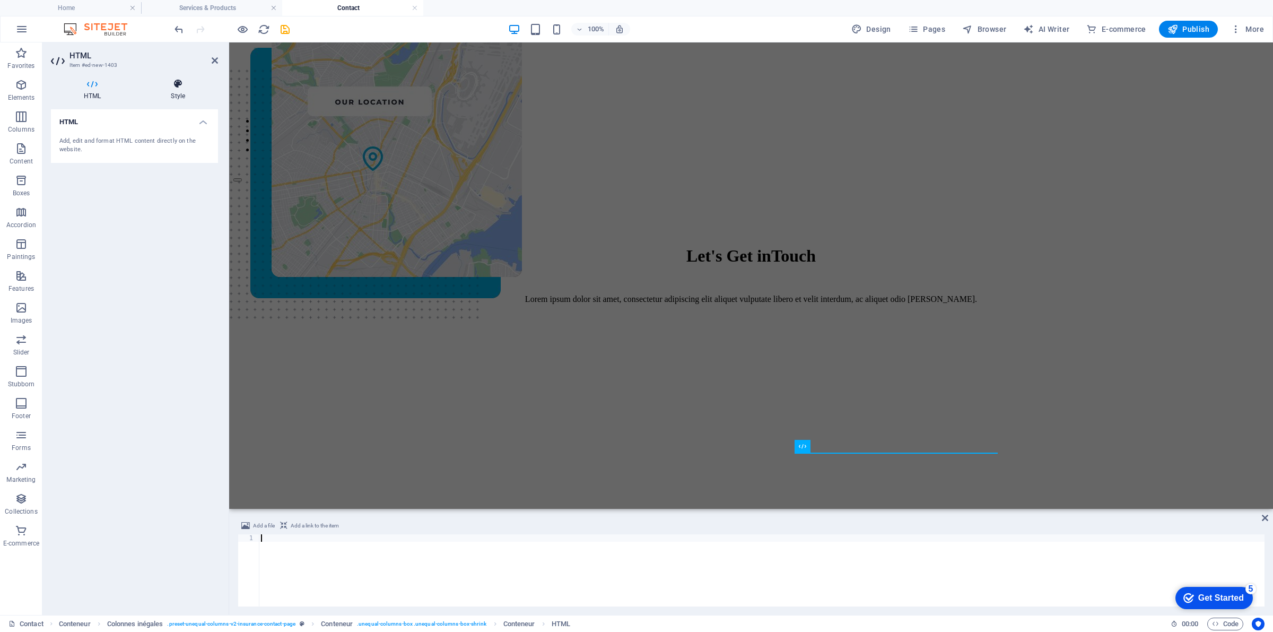
click at [161, 96] on h4 "Style" at bounding box center [178, 90] width 80 height 22
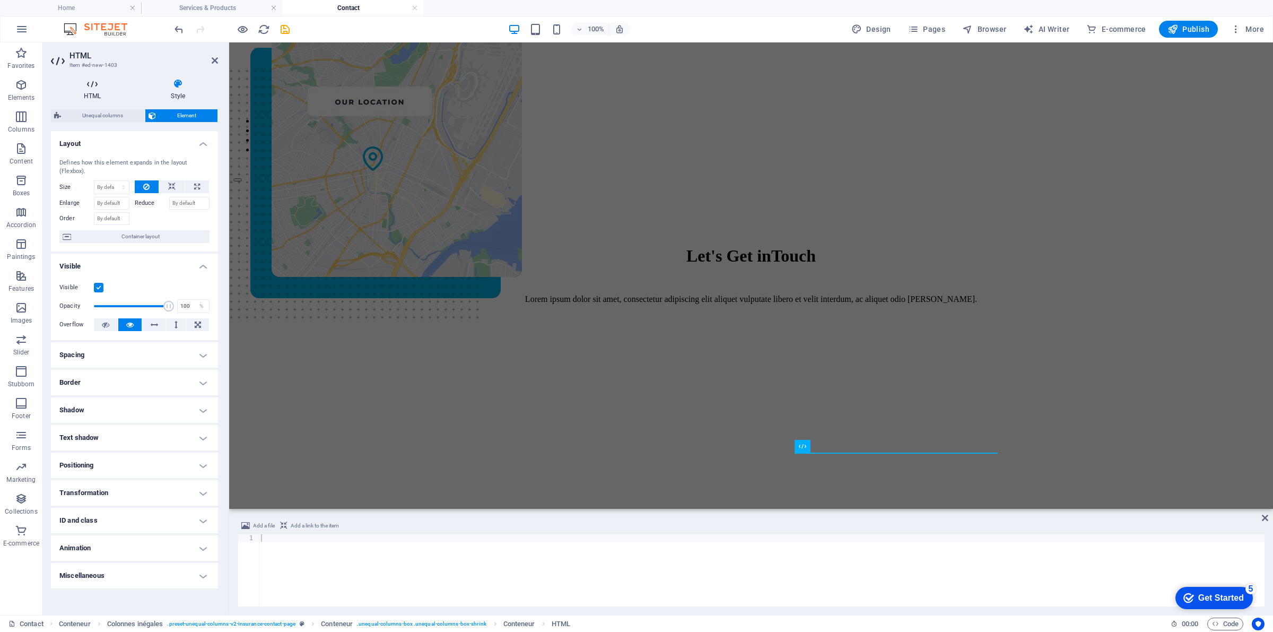
click at [82, 93] on h4 "HTML" at bounding box center [94, 90] width 87 height 22
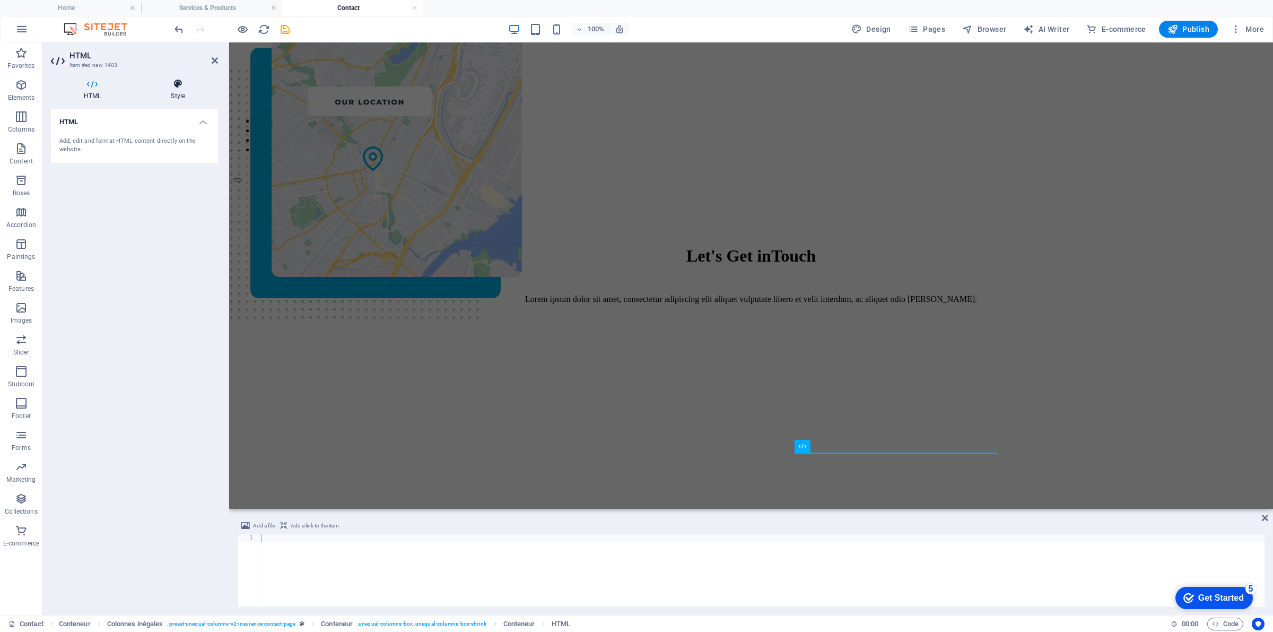
click at [171, 90] on h4 "Style" at bounding box center [178, 90] width 80 height 22
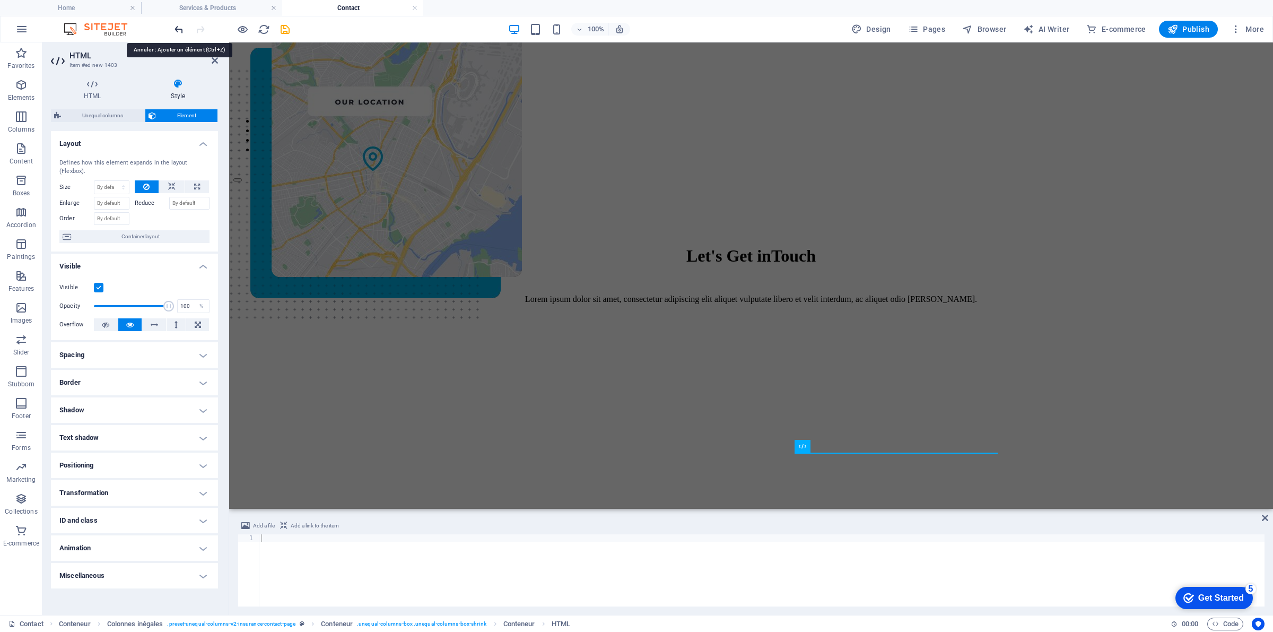
click at [176, 28] on icon "undo" at bounding box center [179, 29] width 12 height 12
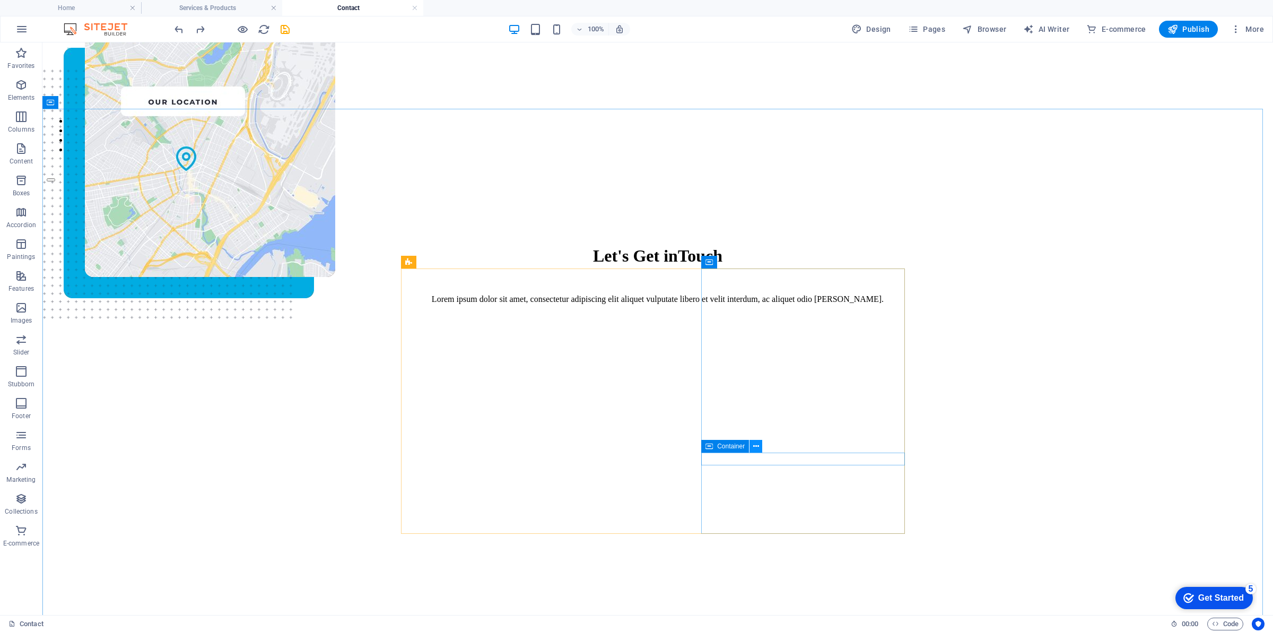
click at [758, 446] on icon at bounding box center [756, 446] width 6 height 11
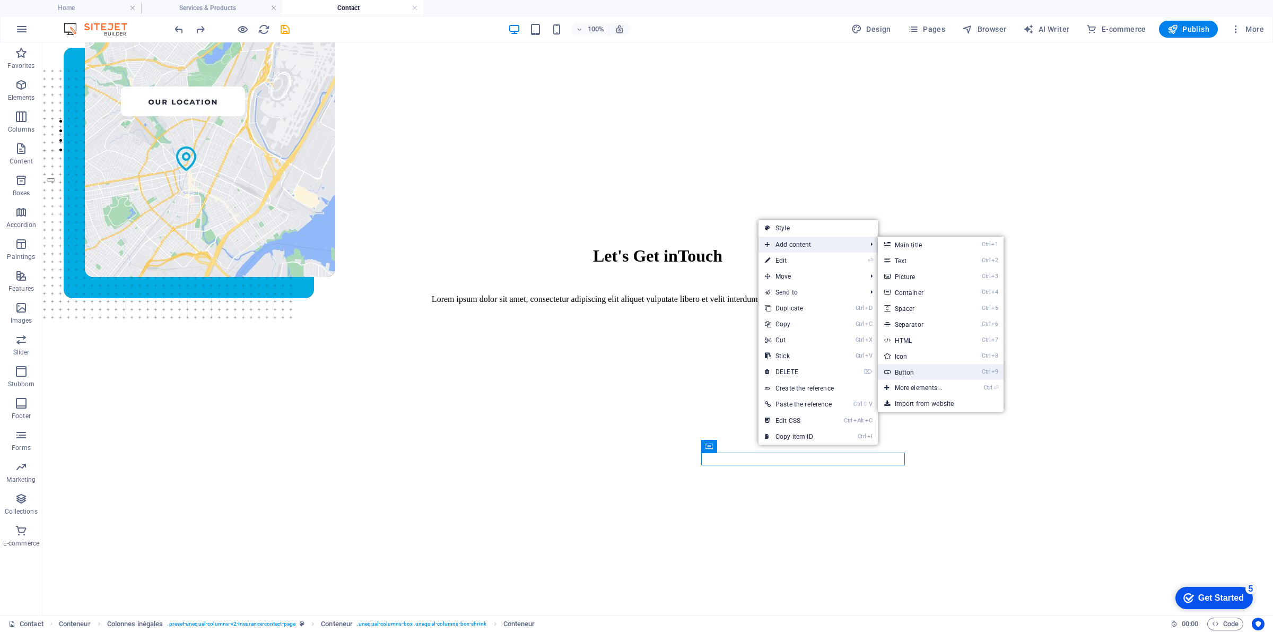
click at [924, 369] on link "Ctrl 9 Button" at bounding box center [921, 372] width 86 height 16
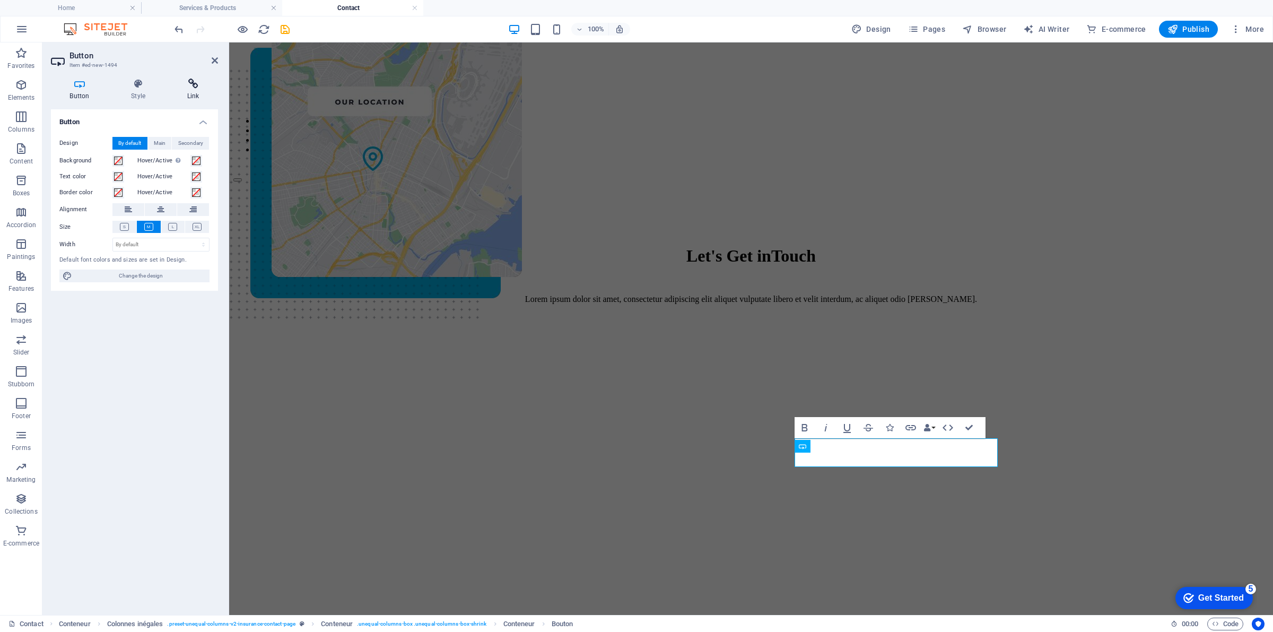
click at [187, 85] on icon at bounding box center [193, 84] width 50 height 11
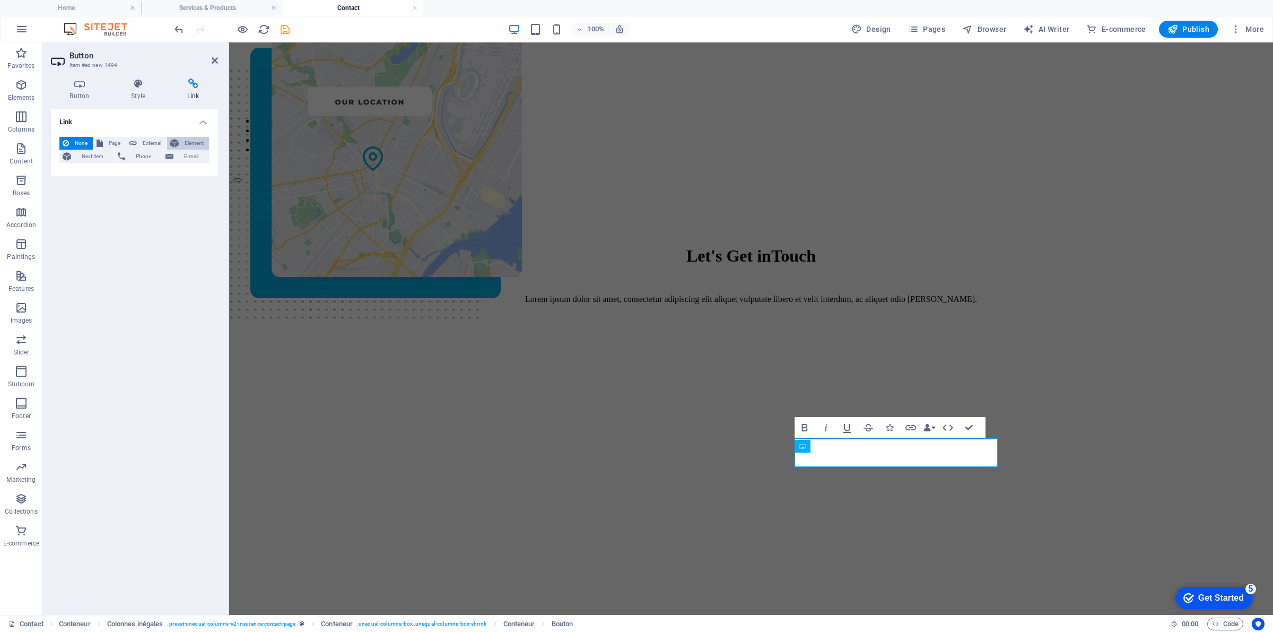
click at [195, 149] on span "Element" at bounding box center [194, 143] width 24 height 13
click at [196, 153] on font "E-mail" at bounding box center [191, 156] width 14 height 6
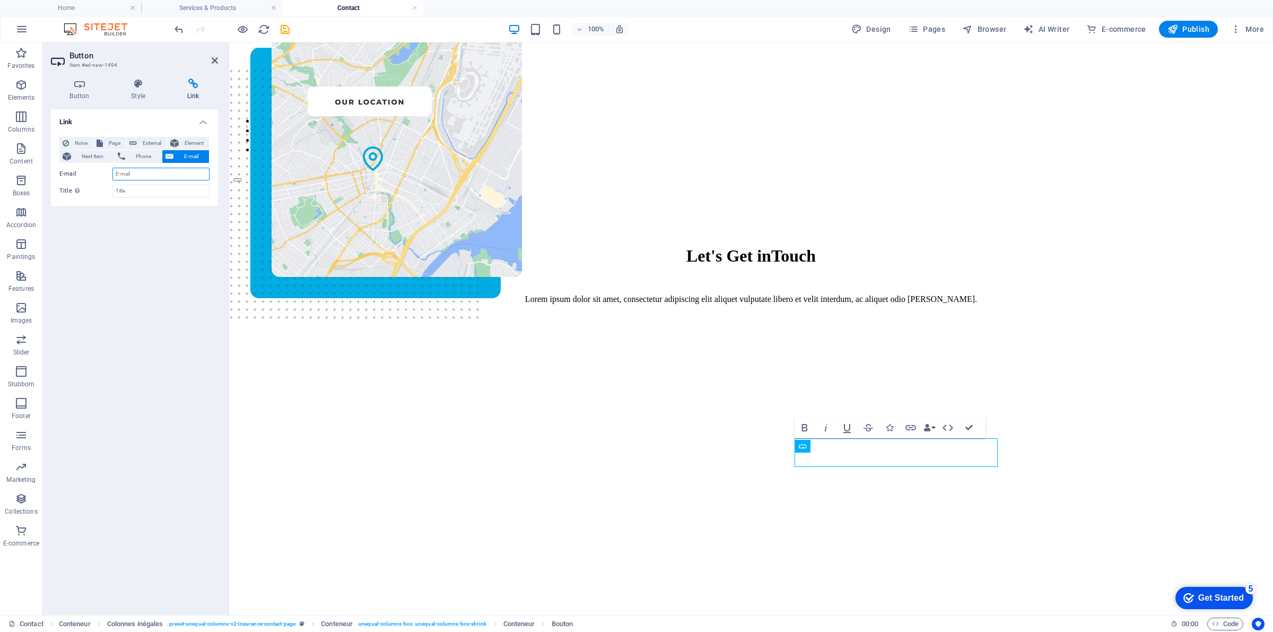
click at [179, 171] on input "E-mail" at bounding box center [160, 174] width 97 height 13
type input "C"
type input "[PERSON_NAME]"
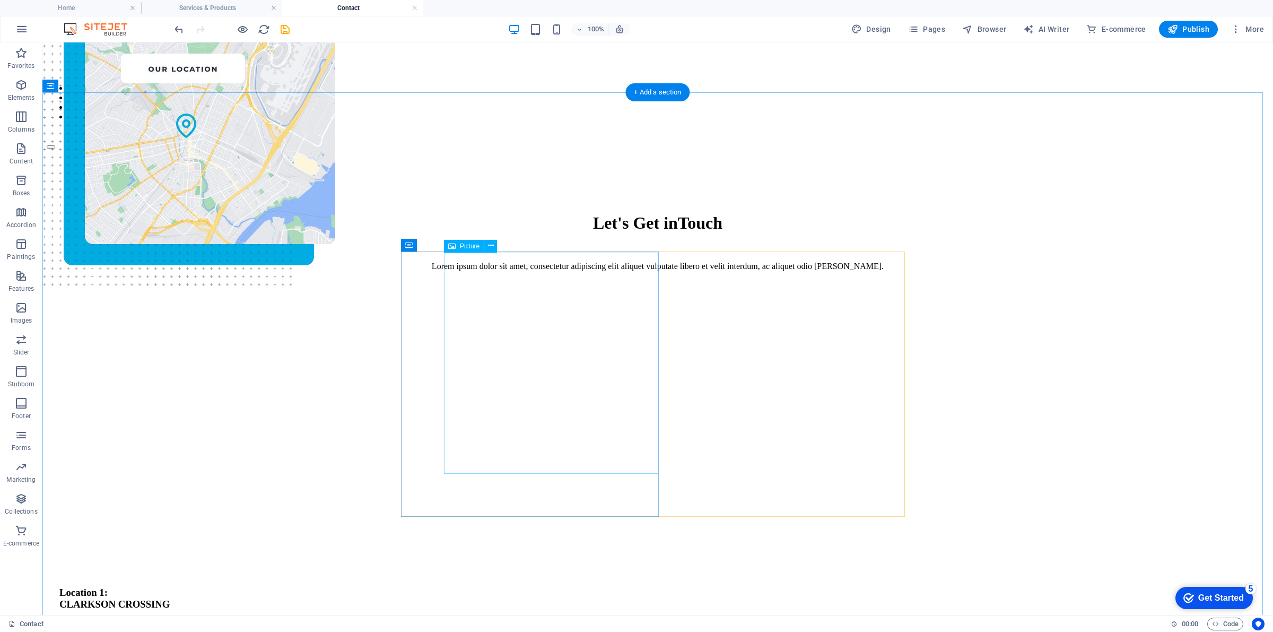
scroll to position [0, 0]
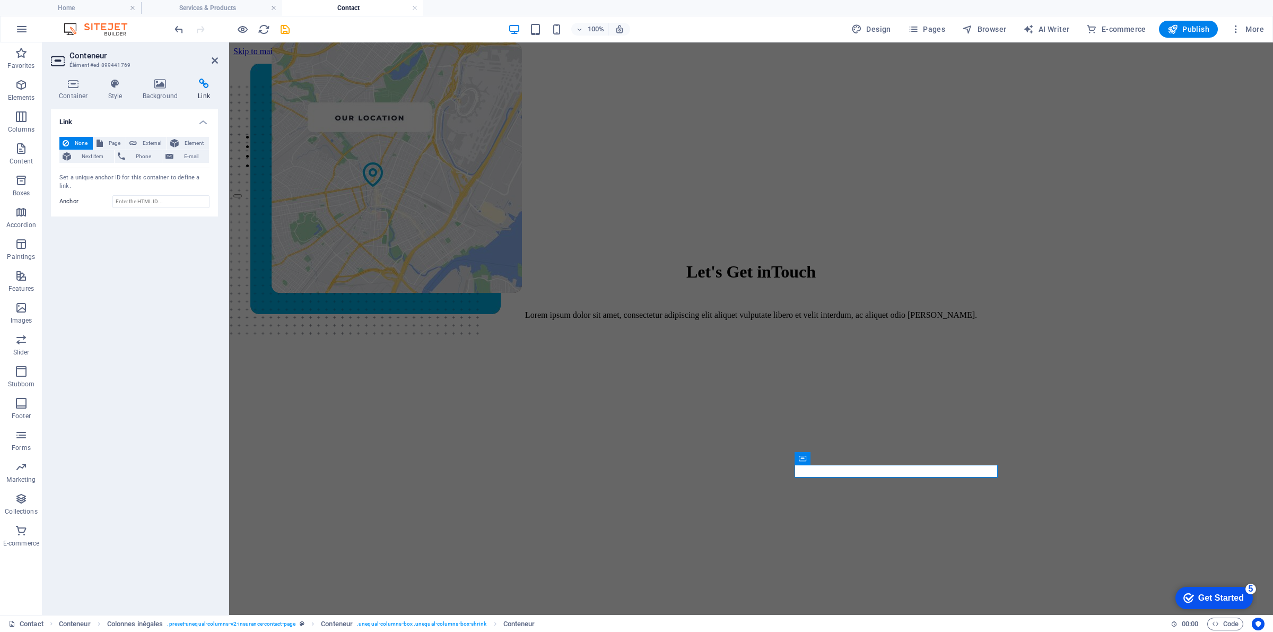
scroll to position [66, 0]
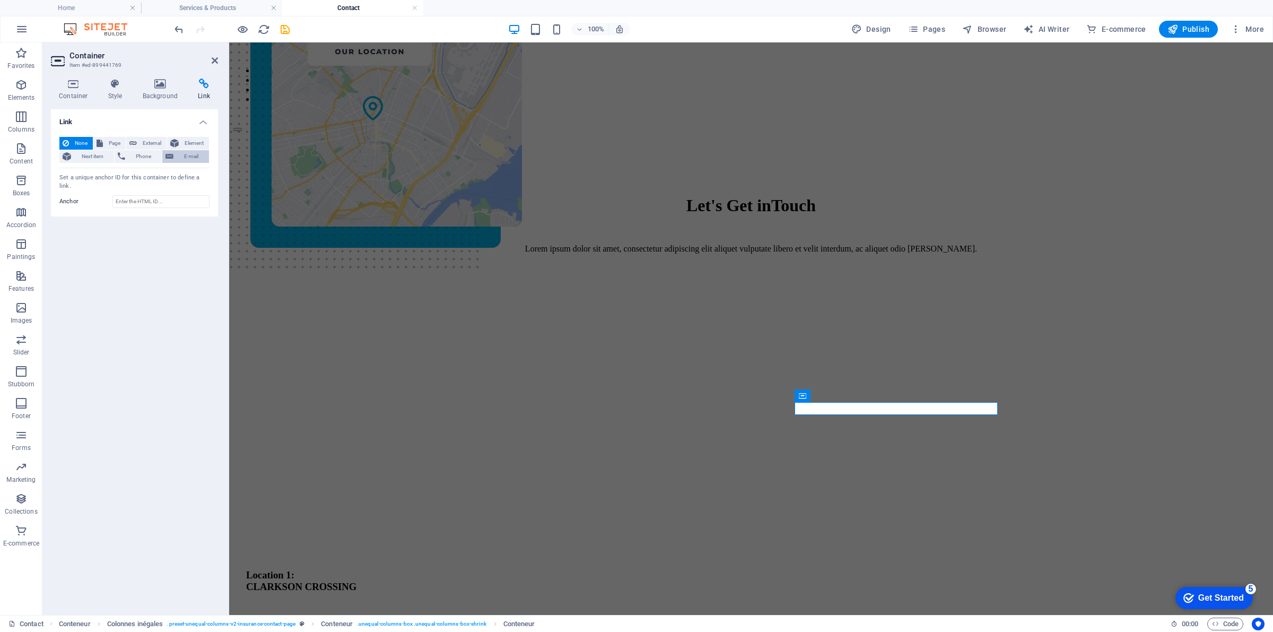
click at [175, 152] on button "E-mail" at bounding box center [185, 156] width 47 height 13
type input "[PERSON_NAME][EMAIL_ADDRESS][DOMAIN_NAME]"
click at [200, 178] on input "[PERSON_NAME][EMAIL_ADDRESS][DOMAIN_NAME]" at bounding box center [160, 174] width 97 height 13
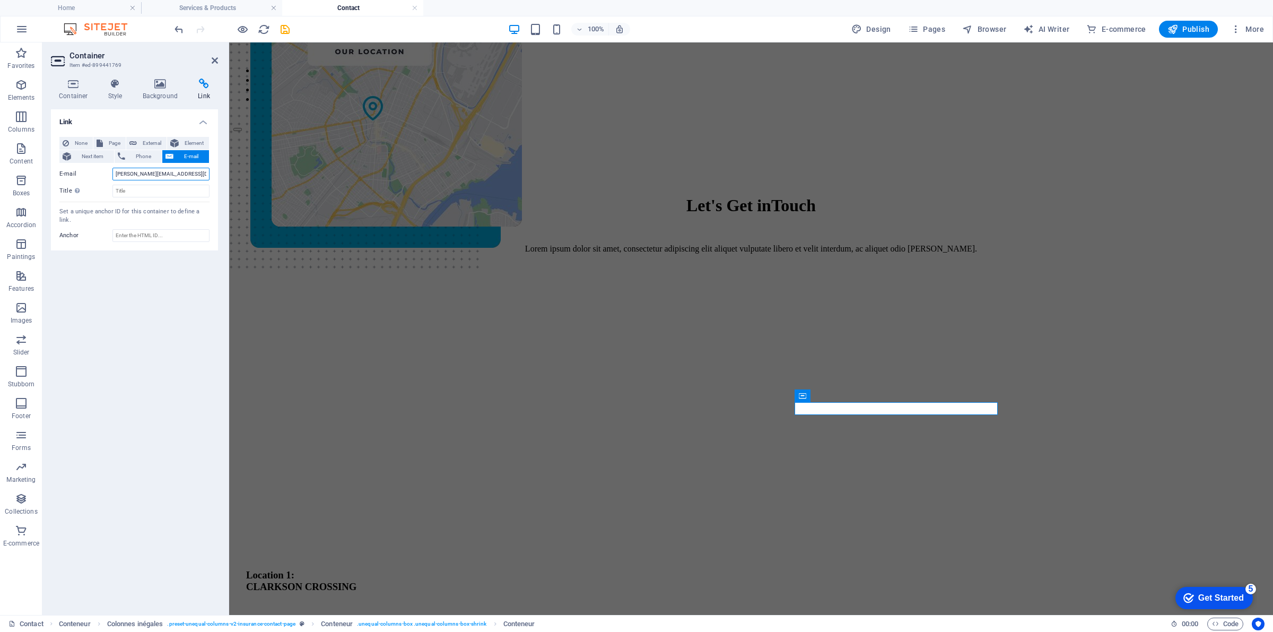
click at [198, 175] on input "[PERSON_NAME][EMAIL_ADDRESS][DOMAIN_NAME]" at bounding box center [160, 174] width 97 height 13
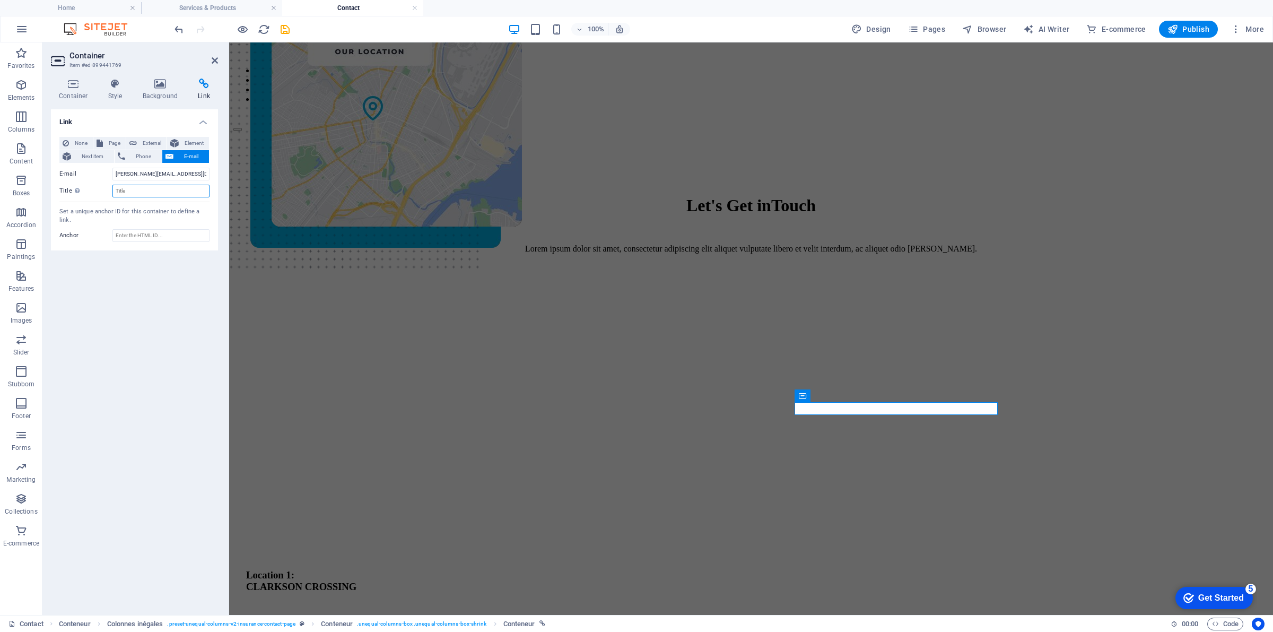
click at [155, 197] on input "Title Additional description of the link. This should be different from the lin…" at bounding box center [160, 191] width 97 height 13
drag, startPoint x: 197, startPoint y: 179, endPoint x: 86, endPoint y: 192, distance: 111.2
click at [86, 192] on div "None Page External Element Next item Phone E-mail Page Home About Services & Pr…" at bounding box center [134, 167] width 150 height 60
drag, startPoint x: 133, startPoint y: 188, endPoint x: 75, endPoint y: 195, distance: 58.2
click at [75, 195] on div "Title Additional description of the link. This should be different from the lin…" at bounding box center [134, 191] width 150 height 13
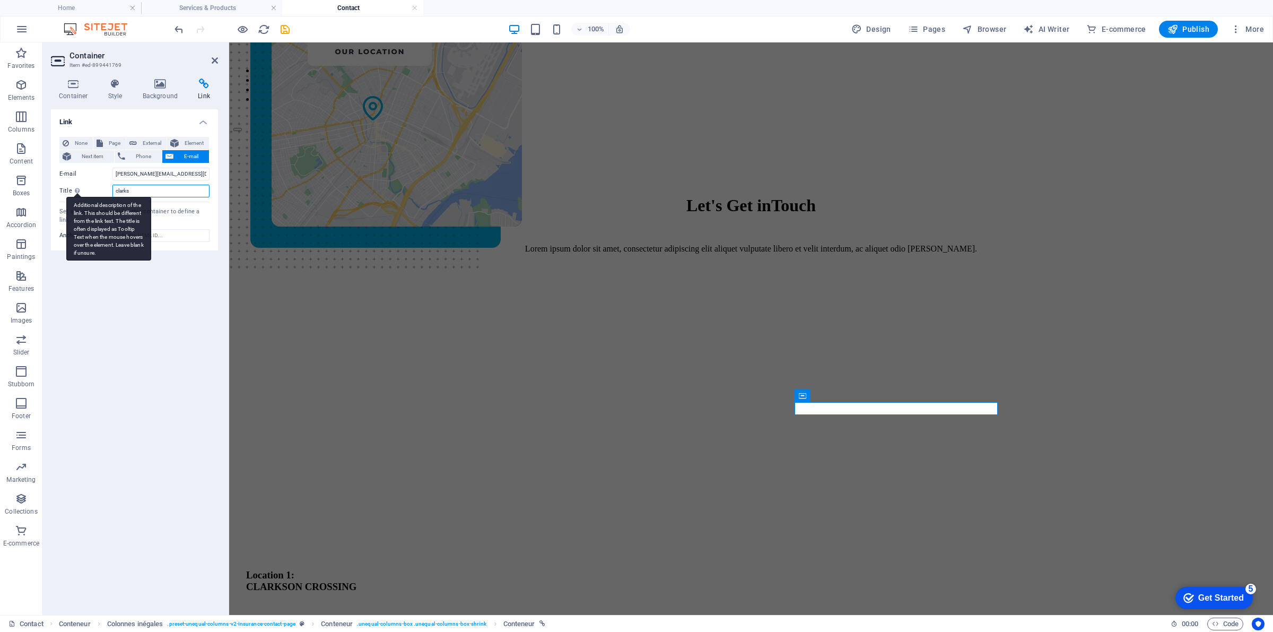
paste input "[EMAIL_ADDRESS][DOMAIN_NAME]"
type input "[PERSON_NAME][EMAIL_ADDRESS][DOMAIN_NAME]"
click at [213, 59] on icon at bounding box center [215, 60] width 6 height 8
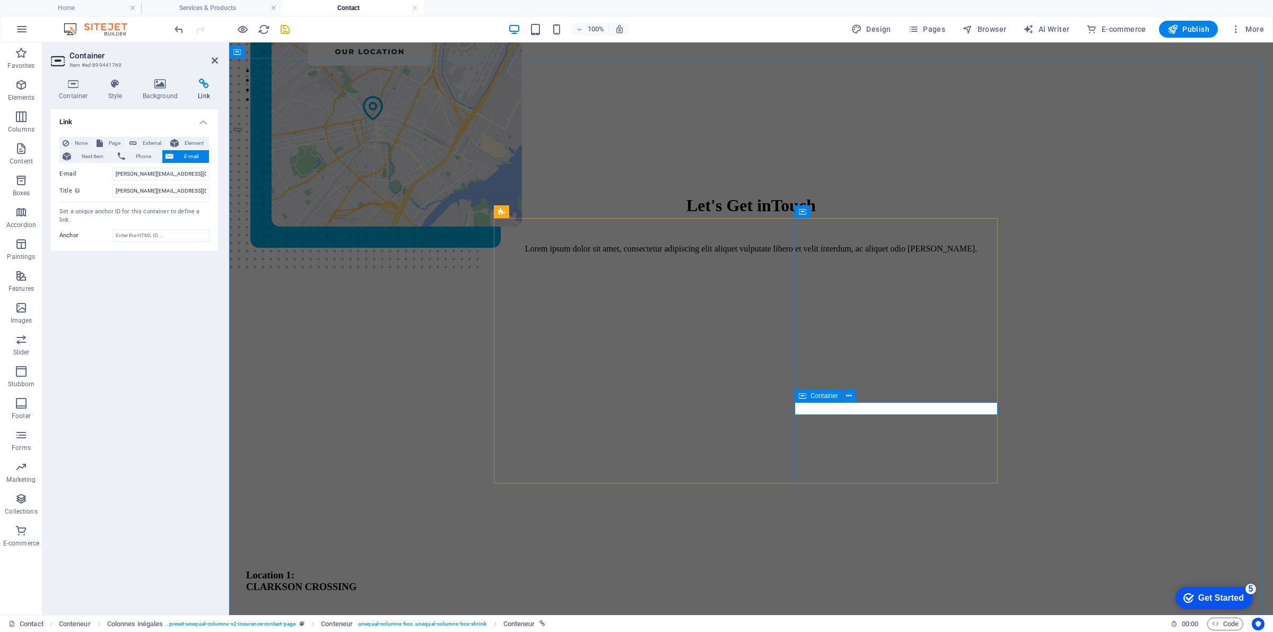
click at [188, 229] on input "Anchor" at bounding box center [160, 235] width 97 height 13
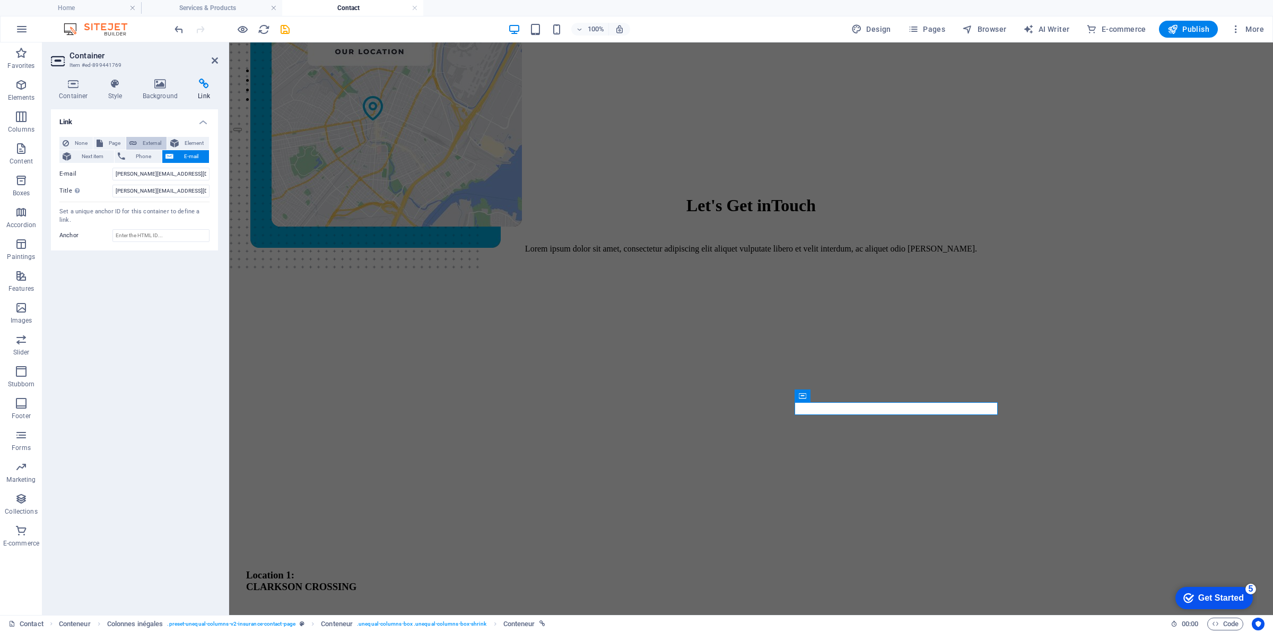
click at [138, 144] on button "External" at bounding box center [146, 143] width 40 height 13
select select "blank"
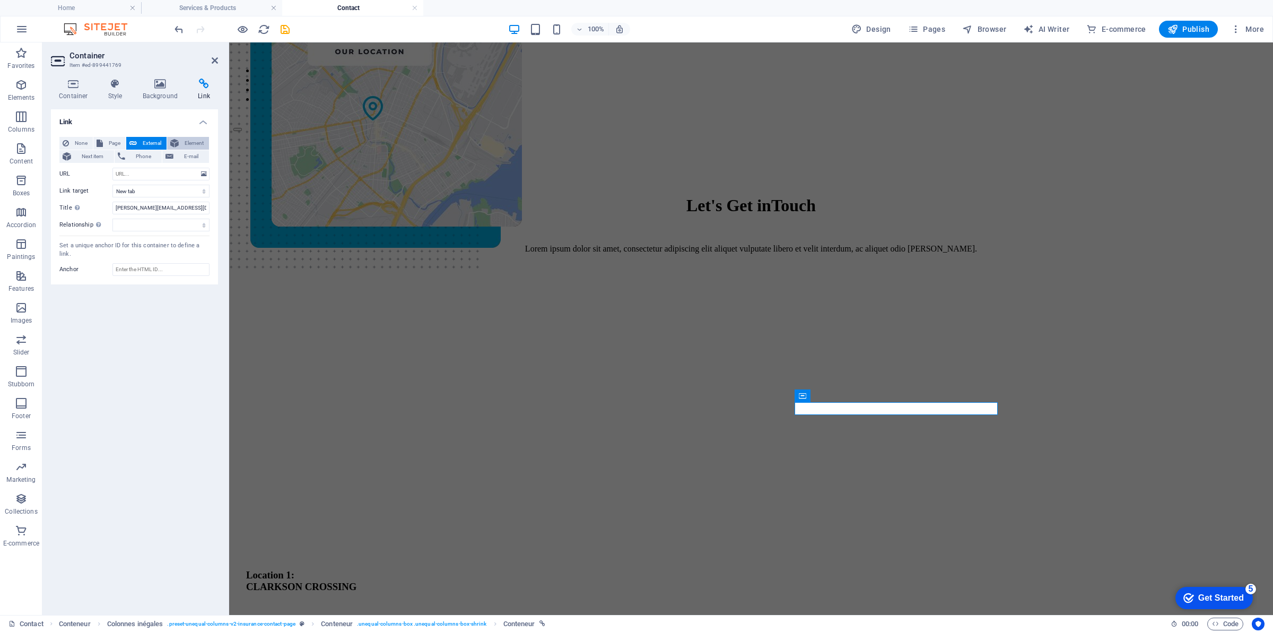
click at [187, 143] on font "Element" at bounding box center [194, 143] width 19 height 6
click at [200, 194] on input "[PERSON_NAME][EMAIL_ADDRESS][DOMAIN_NAME]" at bounding box center [160, 191] width 97 height 13
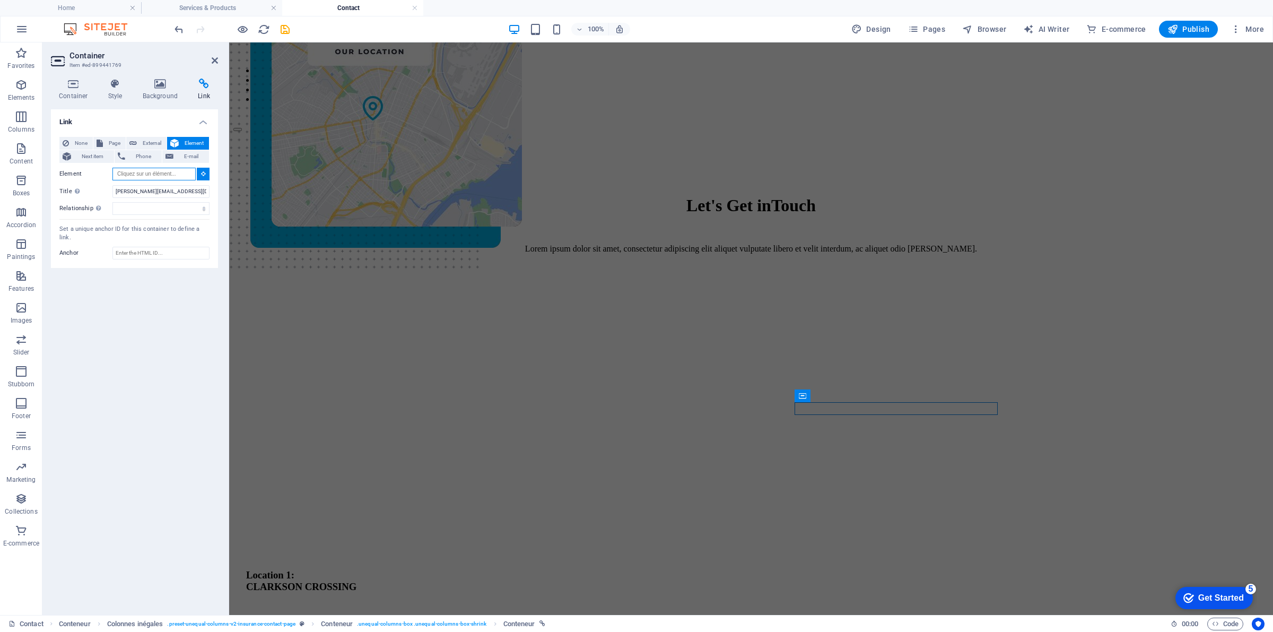
click at [187, 179] on input "Element" at bounding box center [153, 174] width 83 height 13
drag, startPoint x: 101, startPoint y: 153, endPoint x: 177, endPoint y: 166, distance: 76.5
click at [101, 154] on font "Next item" at bounding box center [93, 156] width 22 height 6
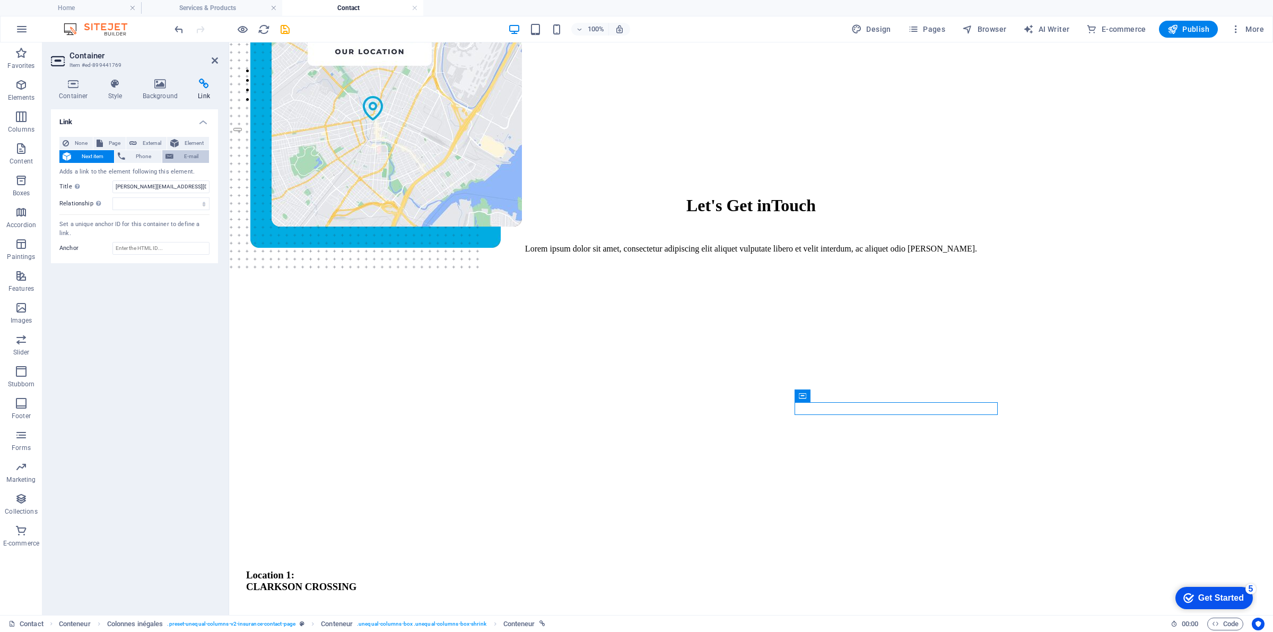
click at [181, 155] on span "E-mail" at bounding box center [191, 156] width 29 height 13
click at [195, 177] on input "[PERSON_NAME][EMAIL_ADDRESS][DOMAIN_NAME]" at bounding box center [160, 174] width 97 height 13
click at [206, 59] on h2 "Container" at bounding box center [144, 56] width 149 height 10
click at [207, 59] on h2 "Container" at bounding box center [144, 56] width 149 height 10
drag, startPoint x: 212, startPoint y: 56, endPoint x: 531, endPoint y: 162, distance: 335.6
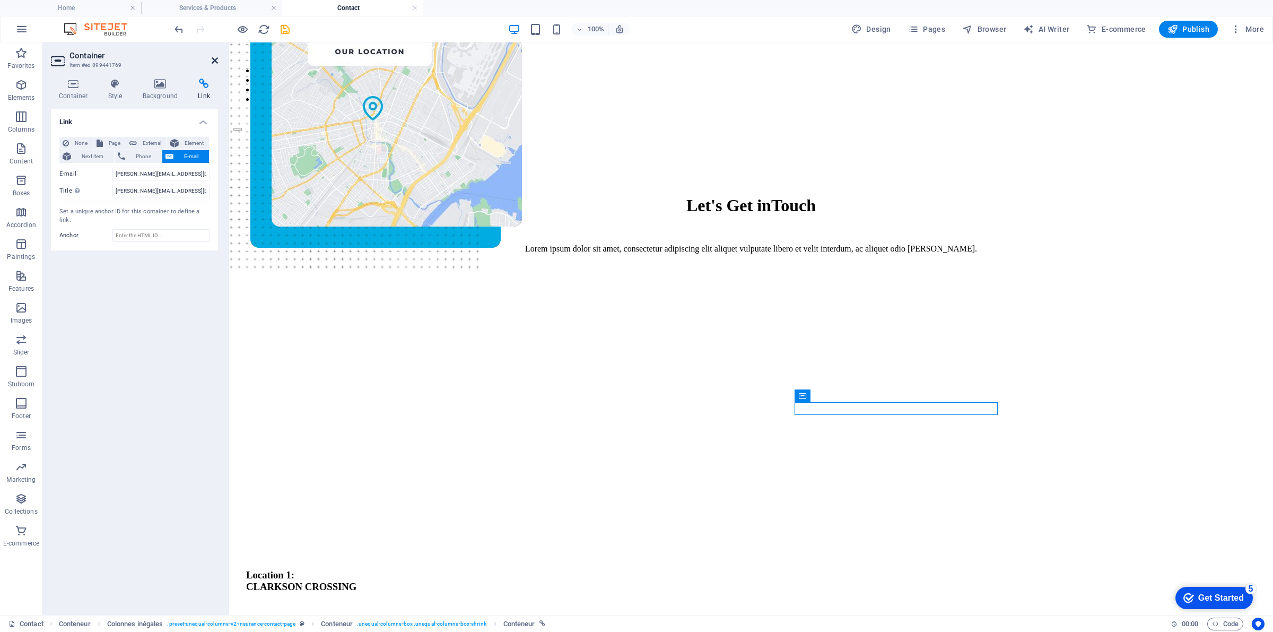
click at [212, 56] on icon at bounding box center [215, 60] width 6 height 8
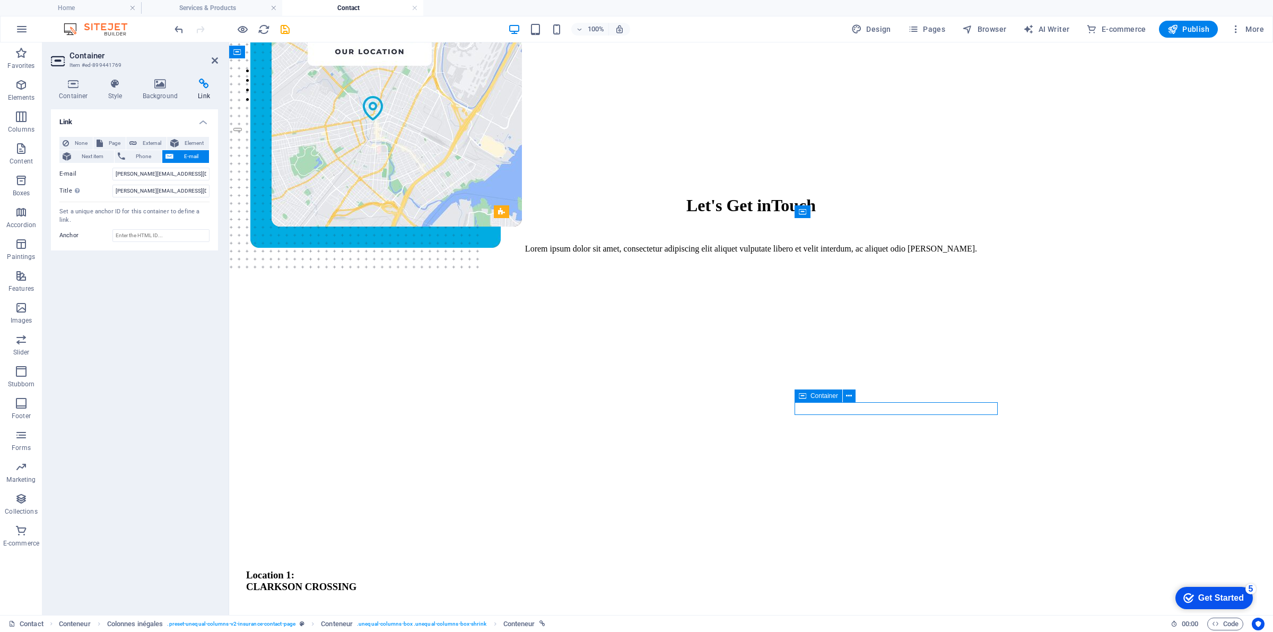
click at [72, 99] on font "Container" at bounding box center [73, 95] width 29 height 7
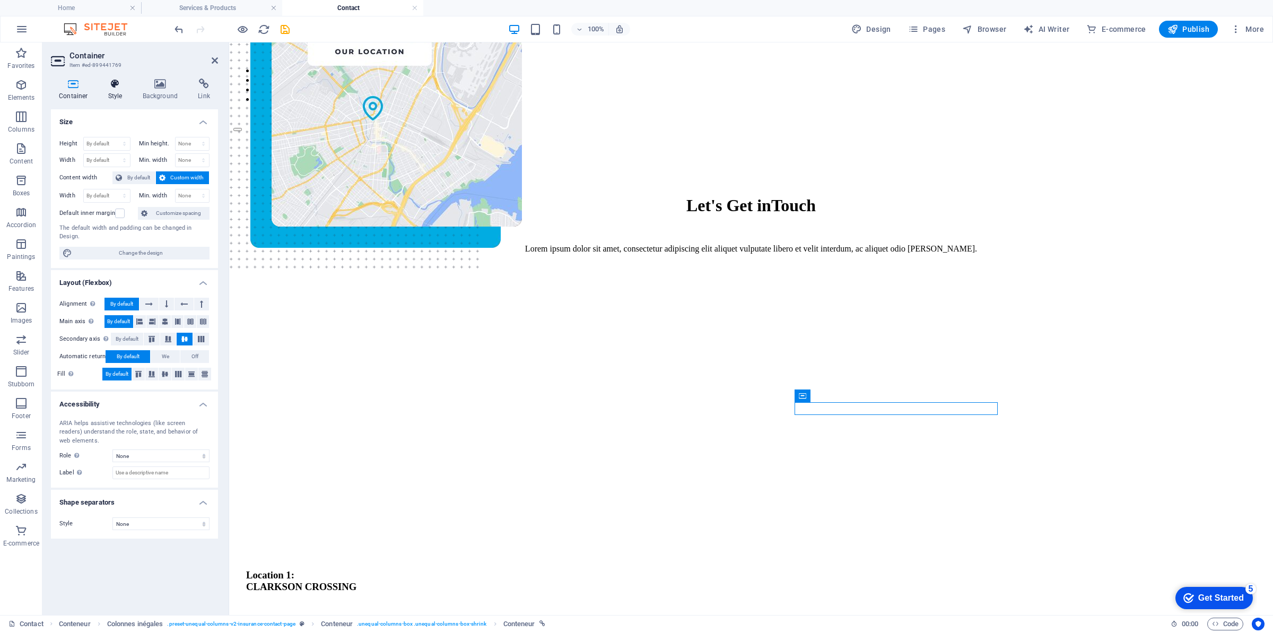
click at [117, 86] on icon at bounding box center [115, 84] width 30 height 11
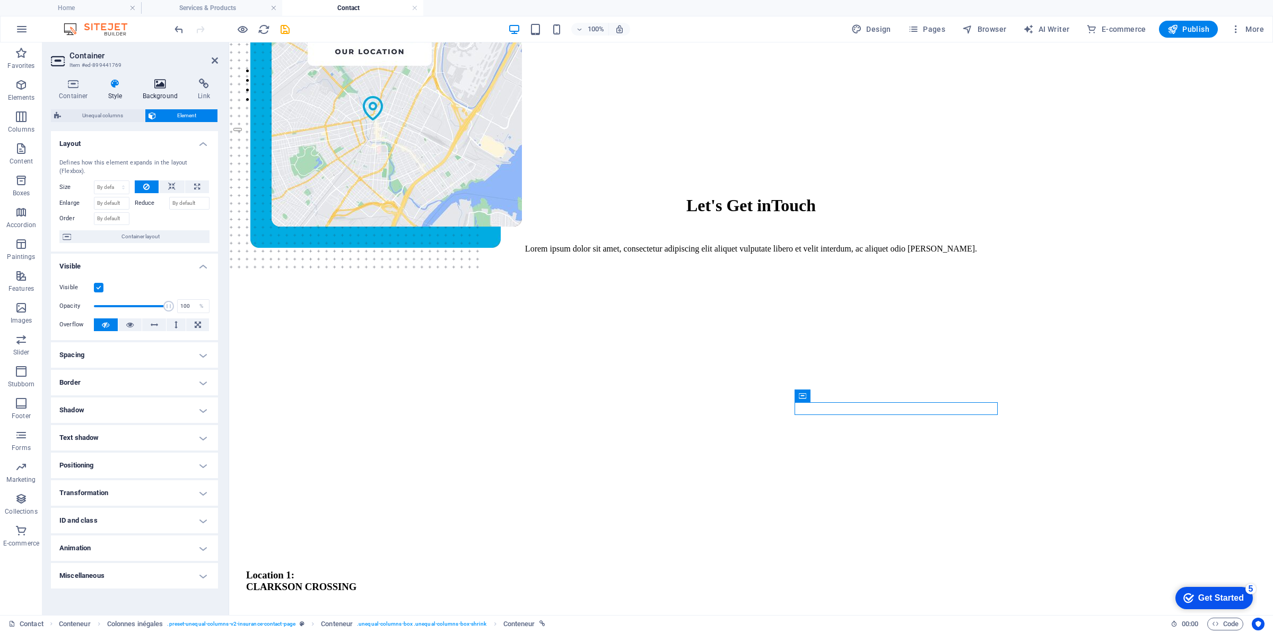
click at [161, 83] on icon at bounding box center [160, 84] width 51 height 11
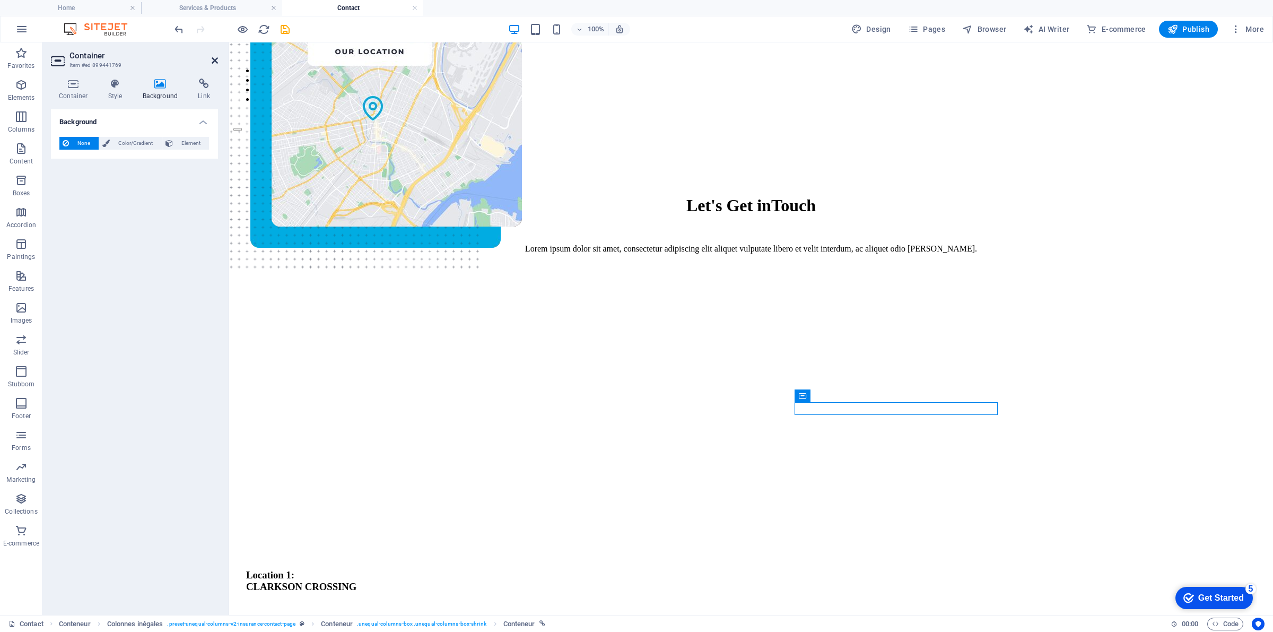
click at [212, 64] on icon at bounding box center [215, 60] width 6 height 8
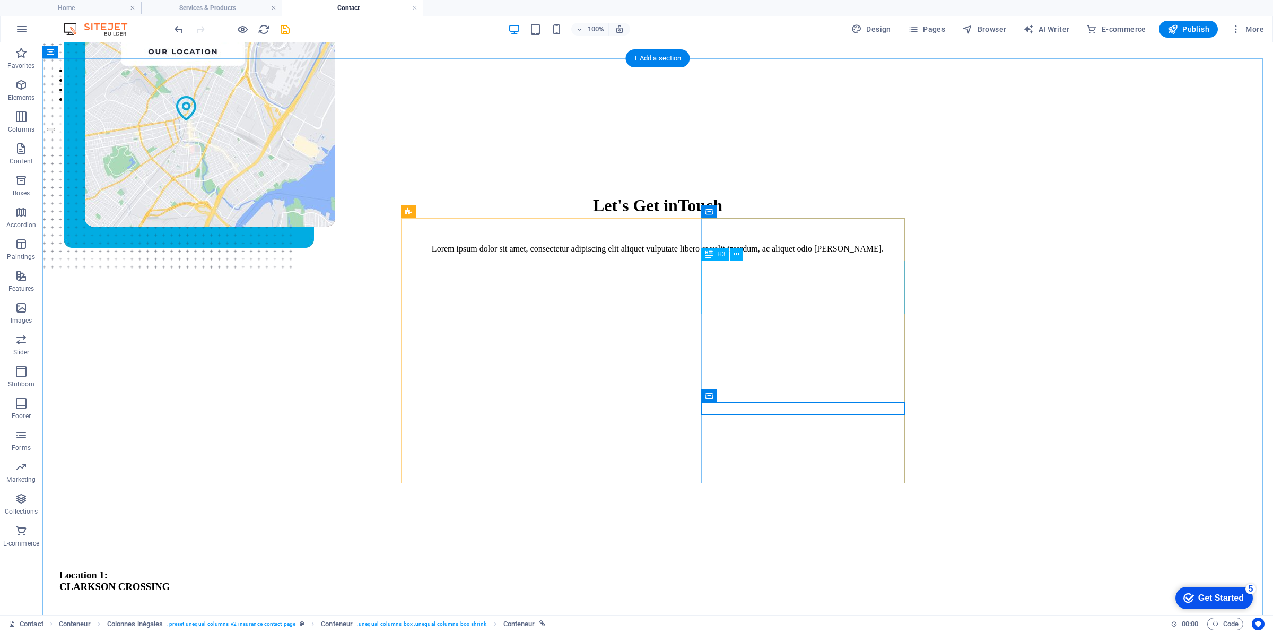
click at [564, 569] on div "Location 1: [GEOGRAPHIC_DATA]" at bounding box center [311, 586] width 504 height 35
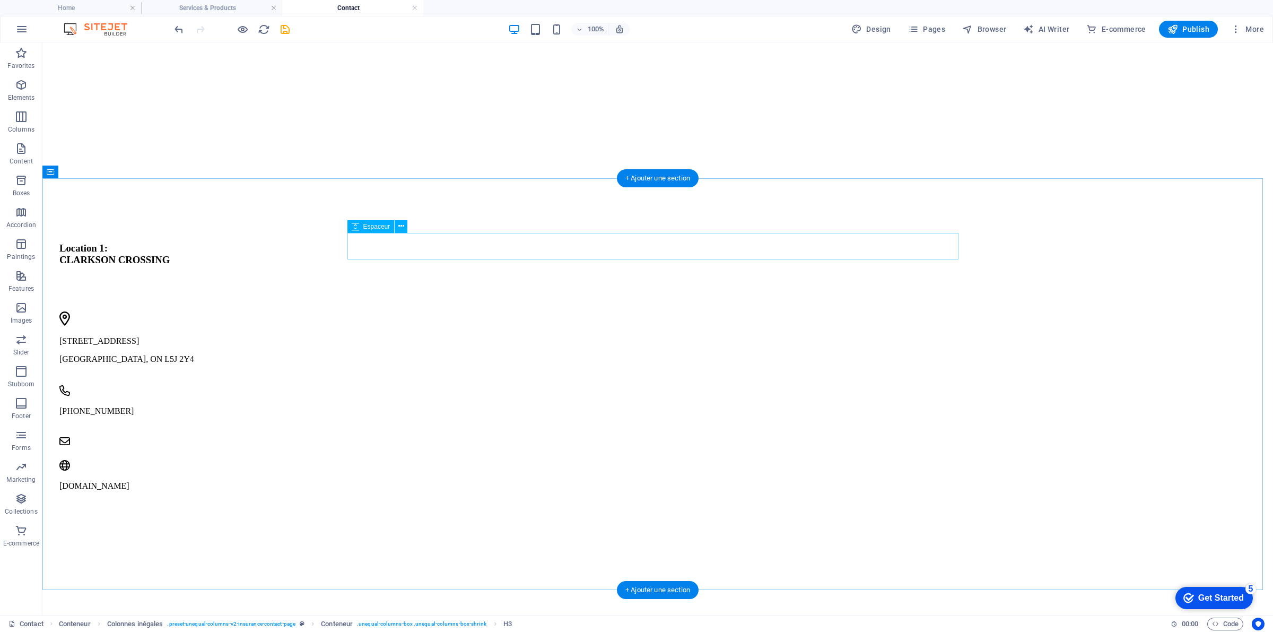
scroll to position [663, 0]
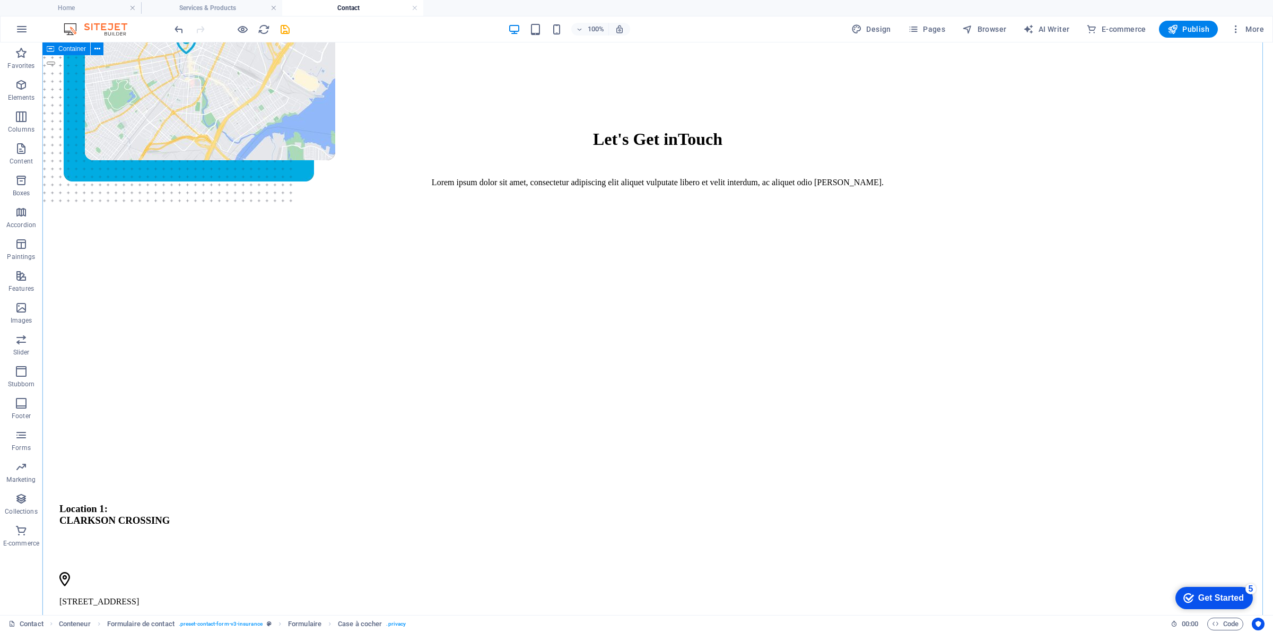
scroll to position [0, 0]
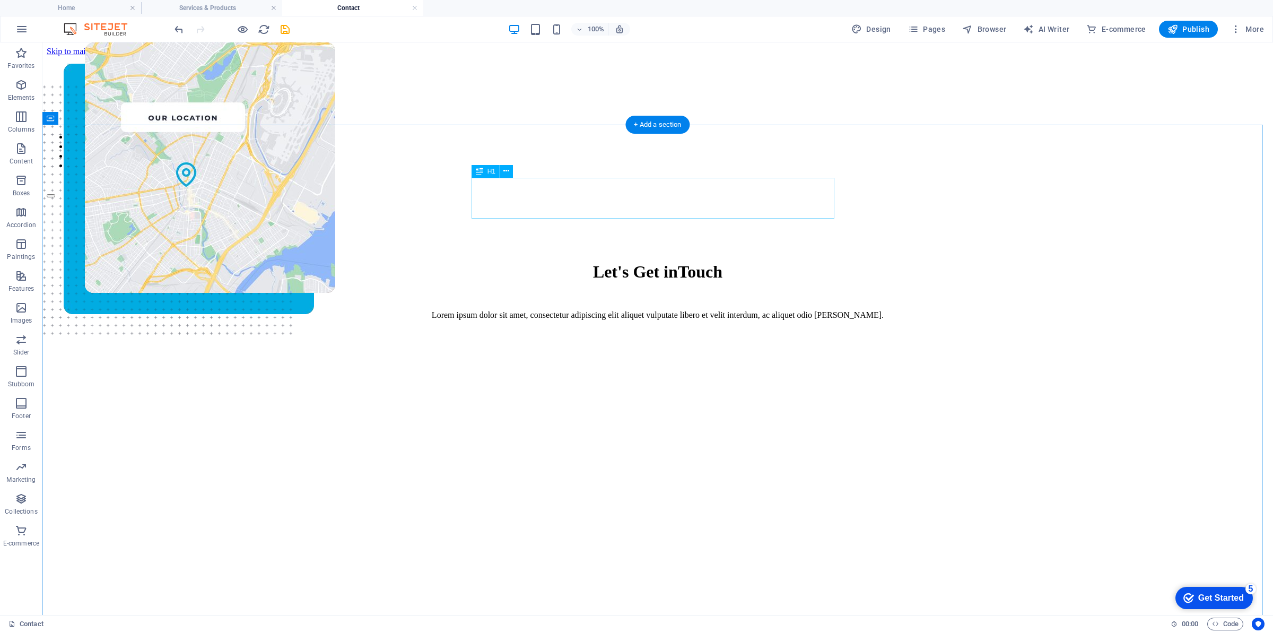
click at [801, 262] on div "Let's Get in Touch" at bounding box center [657, 272] width 1197 height 20
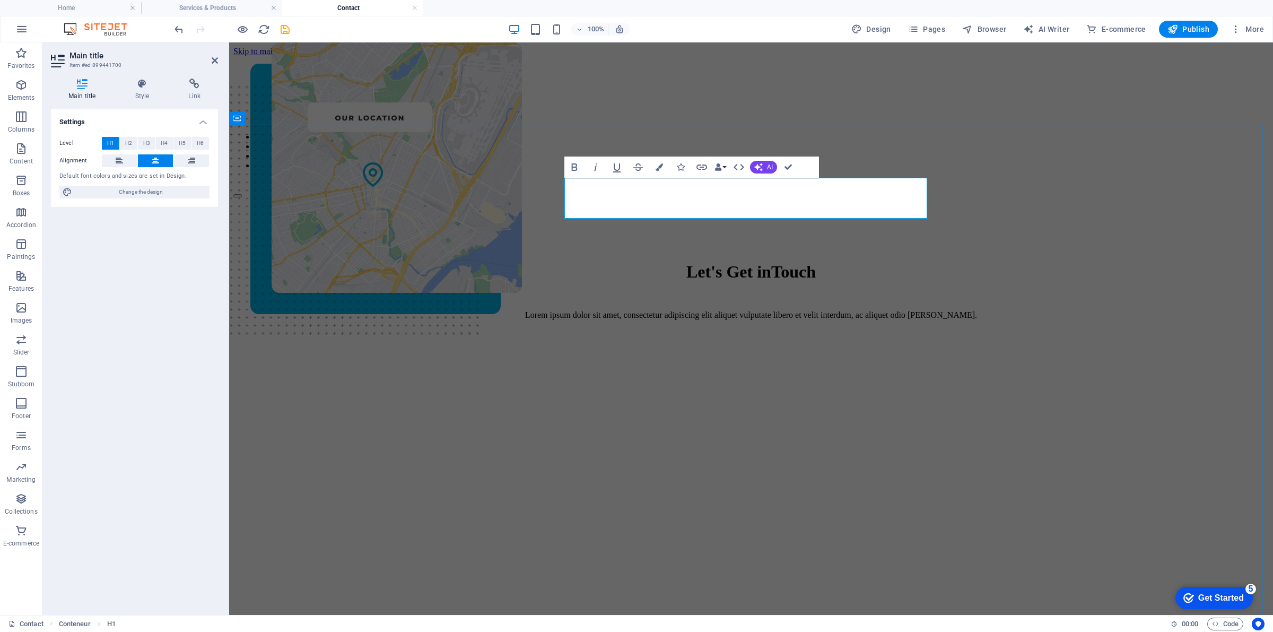
click at [794, 262] on font "Touch" at bounding box center [793, 271] width 45 height 19
drag, startPoint x: 794, startPoint y: 194, endPoint x: 567, endPoint y: 164, distance: 229.5
click at [794, 262] on font "TAt" at bounding box center [780, 271] width 28 height 19
click at [871, 310] on div "Lorem ipsum dolor sit amet, consectetur adipiscing elit aliquet vulputate liber…" at bounding box center [751, 315] width 1010 height 10
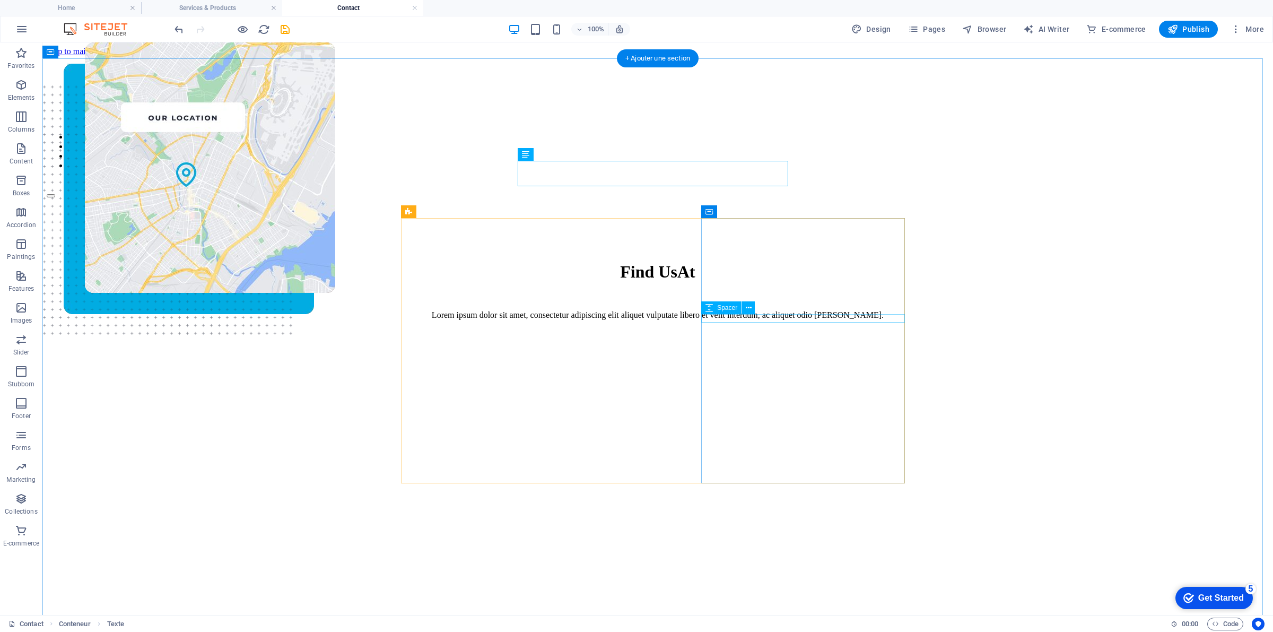
scroll to position [66, 0]
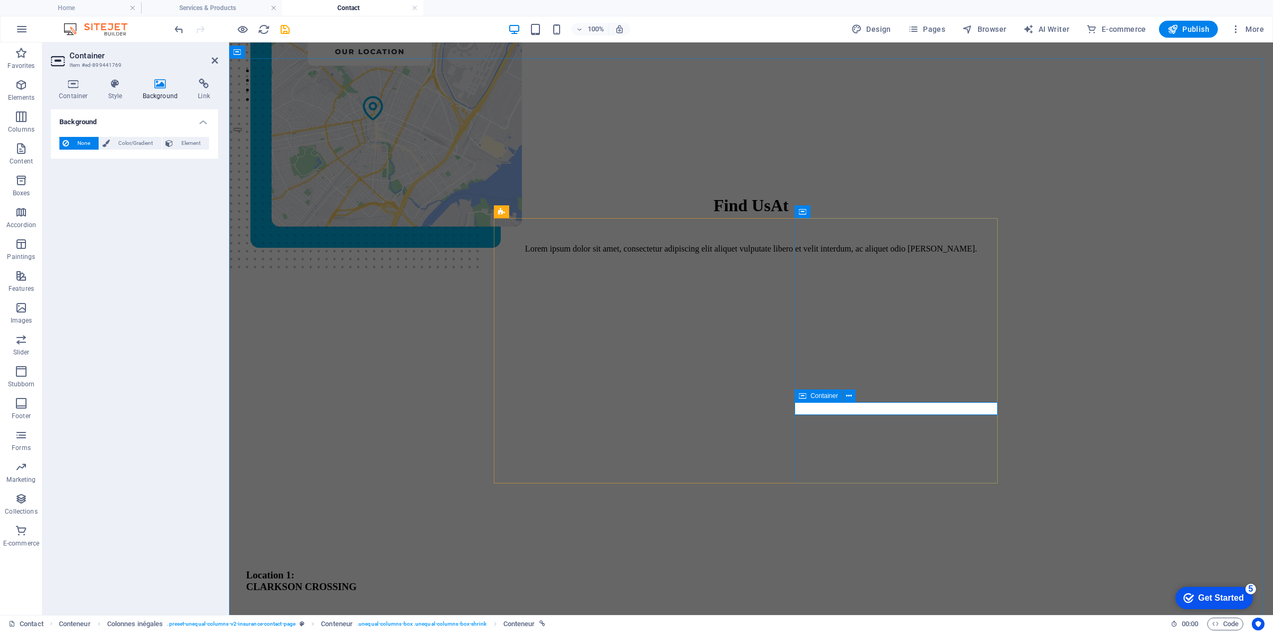
click at [845, 401] on button at bounding box center [849, 395] width 13 height 13
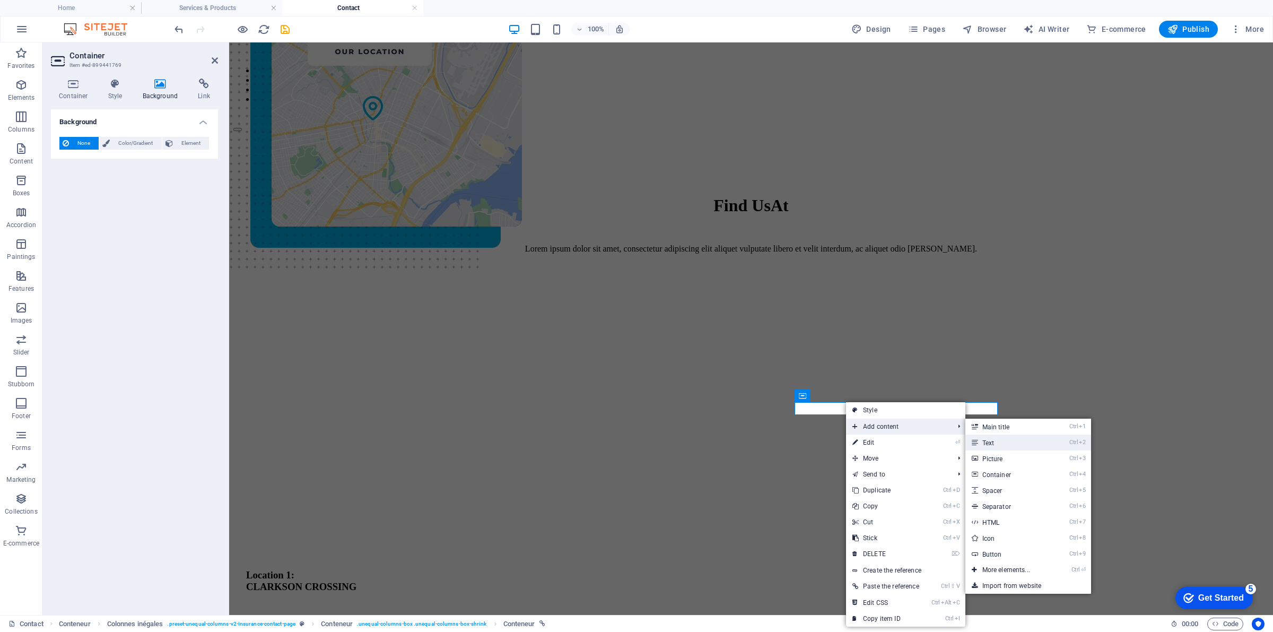
click at [978, 436] on link "Ctrl 2 Text" at bounding box center [1009, 443] width 86 height 16
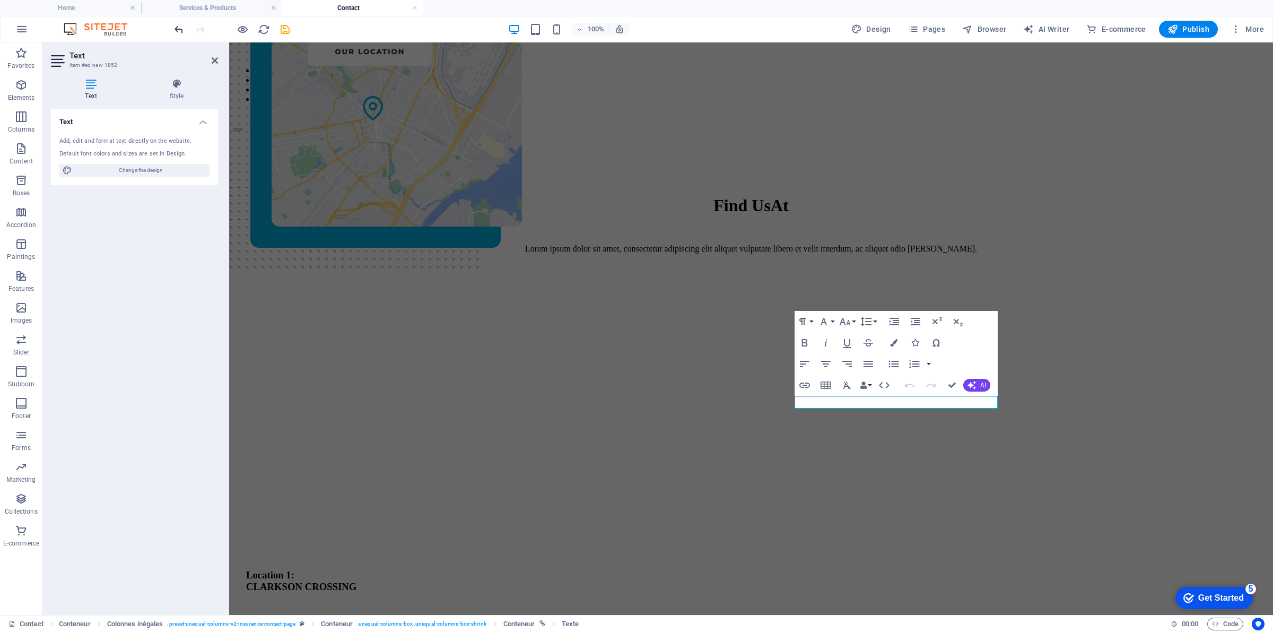
click at [182, 32] on icon "undo" at bounding box center [179, 29] width 12 height 12
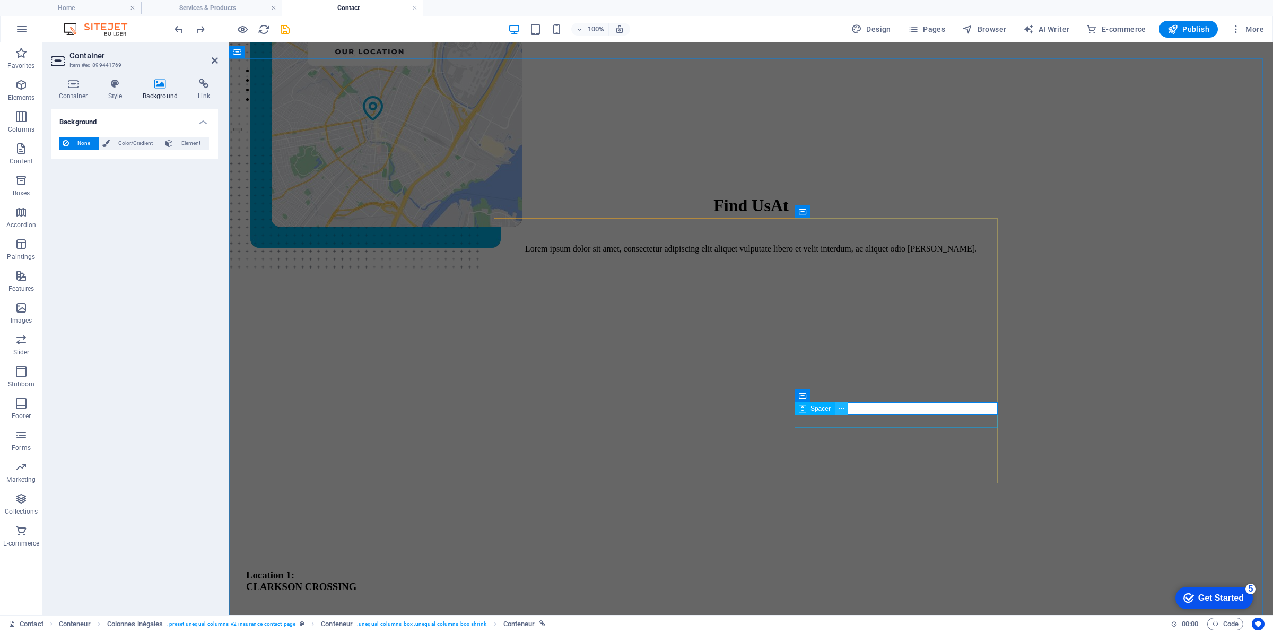
click at [844, 405] on icon at bounding box center [842, 408] width 6 height 11
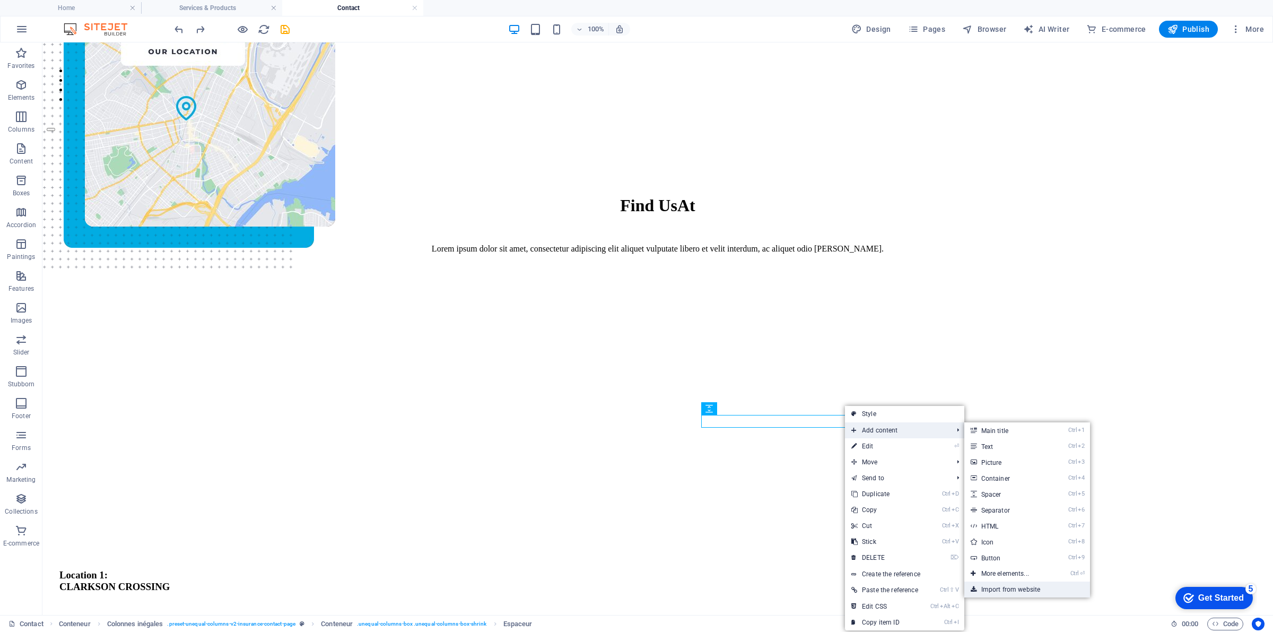
click at [1017, 583] on link "Import from website" at bounding box center [1028, 590] width 126 height 16
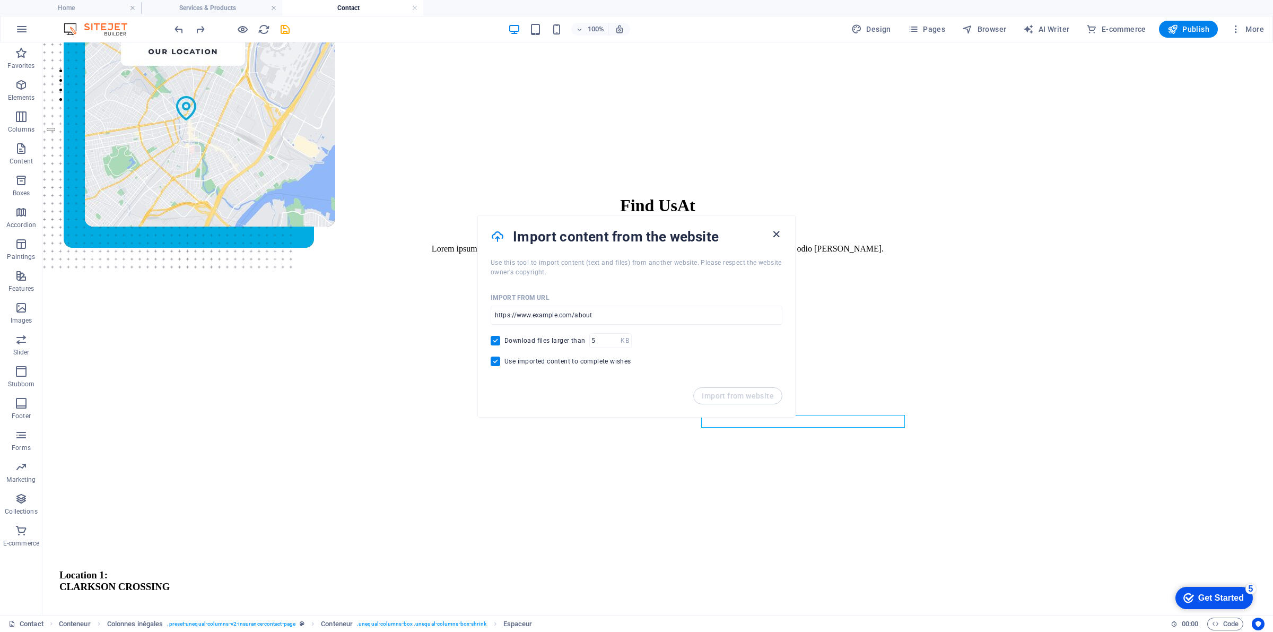
click at [770, 239] on span "button" at bounding box center [776, 234] width 13 height 12
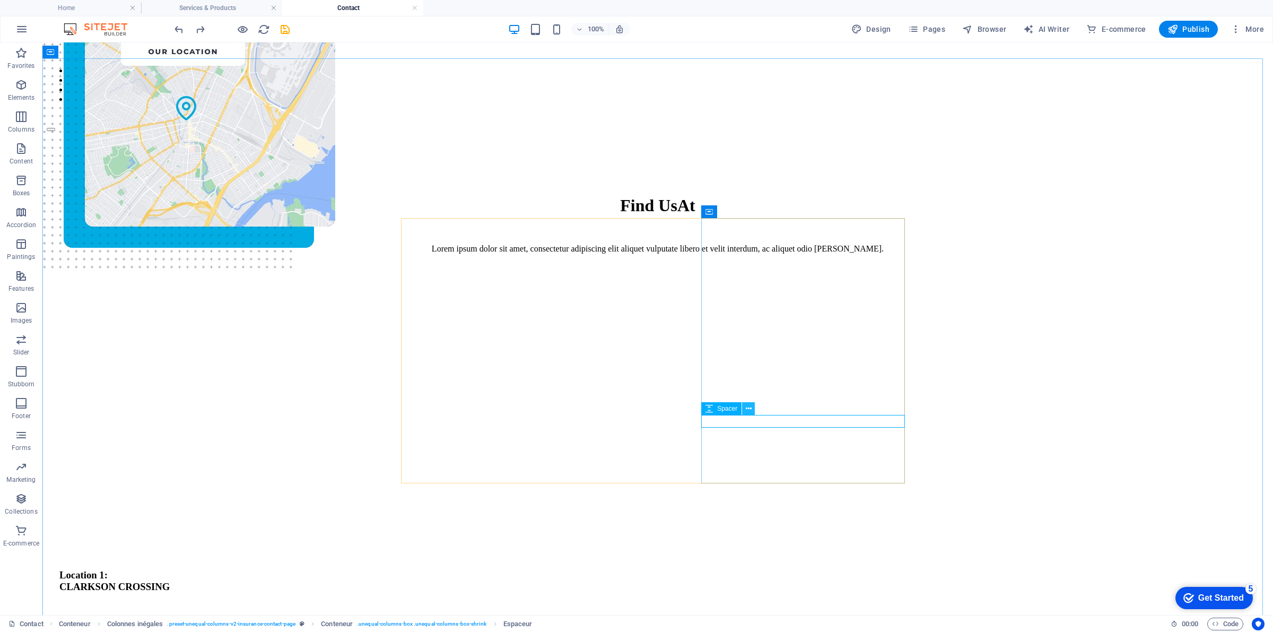
click at [747, 412] on icon at bounding box center [749, 408] width 6 height 11
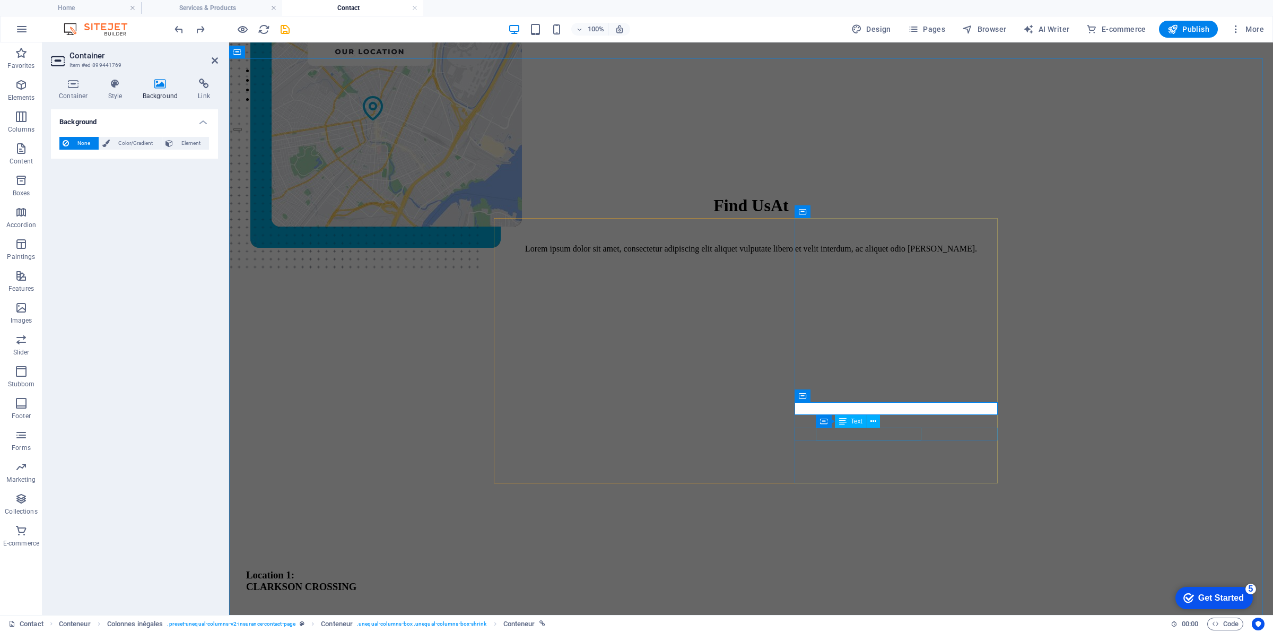
click at [853, 415] on div "Text" at bounding box center [851, 421] width 32 height 13
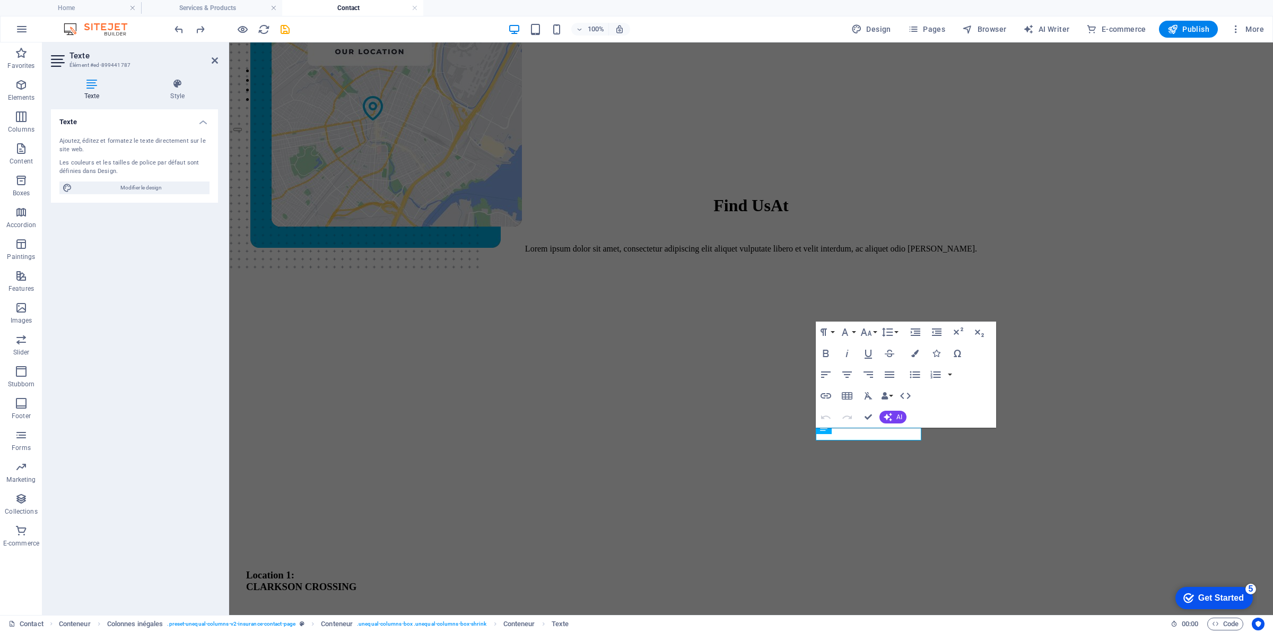
click at [853, 415] on icon "button" at bounding box center [847, 417] width 13 height 13
click at [826, 396] on icon "button" at bounding box center [826, 395] width 11 height 5
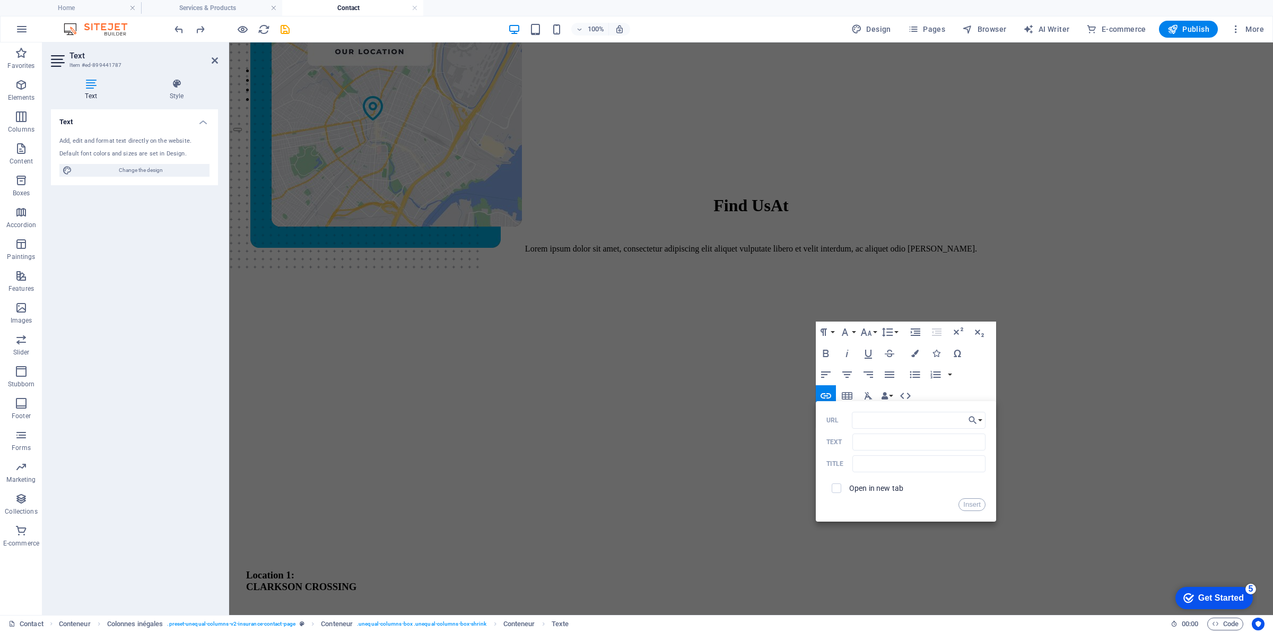
click at [881, 450] on div "Text" at bounding box center [906, 443] width 159 height 18
click at [887, 423] on input "URL" at bounding box center [919, 420] width 134 height 17
click at [975, 428] on button "Choose Link" at bounding box center [976, 420] width 20 height 17
click at [873, 423] on input "URL" at bounding box center [919, 420] width 134 height 17
click at [908, 394] on icon "button" at bounding box center [905, 395] width 13 height 13
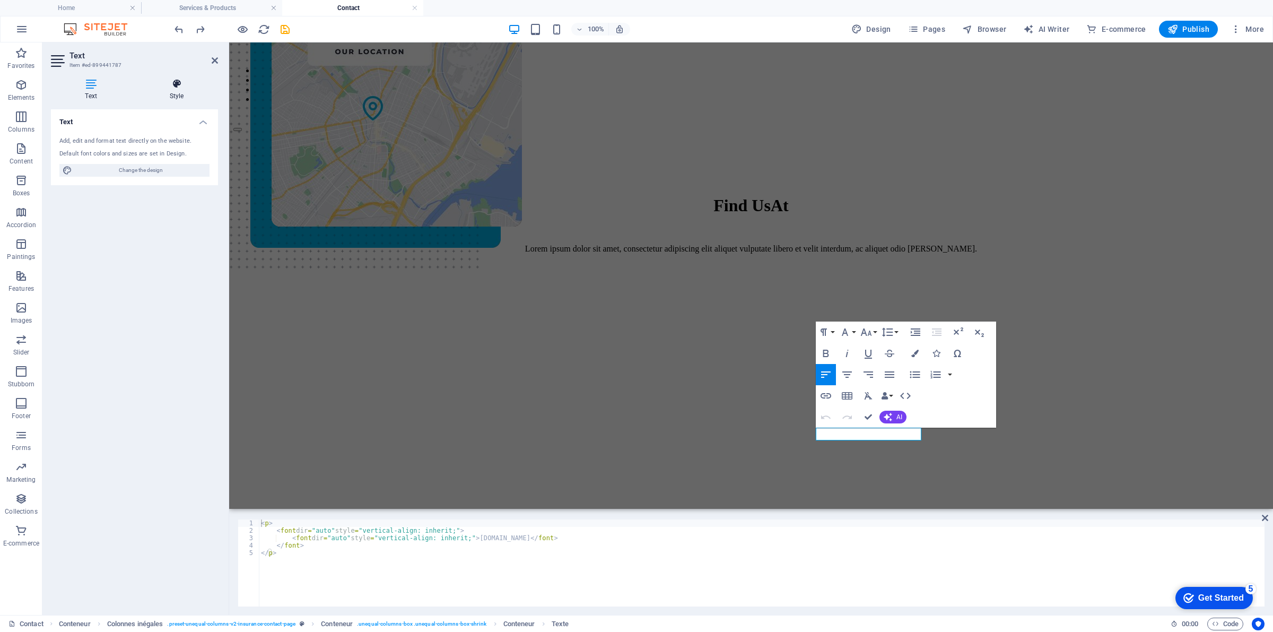
click at [189, 96] on h4 "Style" at bounding box center [176, 90] width 83 height 22
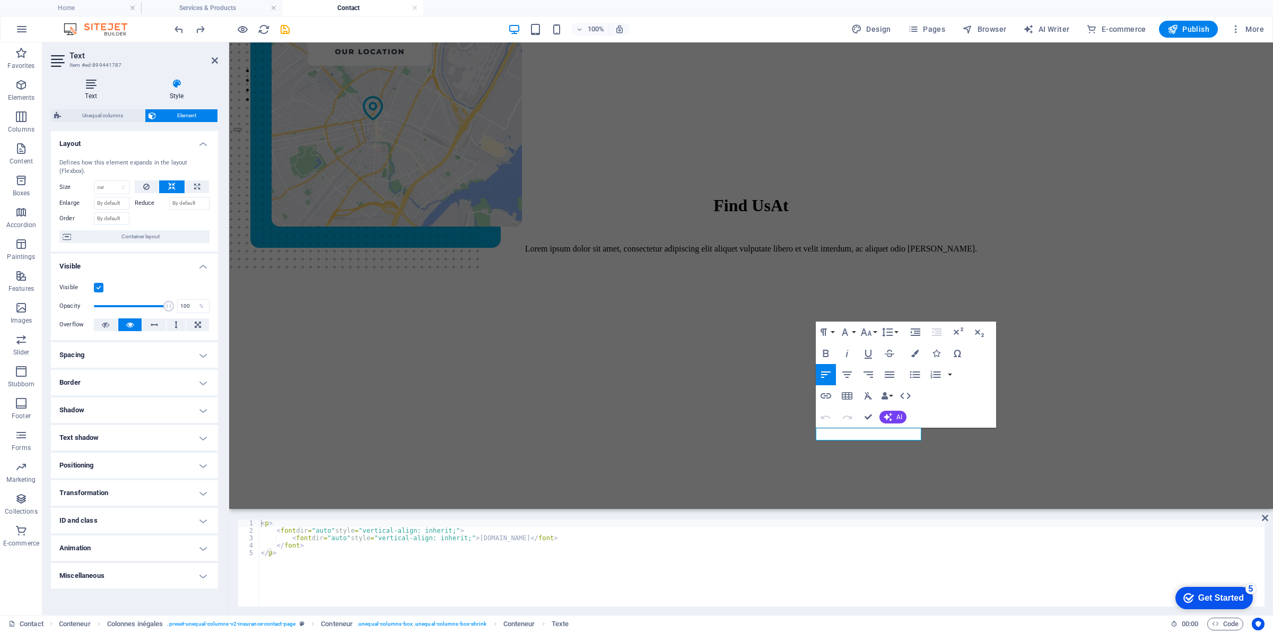
click at [101, 83] on icon at bounding box center [91, 84] width 80 height 11
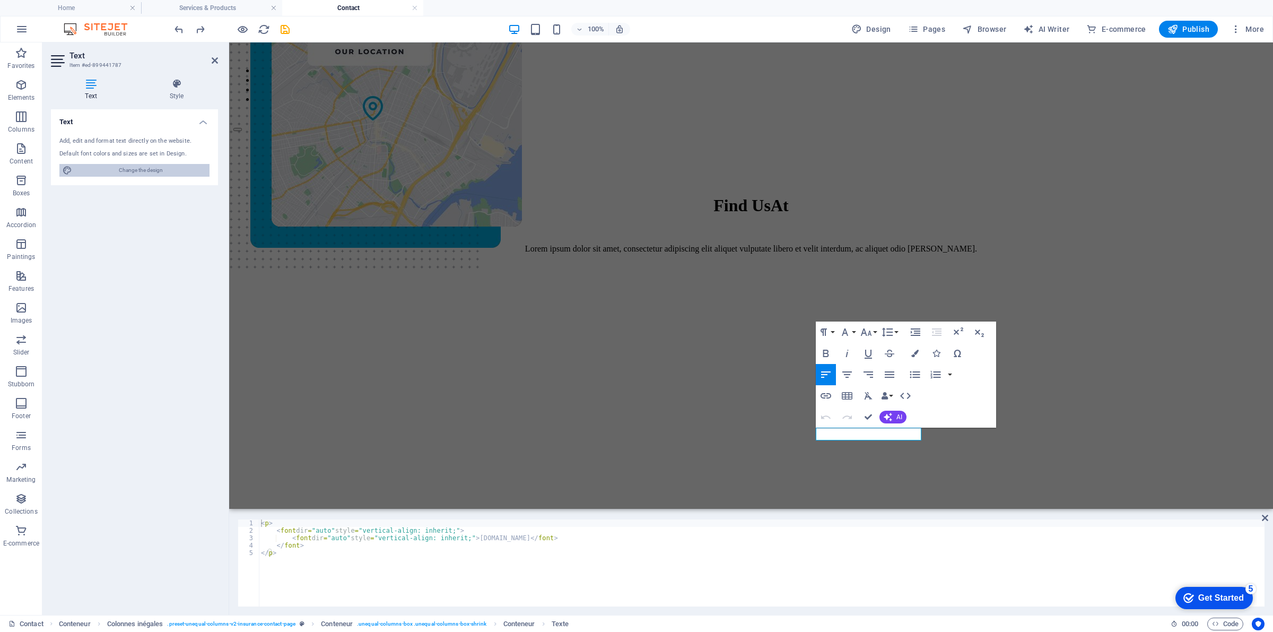
click at [152, 174] on span "Change the design" at bounding box center [140, 170] width 131 height 13
click at [185, 86] on icon at bounding box center [176, 84] width 83 height 11
select select "600"
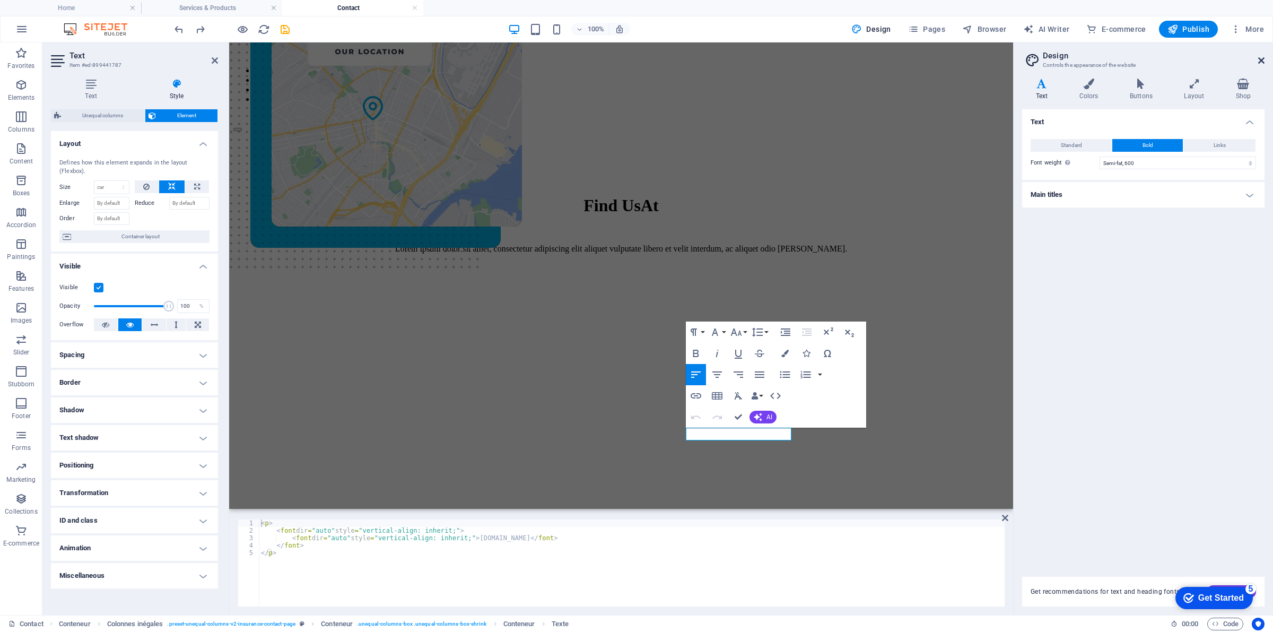
click at [1264, 56] on icon at bounding box center [1262, 60] width 6 height 8
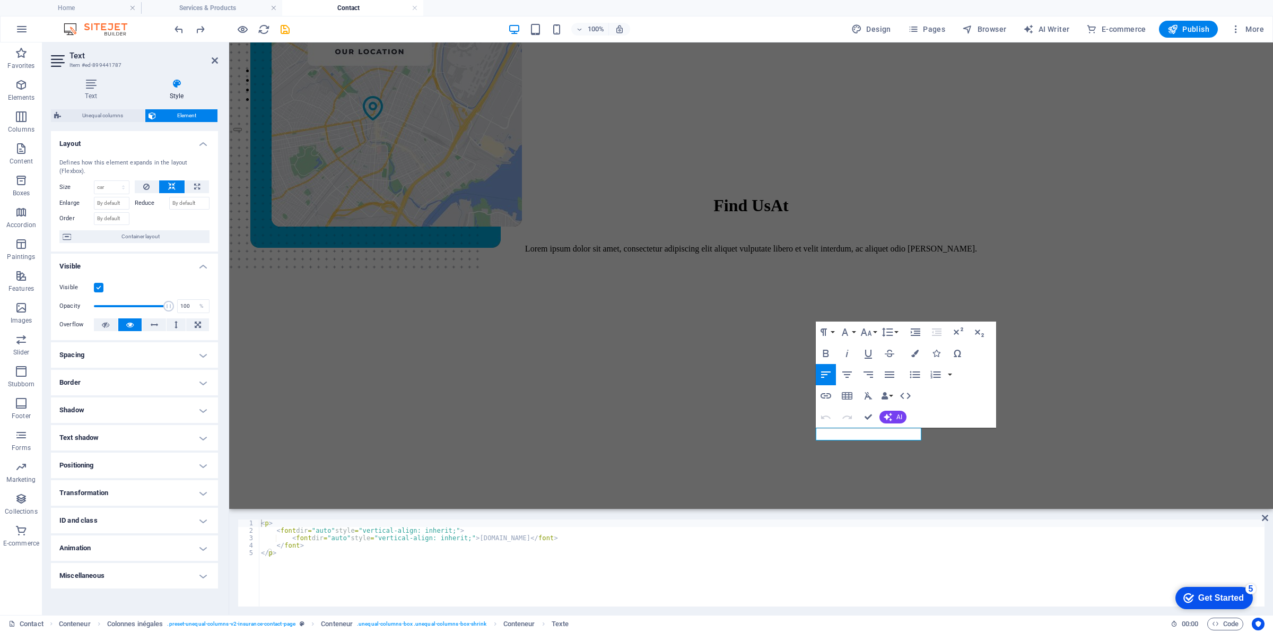
drag, startPoint x: 1209, startPoint y: 372, endPoint x: 1207, endPoint y: 253, distance: 119.4
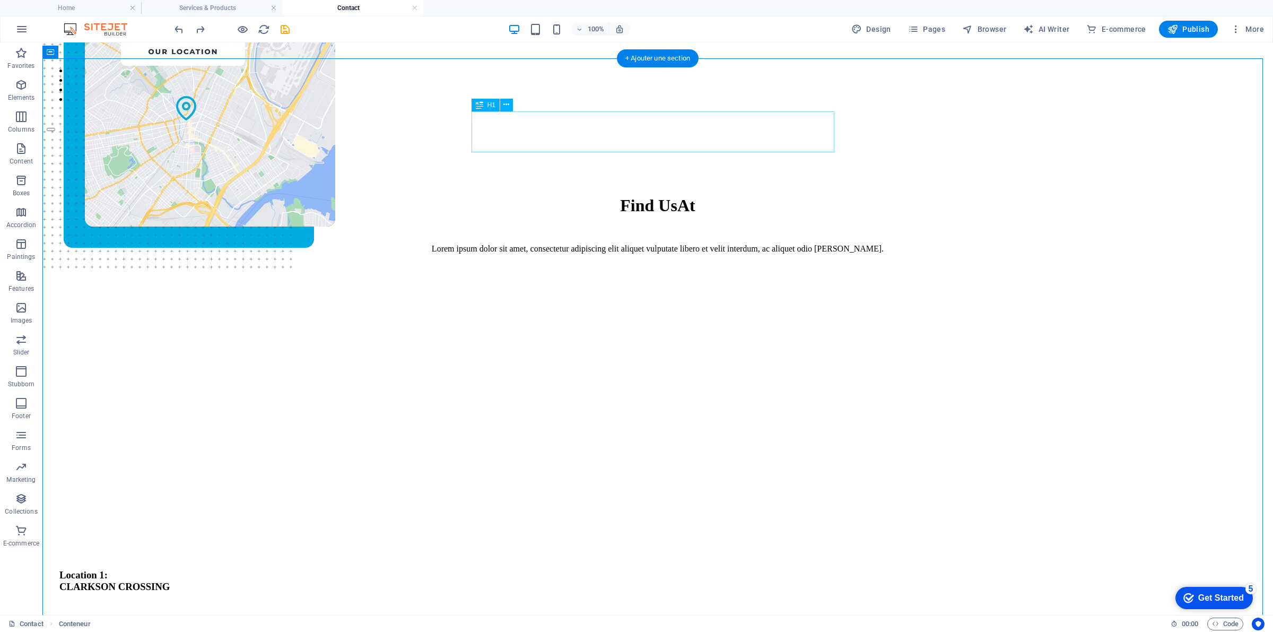
scroll to position [0, 0]
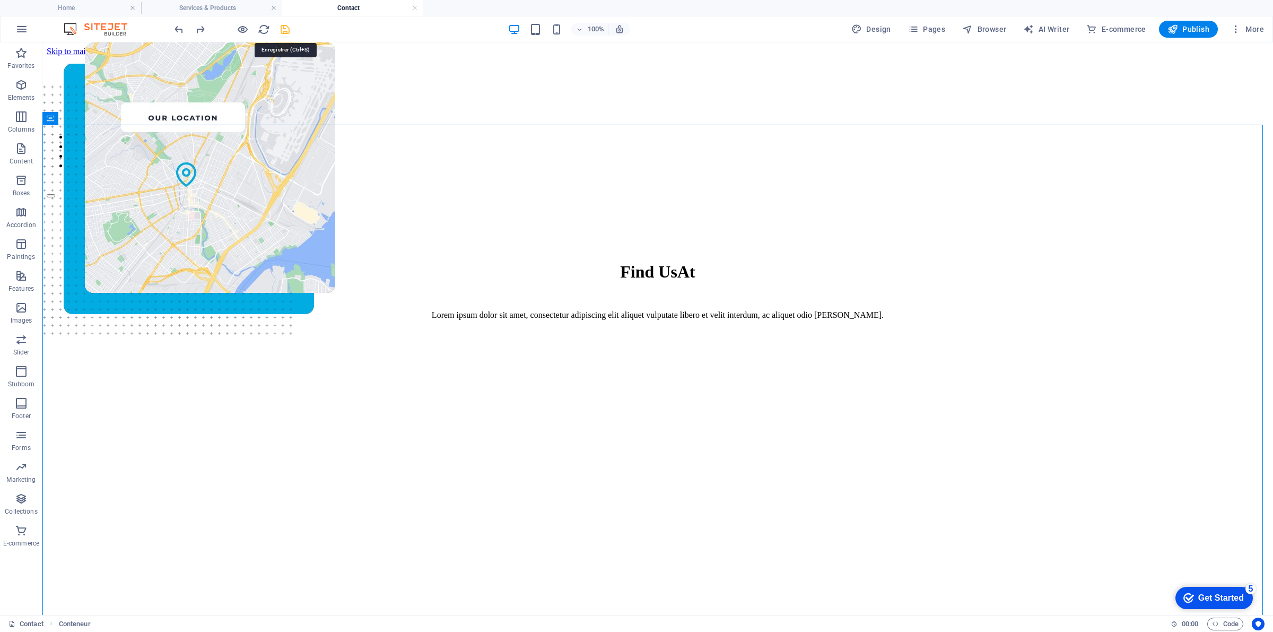
click at [288, 33] on icon "save" at bounding box center [285, 29] width 12 height 12
click at [705, 262] on div "Find Us At" at bounding box center [657, 272] width 1197 height 20
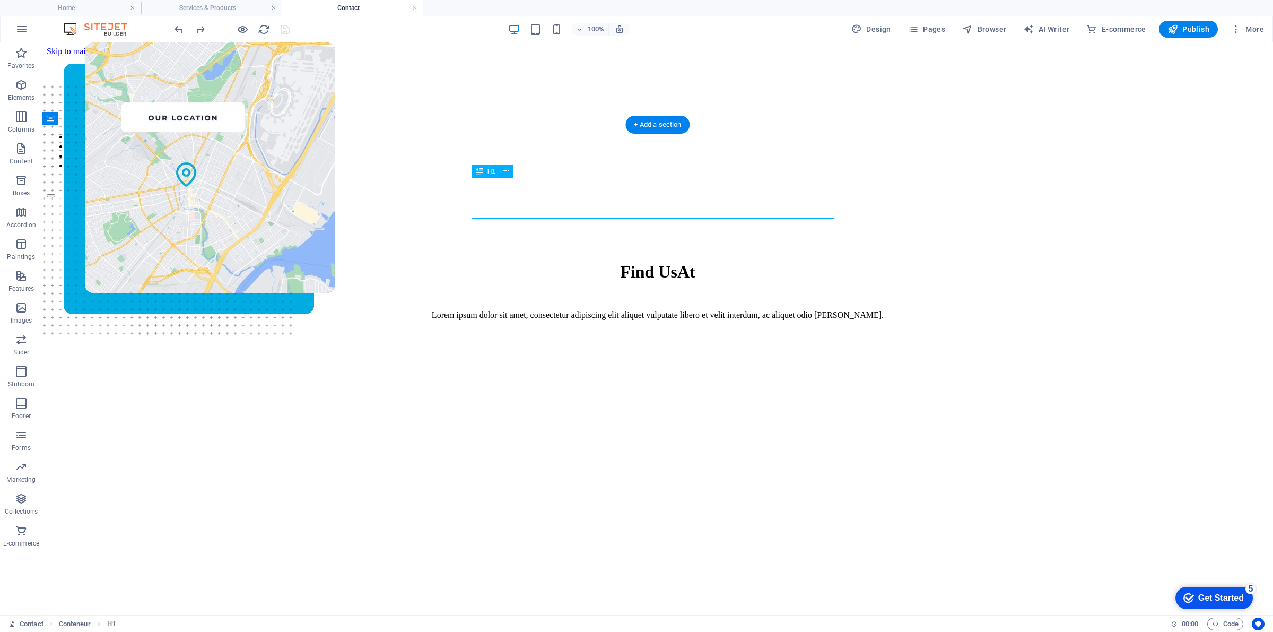
click at [705, 262] on div "Find Us At" at bounding box center [657, 272] width 1197 height 20
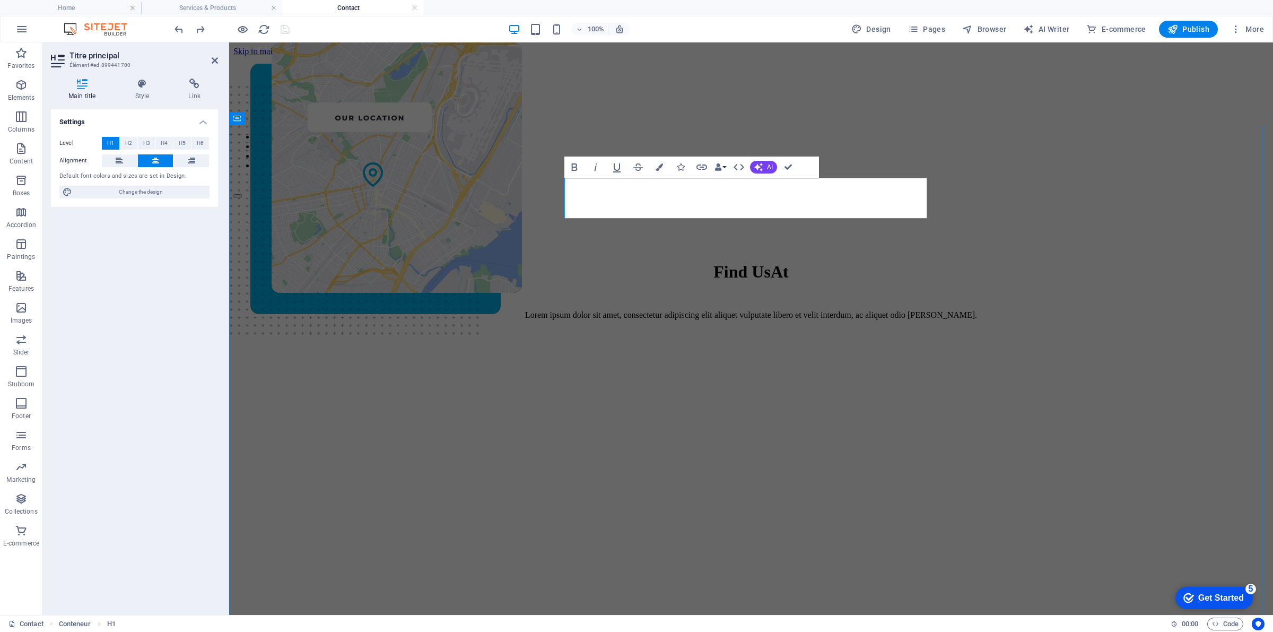
click at [789, 262] on font "At" at bounding box center [780, 271] width 18 height 19
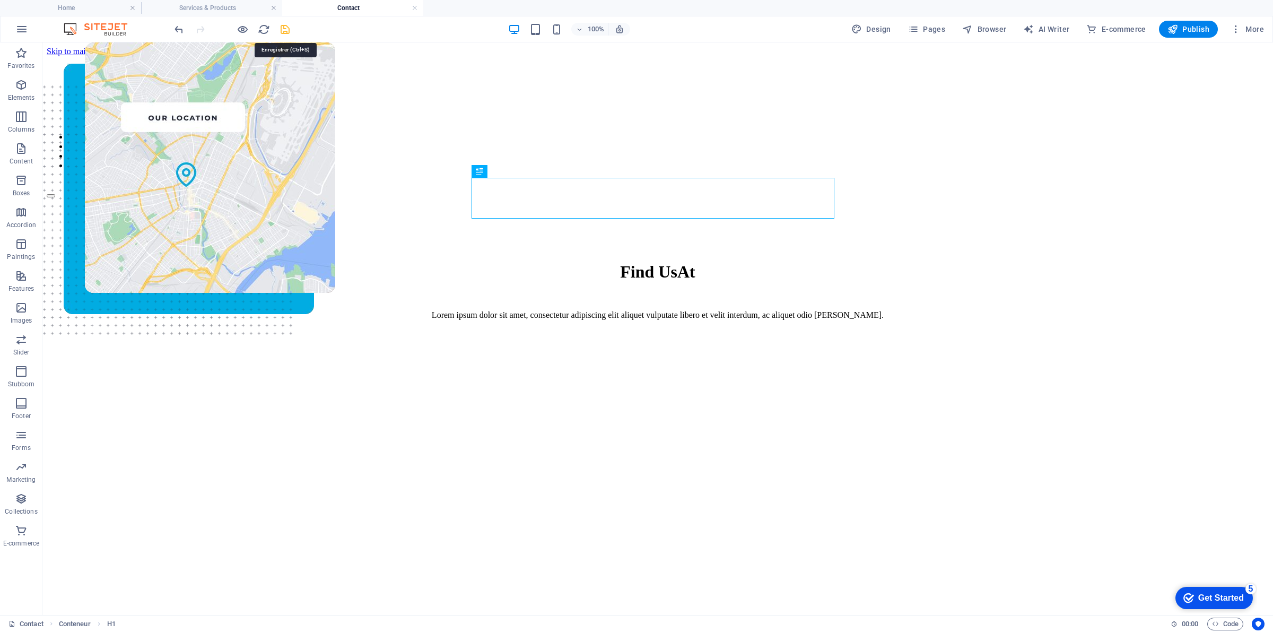
click at [284, 32] on icon "save" at bounding box center [285, 29] width 12 height 12
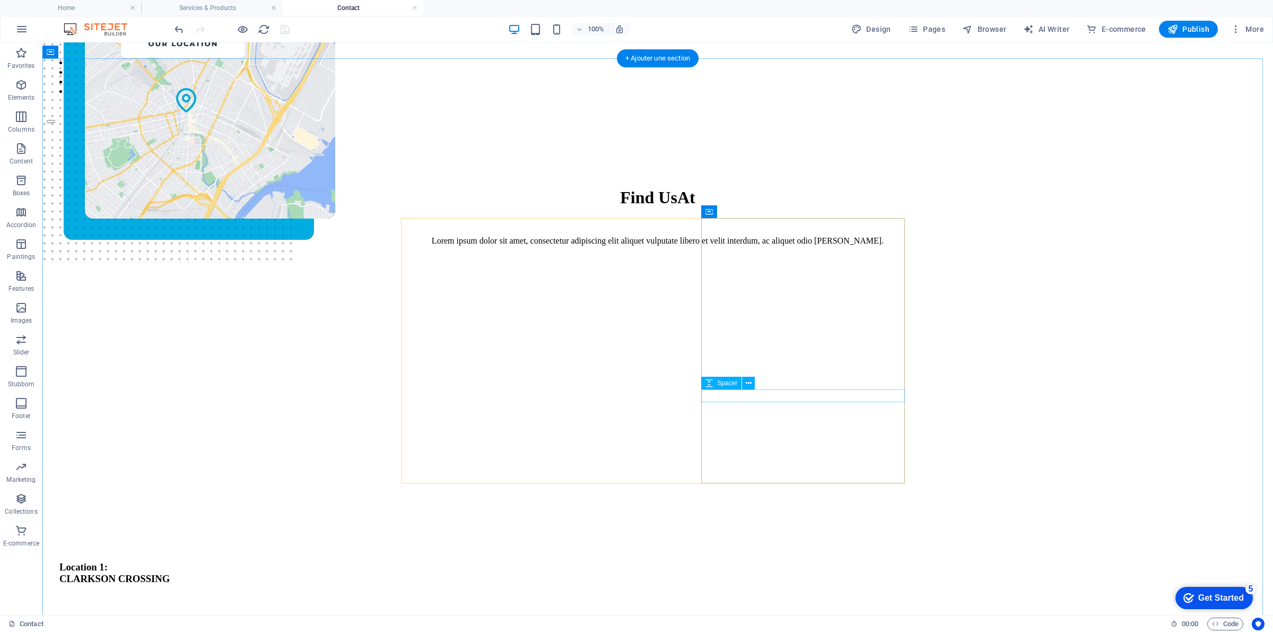
scroll to position [66, 0]
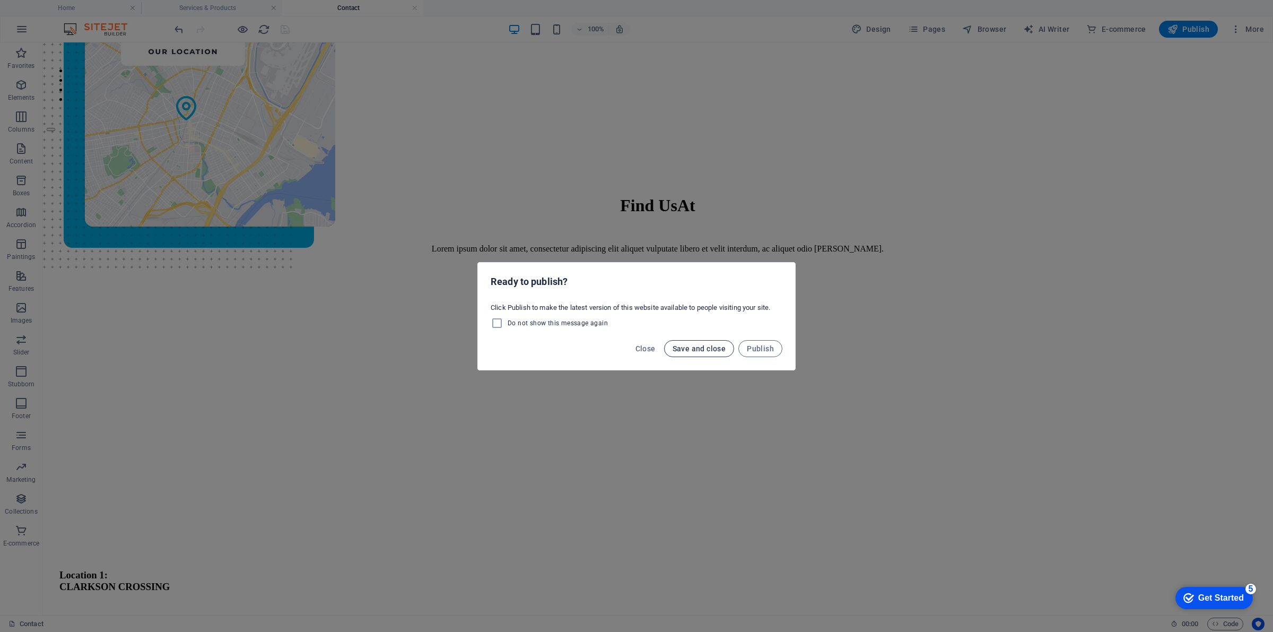
click at [708, 344] on font "Save and close" at bounding box center [700, 348] width 54 height 8
